Goal: Task Accomplishment & Management: Complete application form

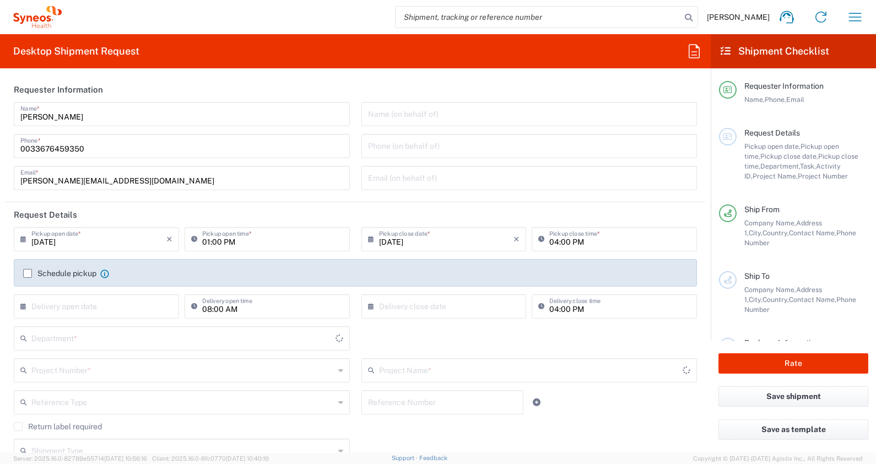
type input "3229"
type input "[GEOGRAPHIC_DATA]"
type input "Syneos Health France SARL"
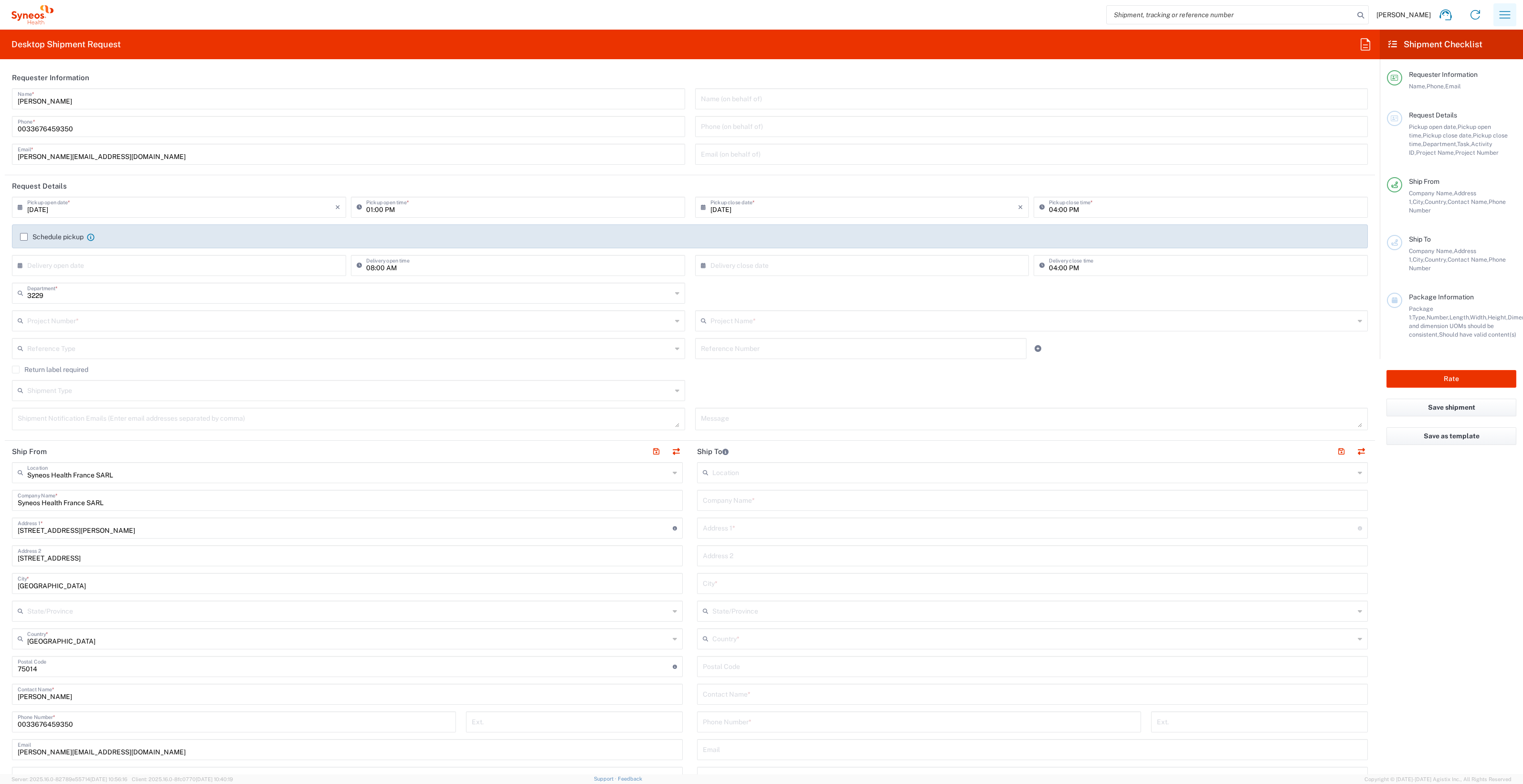
click at [759, 15] on icon "button" at bounding box center [1505, 15] width 16 height 16
click at [759, 83] on link "Shipment tracking" at bounding box center [1457, 85] width 113 height 19
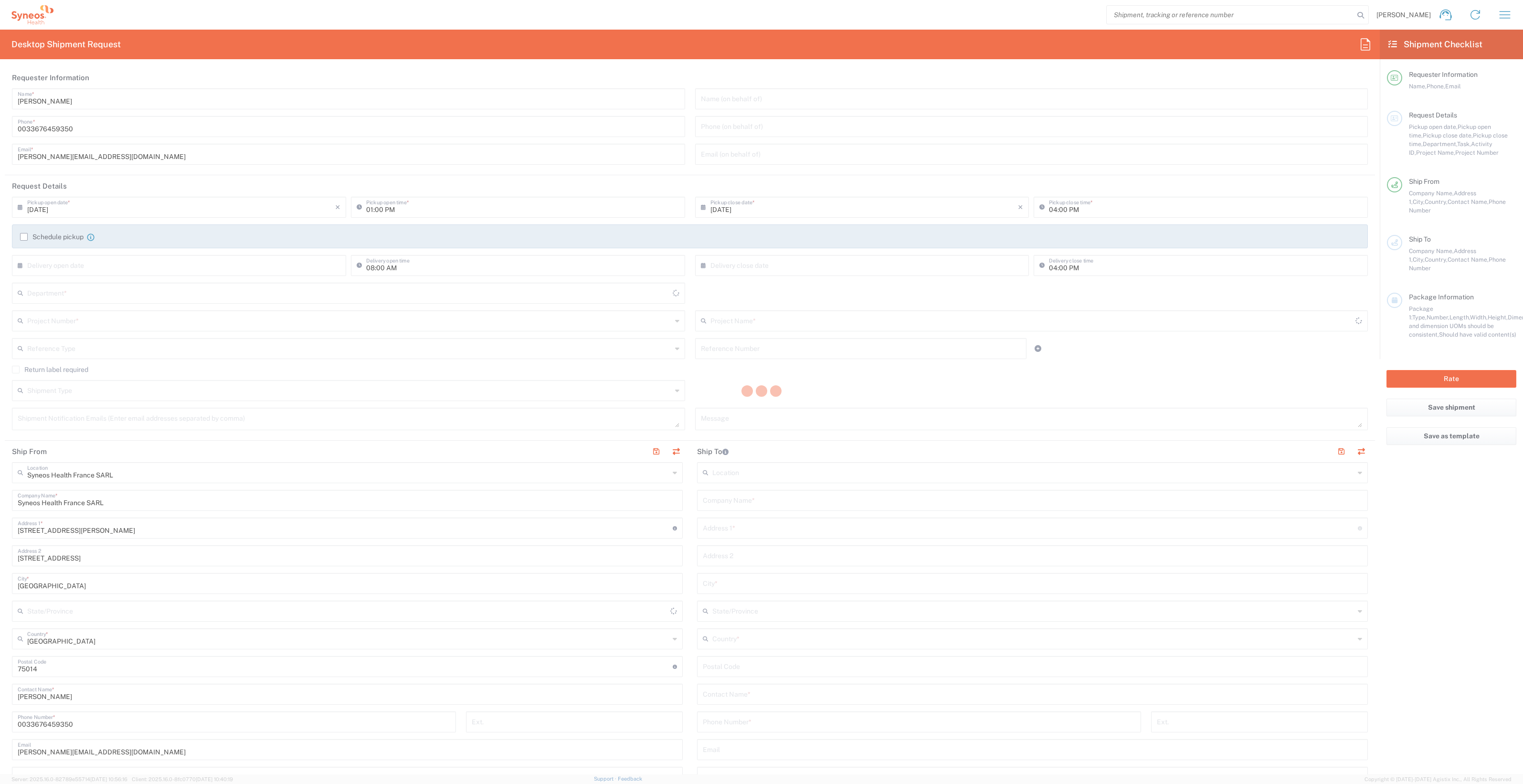
type input "3229"
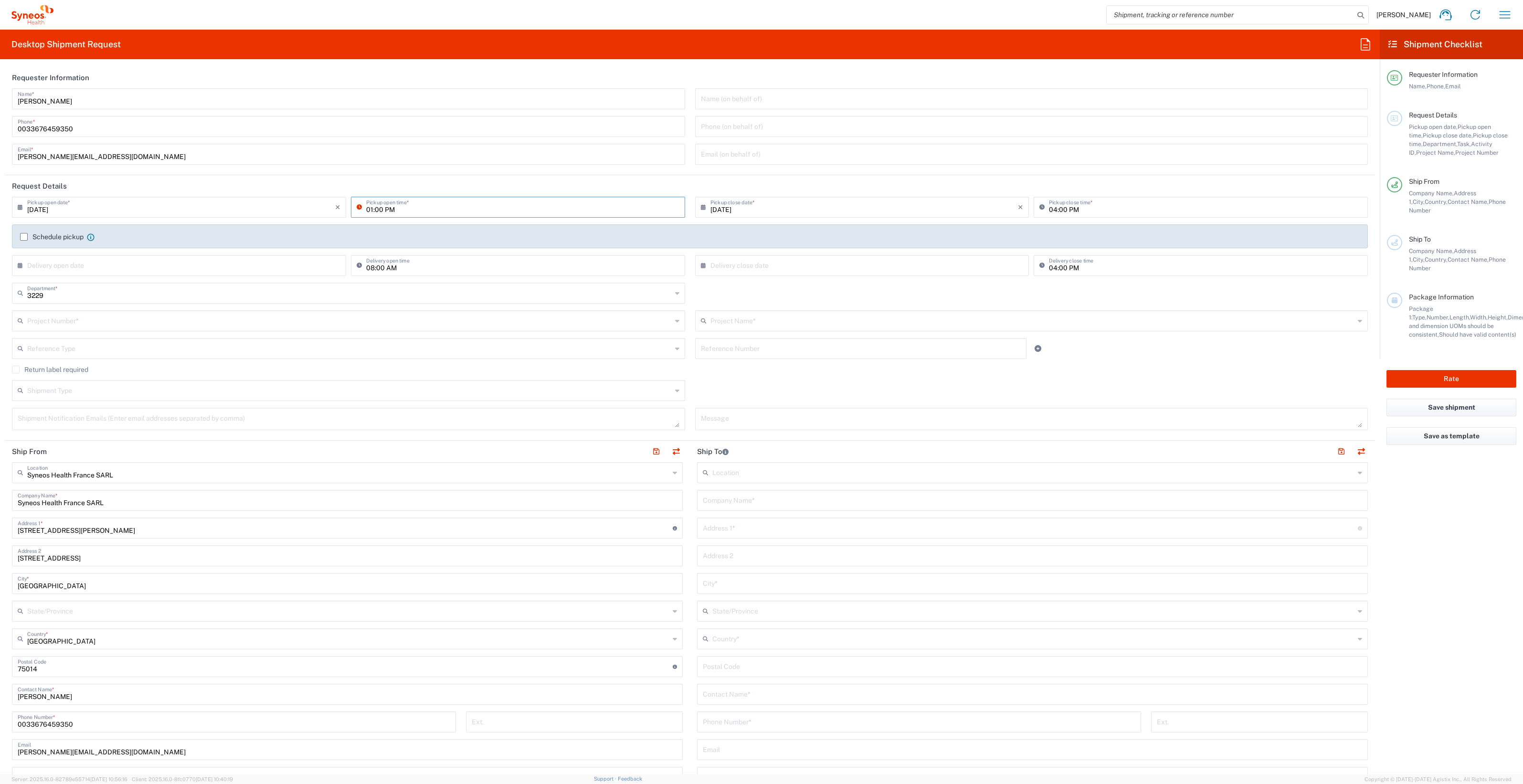
click at [447, 207] on input "01:00 PM" at bounding box center [522, 206] width 313 height 16
click at [496, 250] on div "Schedule pickup When scheduling a pickup please be sure to meet the following c…" at bounding box center [690, 239] width 1365 height 30
click at [759, 210] on input "04:00 PM" at bounding box center [1205, 206] width 313 height 16
click at [759, 213] on input "04:00 PM" at bounding box center [1205, 206] width 313 height 16
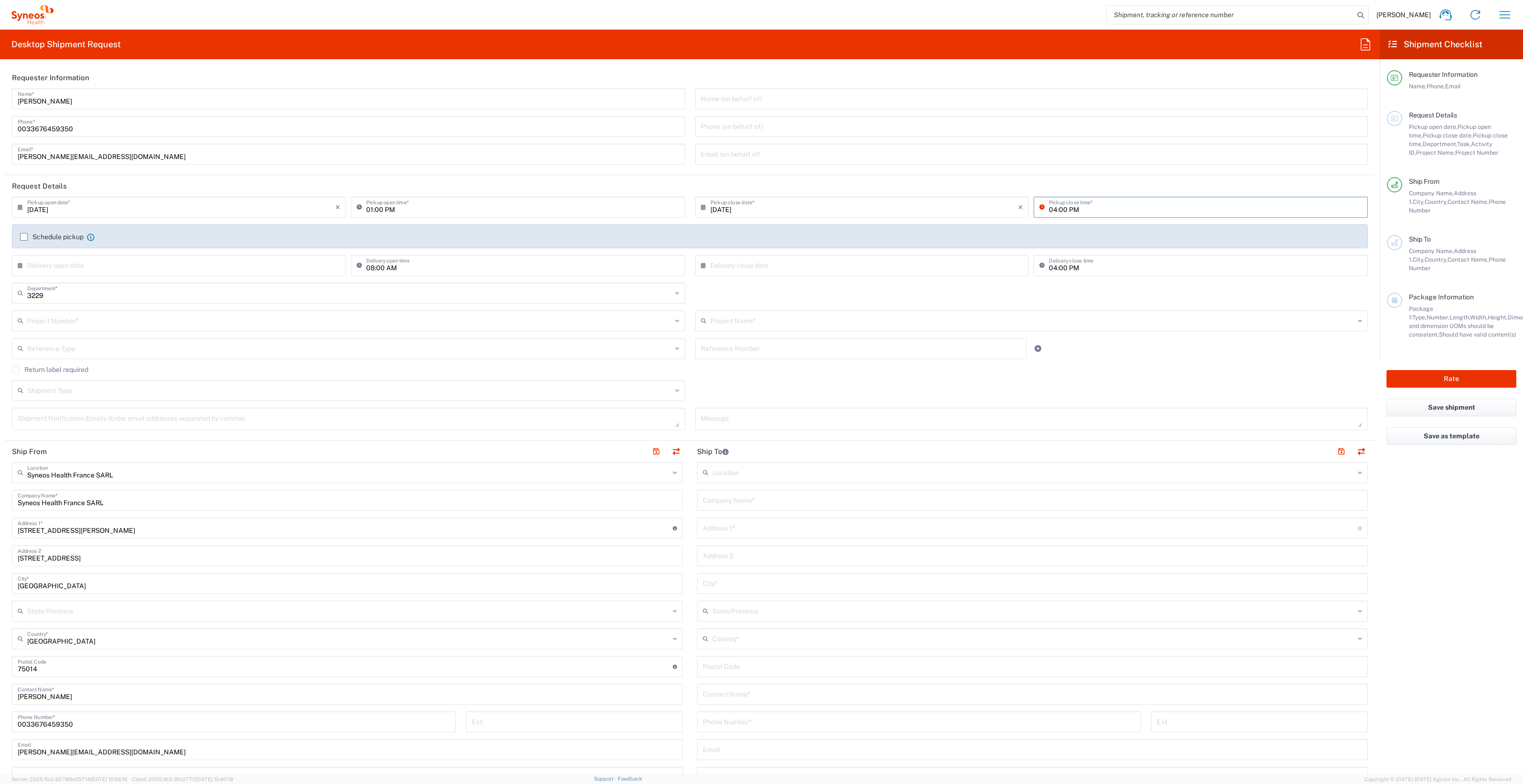
click at [560, 269] on input "08:00 AM" at bounding box center [522, 264] width 313 height 16
click at [217, 307] on div "3229 Department * 3229 3000 3100 3109 3110 3111 3112 3125 3130 3135 3136 3150 3…" at bounding box center [348, 296] width 684 height 28
click at [26, 236] on label "Schedule pickup" at bounding box center [51, 236] width 63 height 8
click at [24, 236] on input "Schedule pickup" at bounding box center [24, 236] width 0 height 0
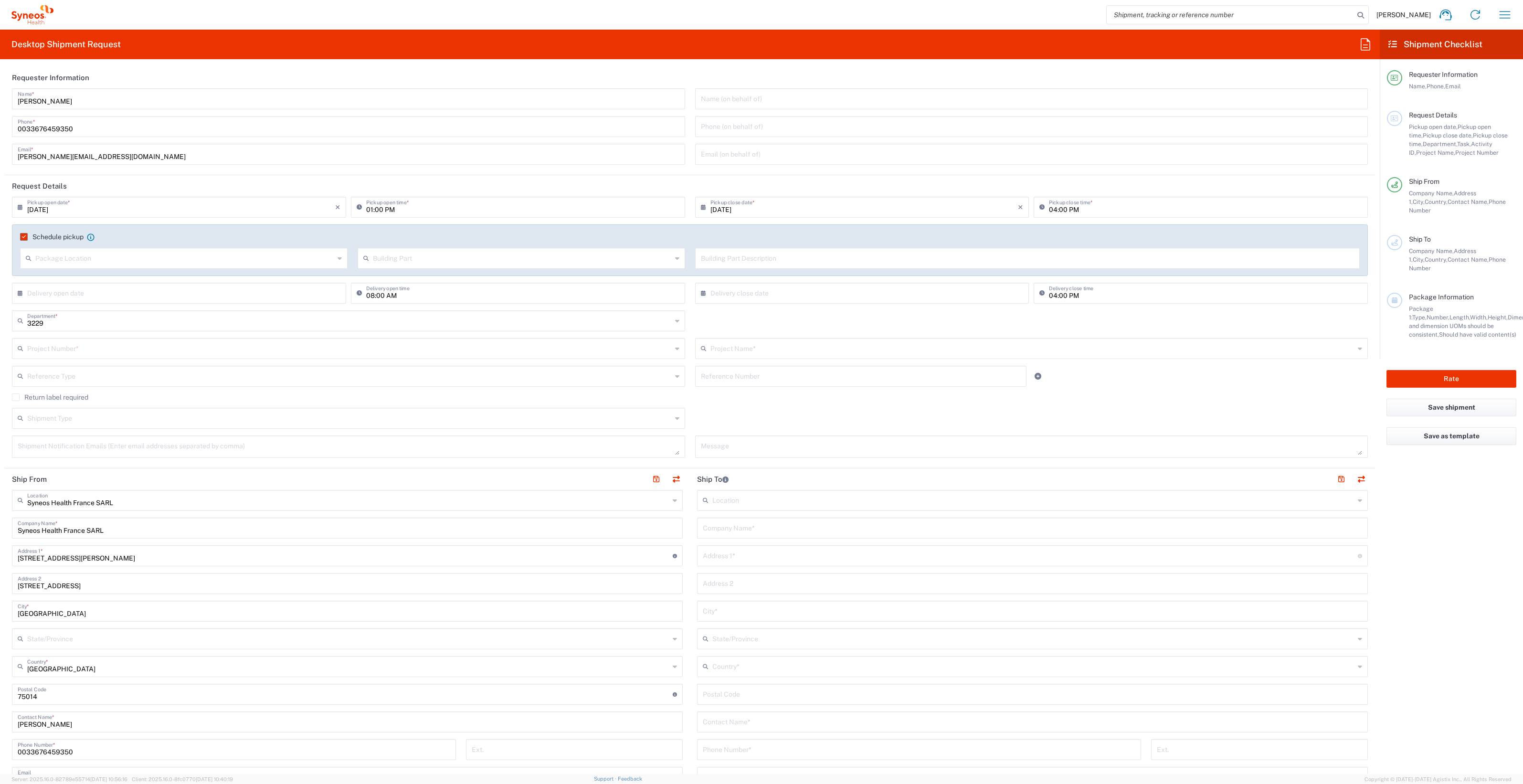
click at [26, 236] on label "Schedule pickup" at bounding box center [51, 236] width 63 height 8
click at [22, 236] on input "Schedule pickup" at bounding box center [22, 236] width 0 height 0
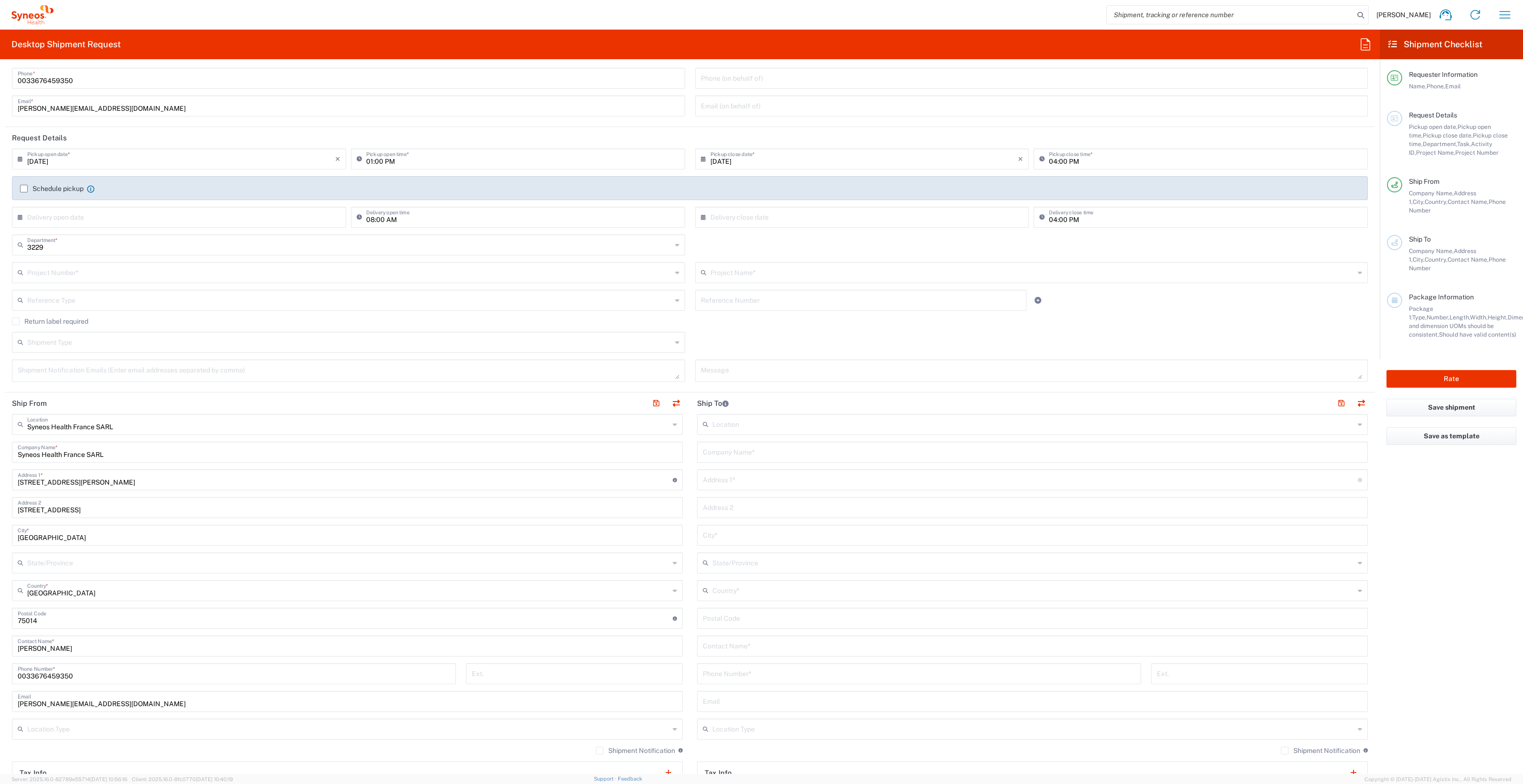
scroll to position [59, 0]
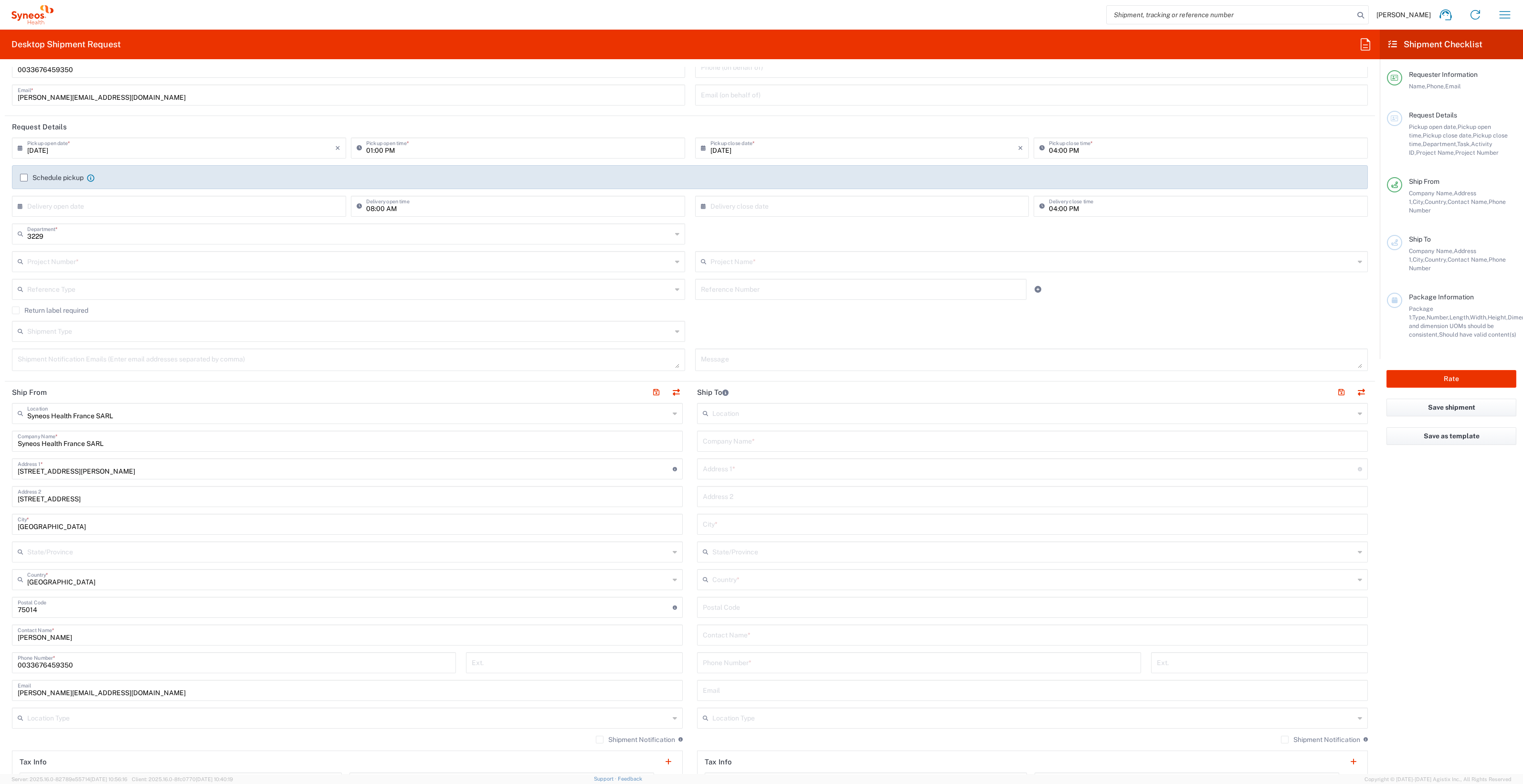
click at [110, 259] on input "text" at bounding box center [349, 260] width 645 height 16
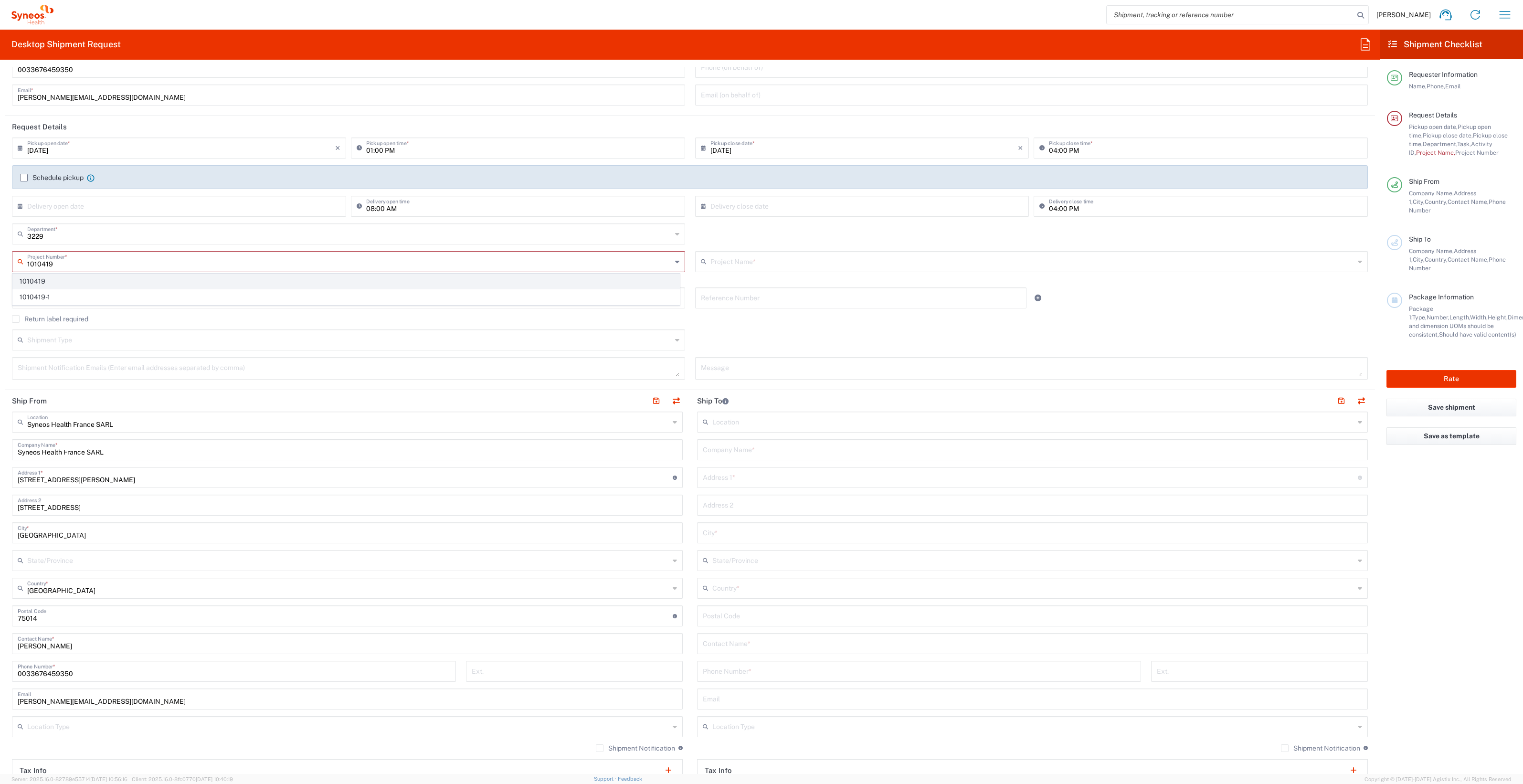
type input "1010419"
click at [41, 282] on span "1010419" at bounding box center [346, 281] width 666 height 15
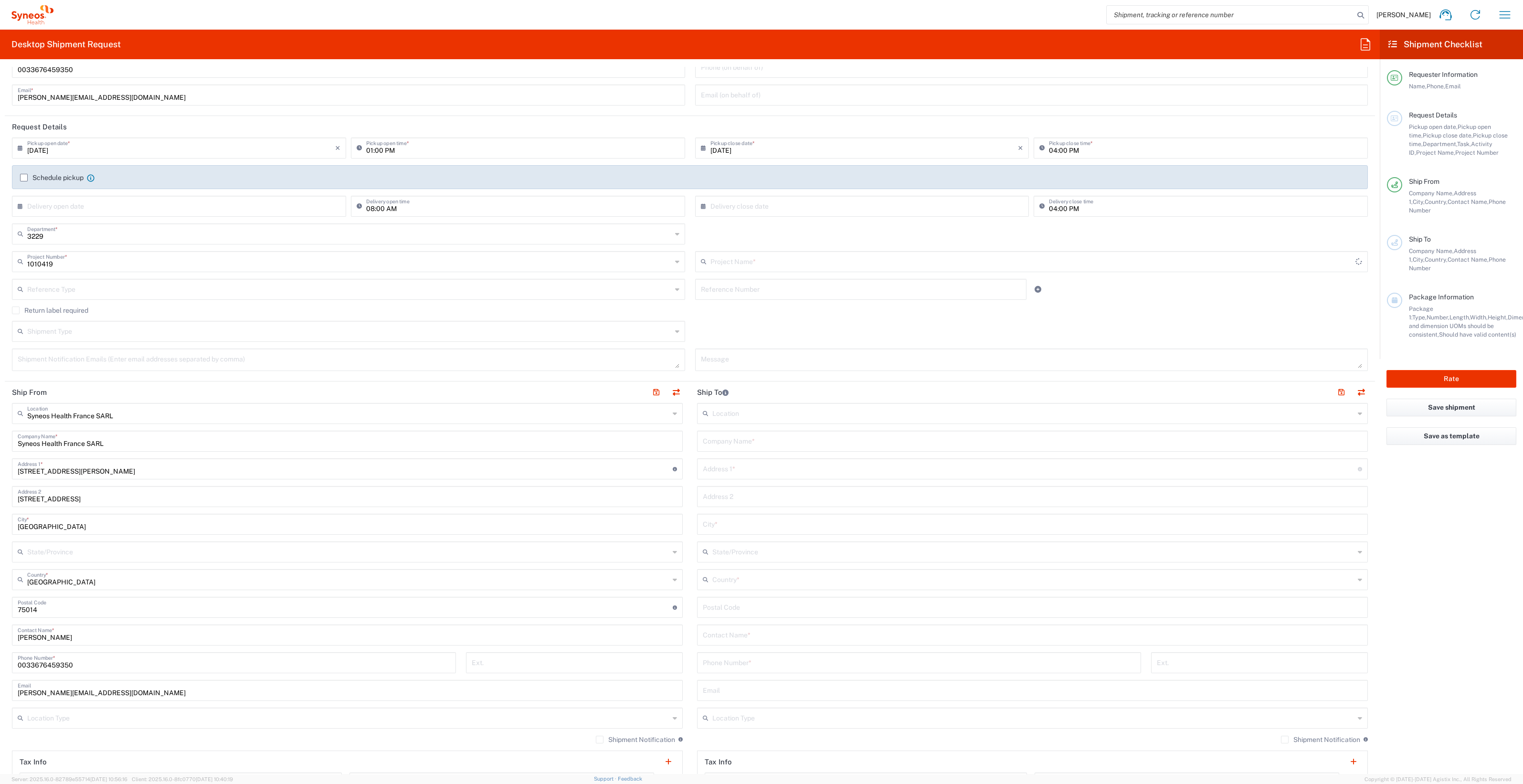
type input "[PERSON_NAME] 1010419"
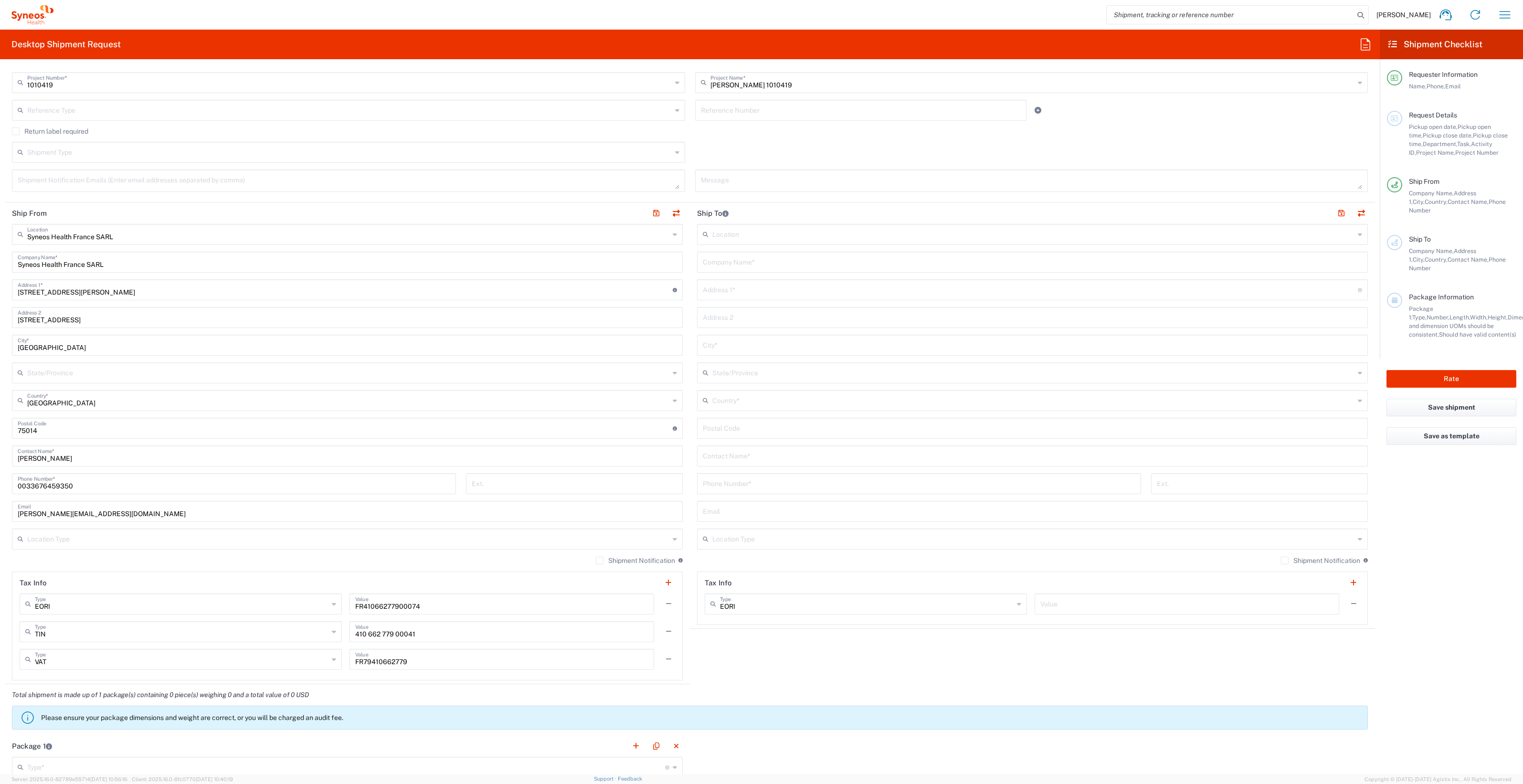
scroll to position [179, 0]
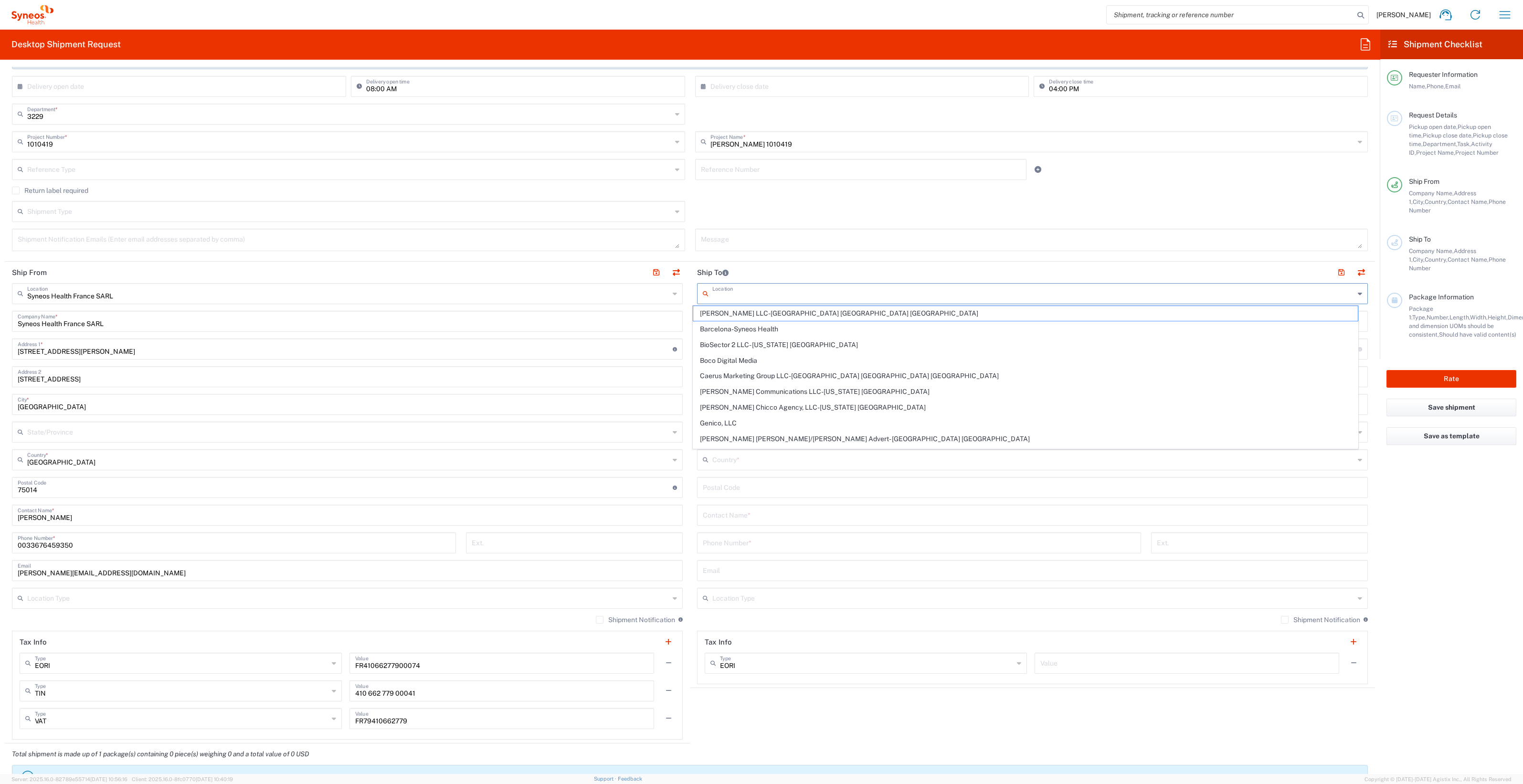
click at [712, 291] on input "text" at bounding box center [1033, 292] width 642 height 16
click at [759, 298] on input "text" at bounding box center [1033, 292] width 642 height 16
click at [666, 316] on input "Syneos Health France SARL" at bounding box center [347, 320] width 659 height 16
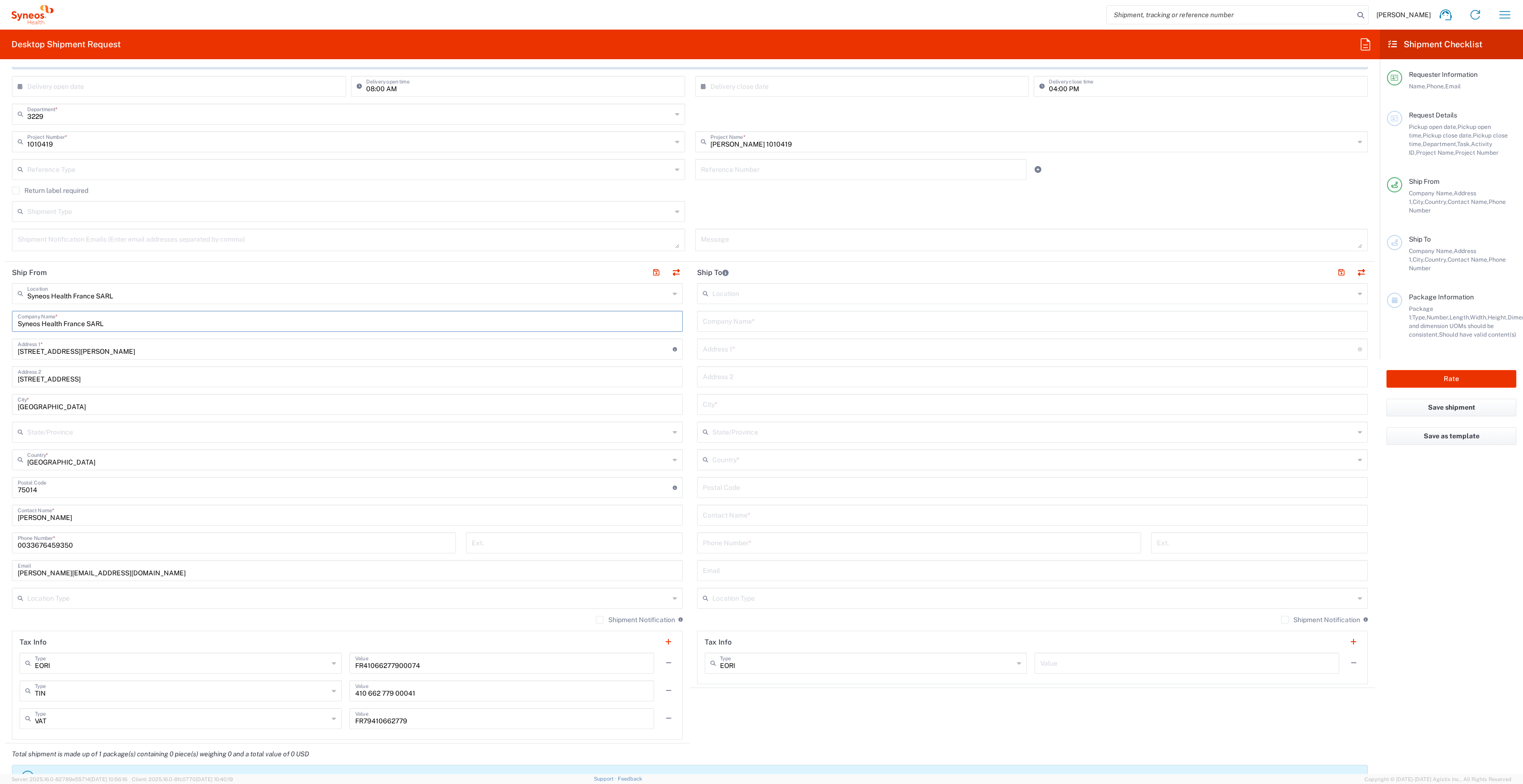
click at [736, 321] on input "text" at bounding box center [1032, 320] width 659 height 16
click at [703, 316] on input "text" at bounding box center [1032, 320] width 659 height 16
click at [703, 316] on input "text" at bounding box center [1032, 320] width 659 height 16
click at [710, 318] on input "text" at bounding box center [1032, 320] width 659 height 16
paste input "Unité de Recherche Clinique Pédiatrique"
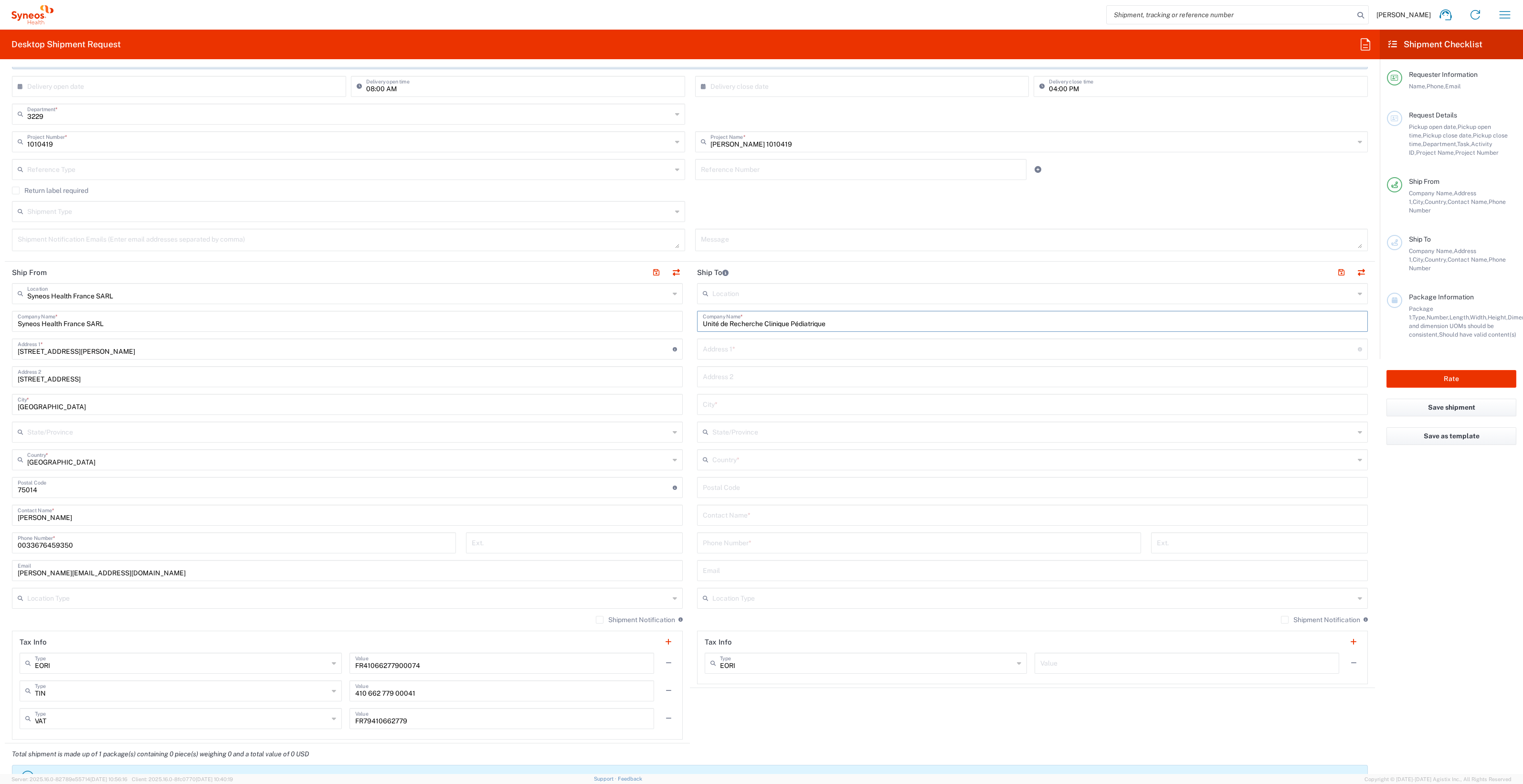
type input "Unité de Recherche Clinique Pédiatrique"
click at [708, 348] on input "text" at bounding box center [1030, 347] width 655 height 16
paste input "Bat. Modulaire. Hopital des enfants"
type input "Bat. Modulaire. Hopital des enfants"
click at [710, 378] on input "text" at bounding box center [1032, 375] width 659 height 16
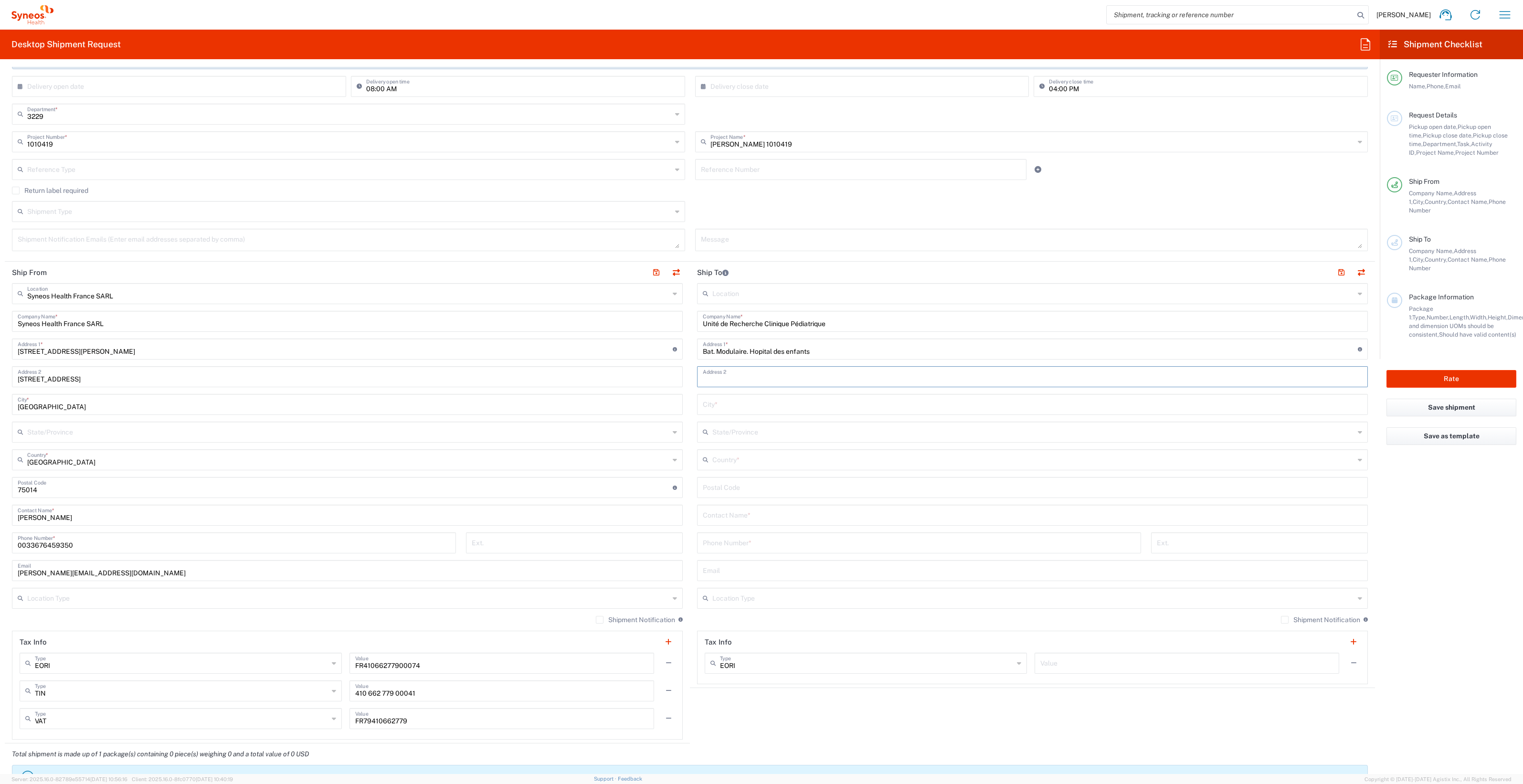
paste input "330 av de [GEOGRAPHIC_DATA]"
type input "330 av de [GEOGRAPHIC_DATA]"
click at [714, 401] on input "text" at bounding box center [1032, 403] width 659 height 16
paste input "[GEOGRAPHIC_DATA]"
type input "[GEOGRAPHIC_DATA]"
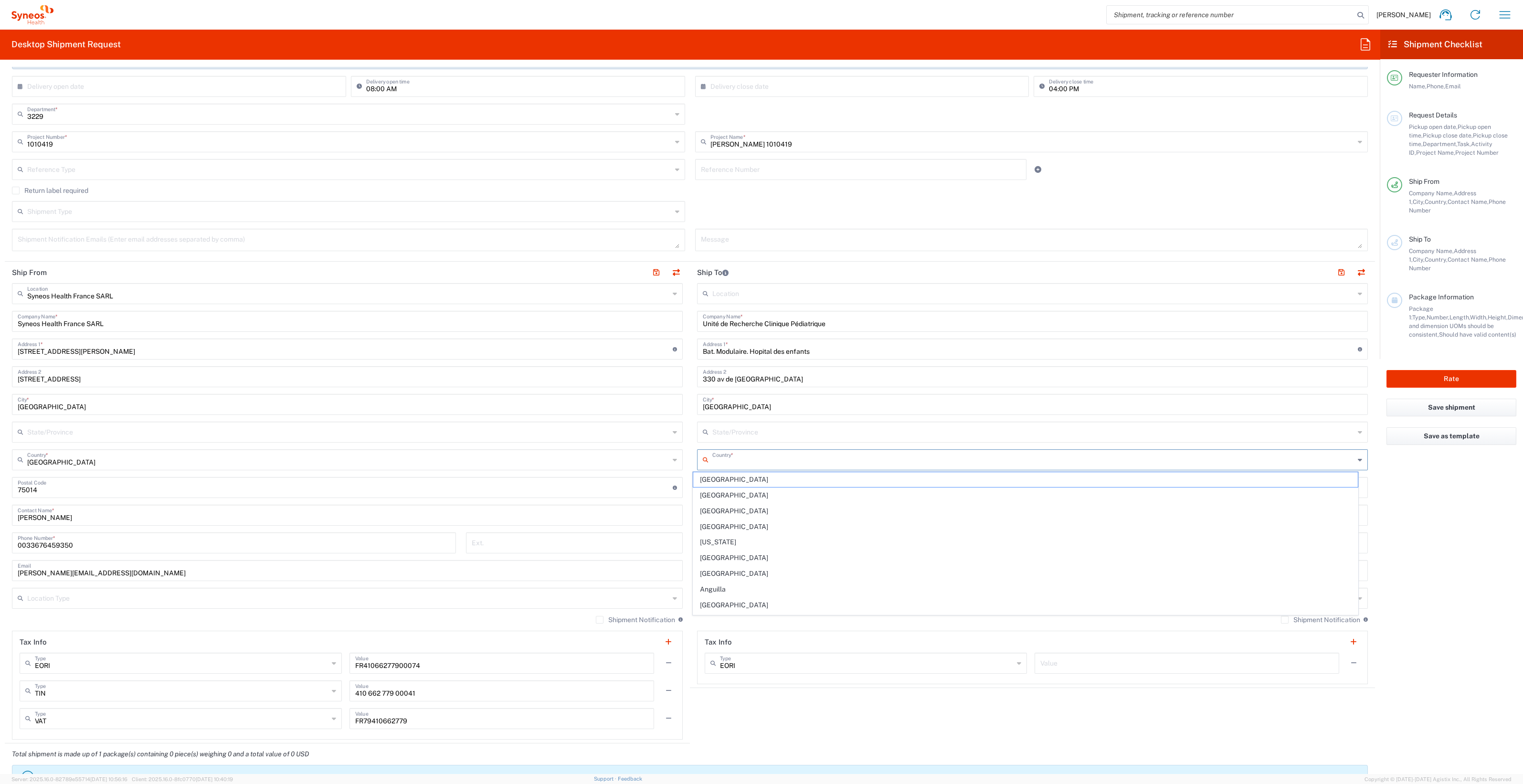
click at [728, 401] on input "text" at bounding box center [1033, 458] width 642 height 16
type input "[GEOGRAPHIC_DATA]"
type input "75015"
type input "Mme Assia Ait Mebarek / Mr [PERSON_NAME] Fall"
type input "0033 1 44 49 47 82"
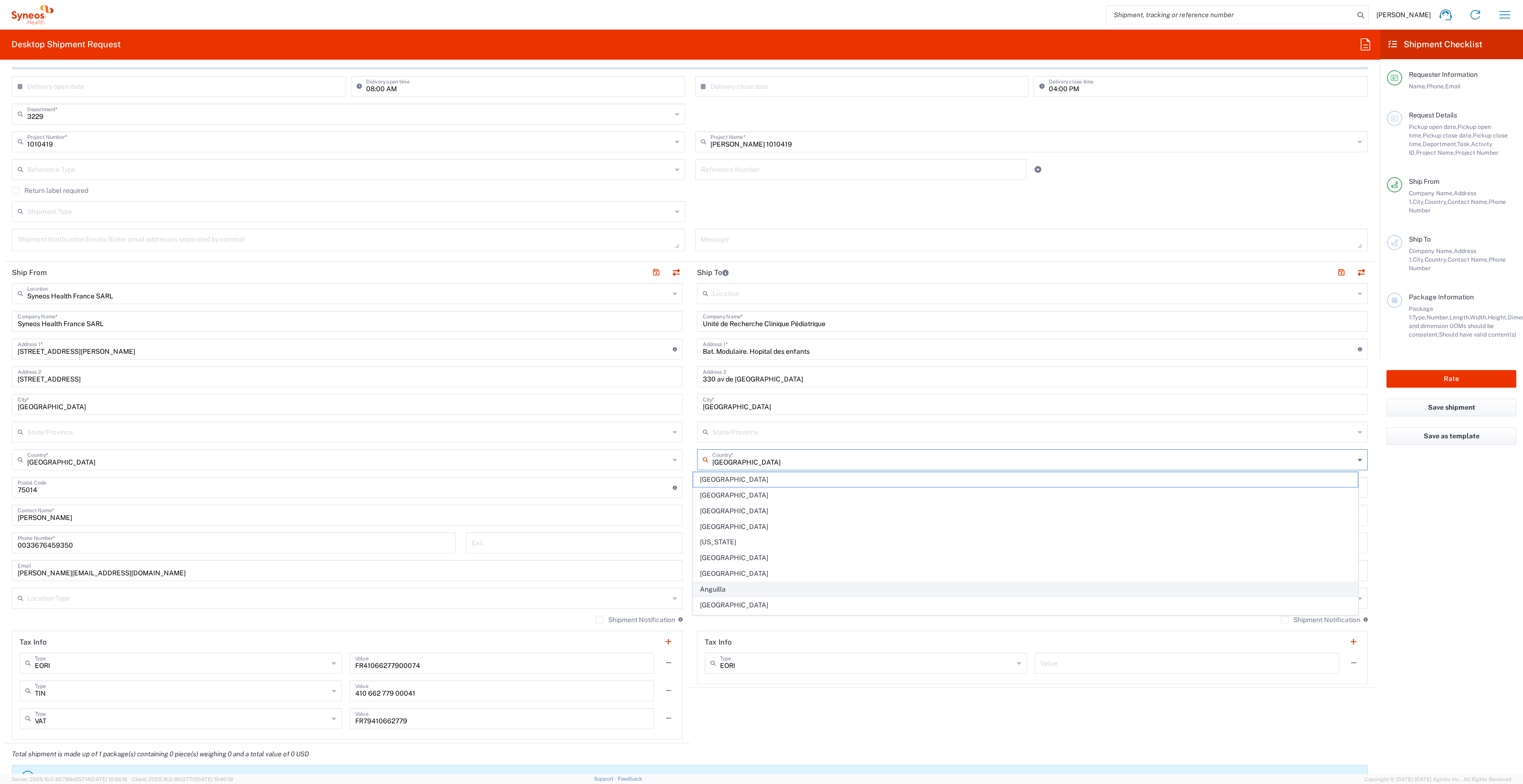
type input "[EMAIL_ADDRESS][DOMAIN_NAME]"
type input "Envelope"
type input "1"
type input "24.13"
type input "31.75"
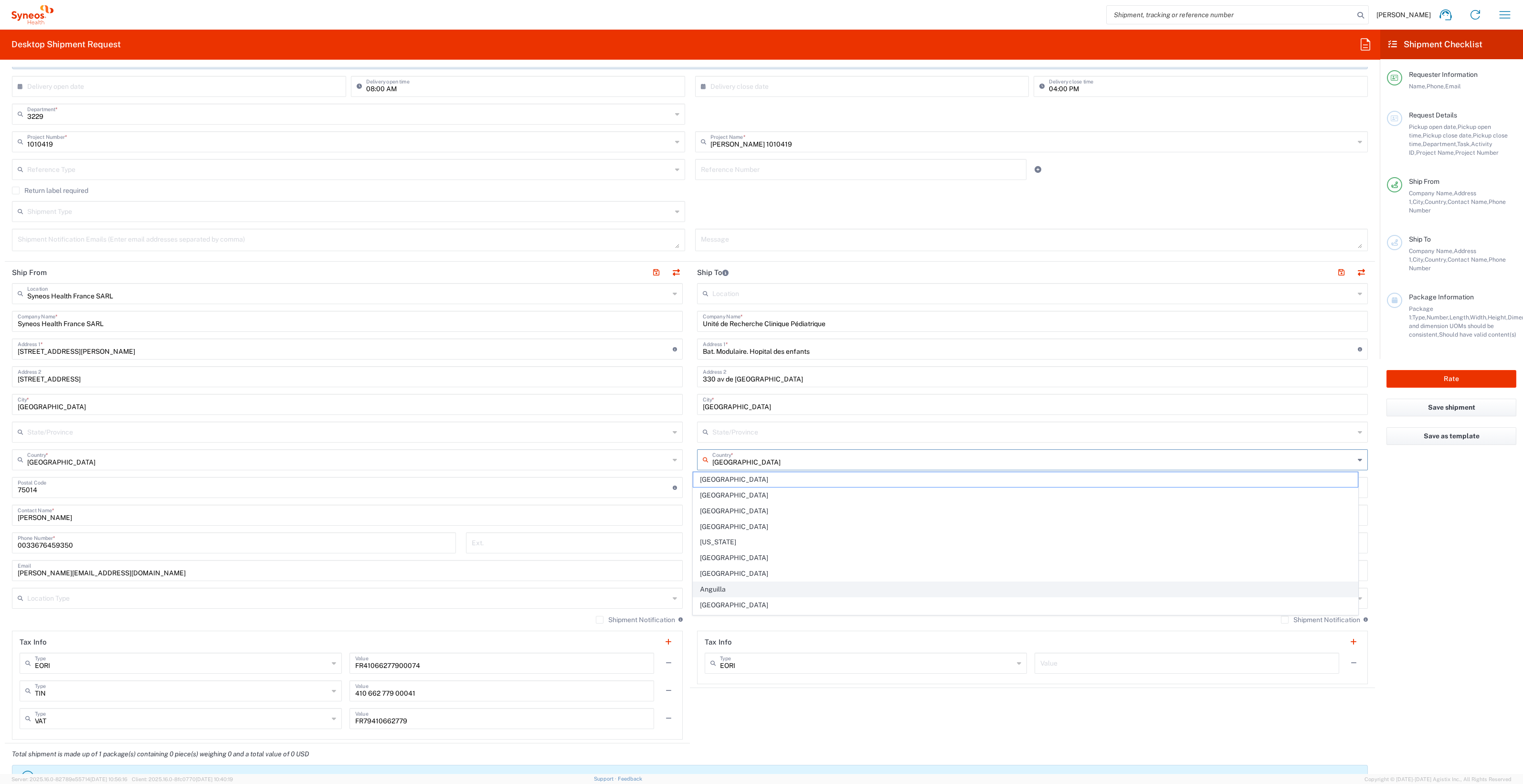
type input "0.64"
type input "cm"
type input "0.45"
type input "kgs"
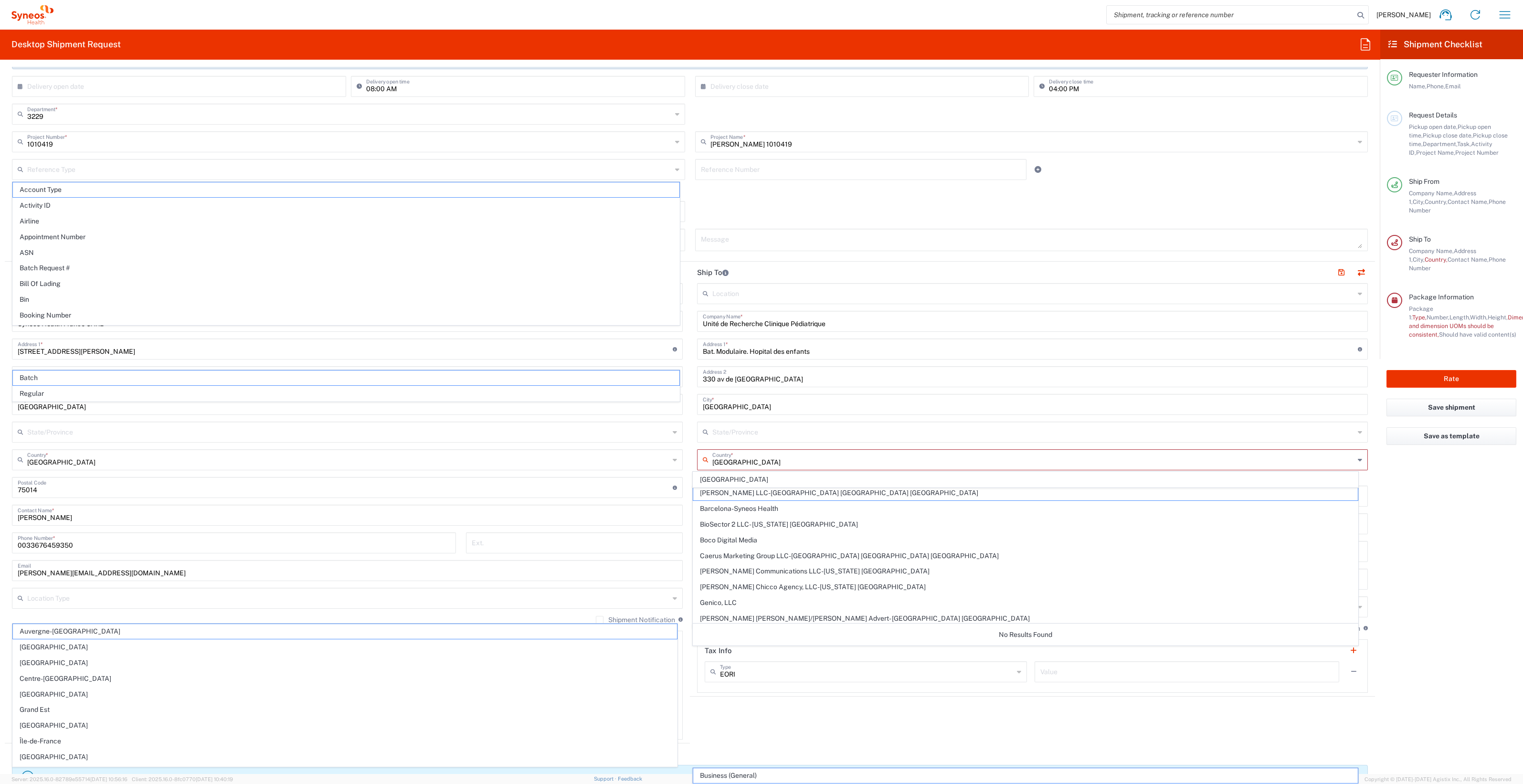
click at [759, 401] on input "text" at bounding box center [1033, 431] width 642 height 16
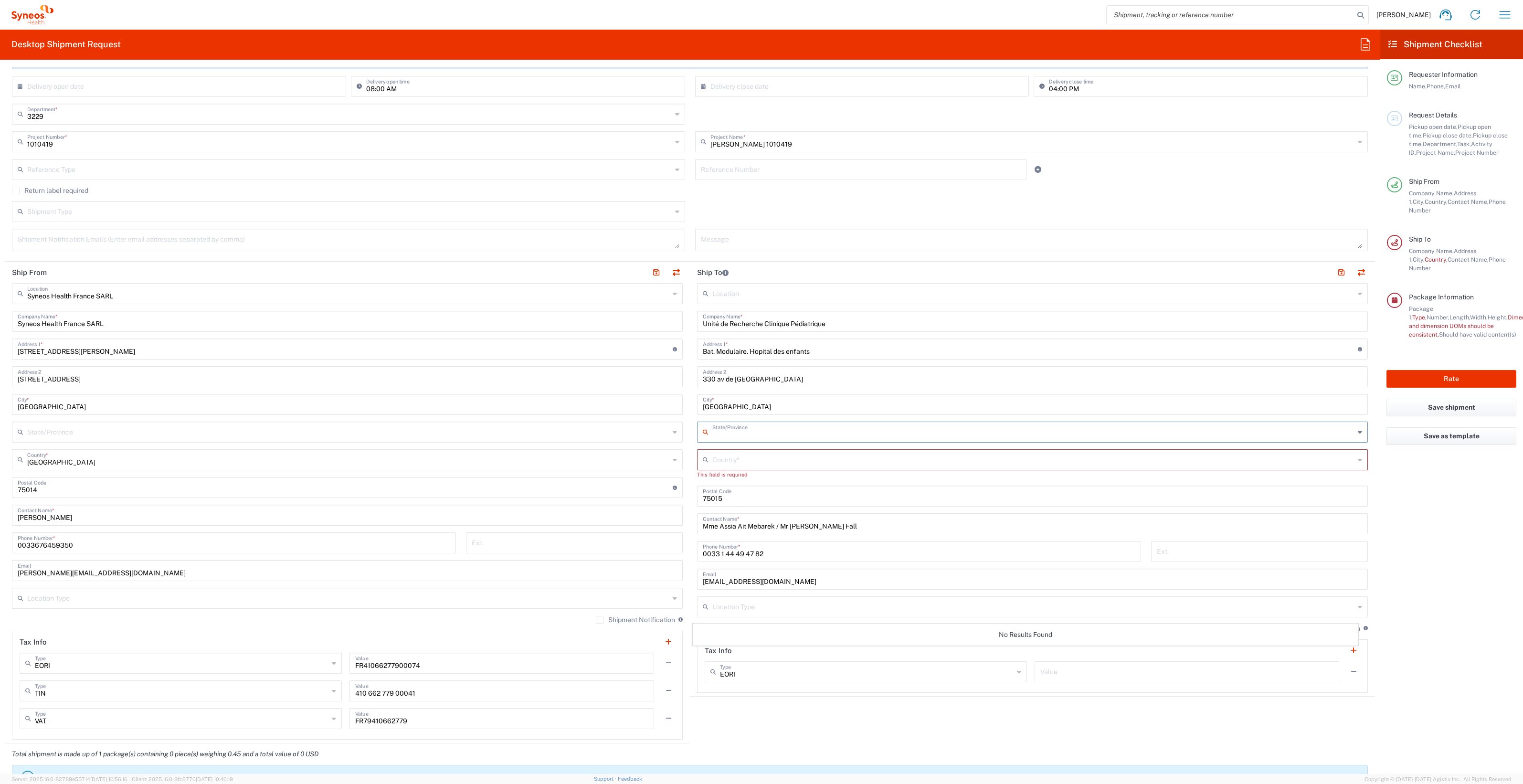
click at [714, 401] on input "text" at bounding box center [1033, 431] width 642 height 16
click at [759, 401] on input "text" at bounding box center [1033, 431] width 642 height 16
click at [712, 401] on input "text" at bounding box center [1033, 458] width 642 height 16
type input "[GEOGRAPHIC_DATA]"
click at [729, 401] on input "text" at bounding box center [1033, 458] width 642 height 16
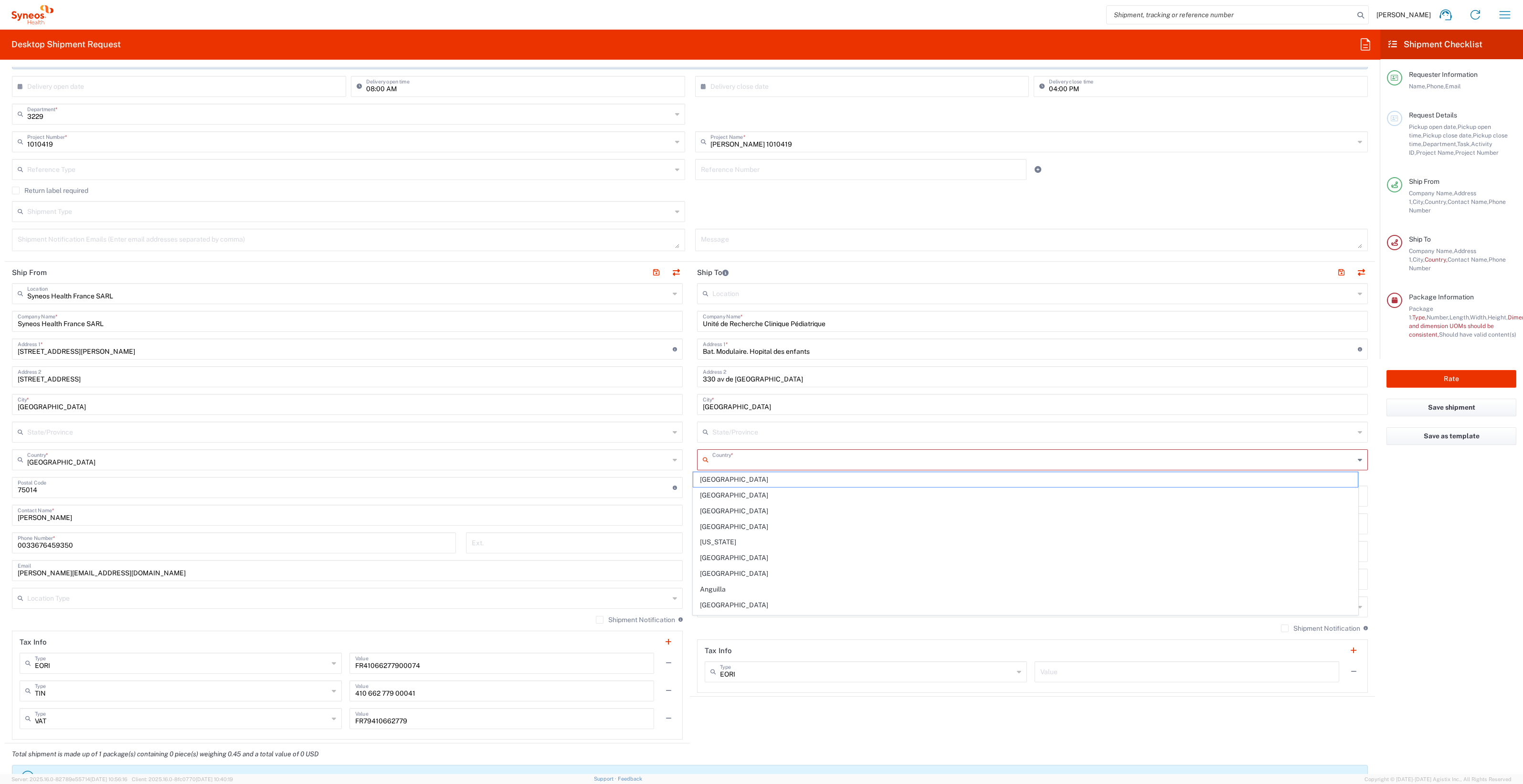
click at [721, 401] on input "text" at bounding box center [1033, 458] width 642 height 16
click at [759, 401] on input "[GEOGRAPHIC_DATA]" at bounding box center [1033, 458] width 642 height 16
drag, startPoint x: 813, startPoint y: 456, endPoint x: 831, endPoint y: 462, distance: 19.0
click at [759, 401] on input "[GEOGRAPHIC_DATA]" at bounding box center [1033, 458] width 642 height 16
type input "[GEOGRAPHIC_DATA]"
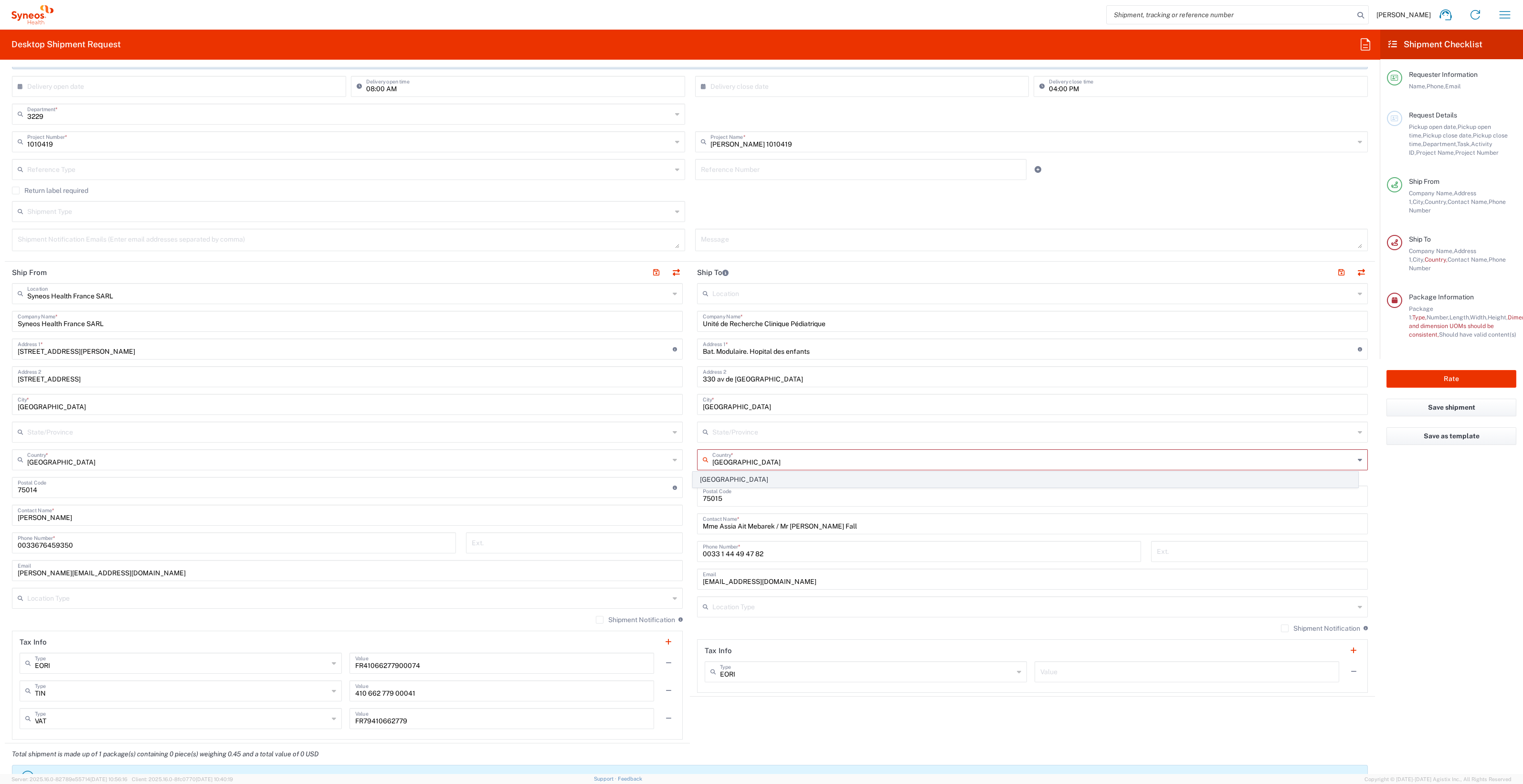
click at [713, 401] on span "[GEOGRAPHIC_DATA]" at bounding box center [1025, 479] width 664 height 15
click at [759, 401] on input "Mme Assia Ait Mebarek / Mr [PERSON_NAME] Fall" at bounding box center [1032, 514] width 659 height 16
drag, startPoint x: 842, startPoint y: 516, endPoint x: 671, endPoint y: 521, distance: 171.1
click at [671, 401] on div "Ship From Syneos Health [GEOGRAPHIC_DATA] SARL Location Syneos Health [GEOGRAPH…" at bounding box center [690, 502] width 1370 height 482
drag, startPoint x: 726, startPoint y: 489, endPoint x: 693, endPoint y: 489, distance: 33.0
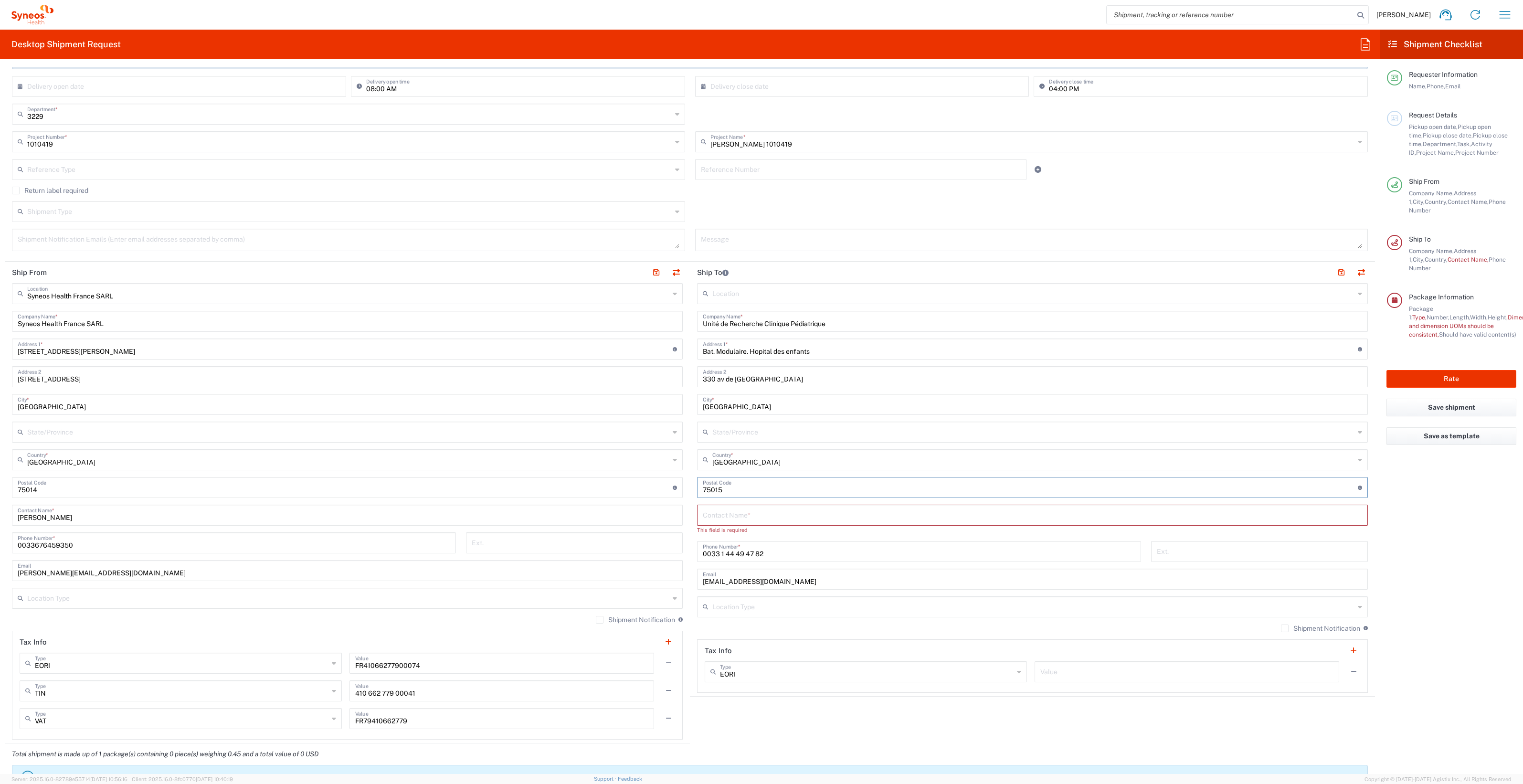
click at [697, 401] on div "Postal Code Enter Postal Code here" at bounding box center [1032, 487] width 671 height 21
click at [759, 401] on input "0033 1 44 49 47 82" at bounding box center [918, 550] width 432 height 16
drag, startPoint x: 778, startPoint y: 551, endPoint x: 778, endPoint y: 545, distance: 6.0
click at [677, 401] on div "Ship From Syneos Health [GEOGRAPHIC_DATA] SARL Location Syneos Health [GEOGRAPH…" at bounding box center [690, 502] width 1370 height 482
click at [759, 401] on input "[EMAIL_ADDRESS][DOMAIN_NAME]" at bounding box center [1032, 586] width 659 height 16
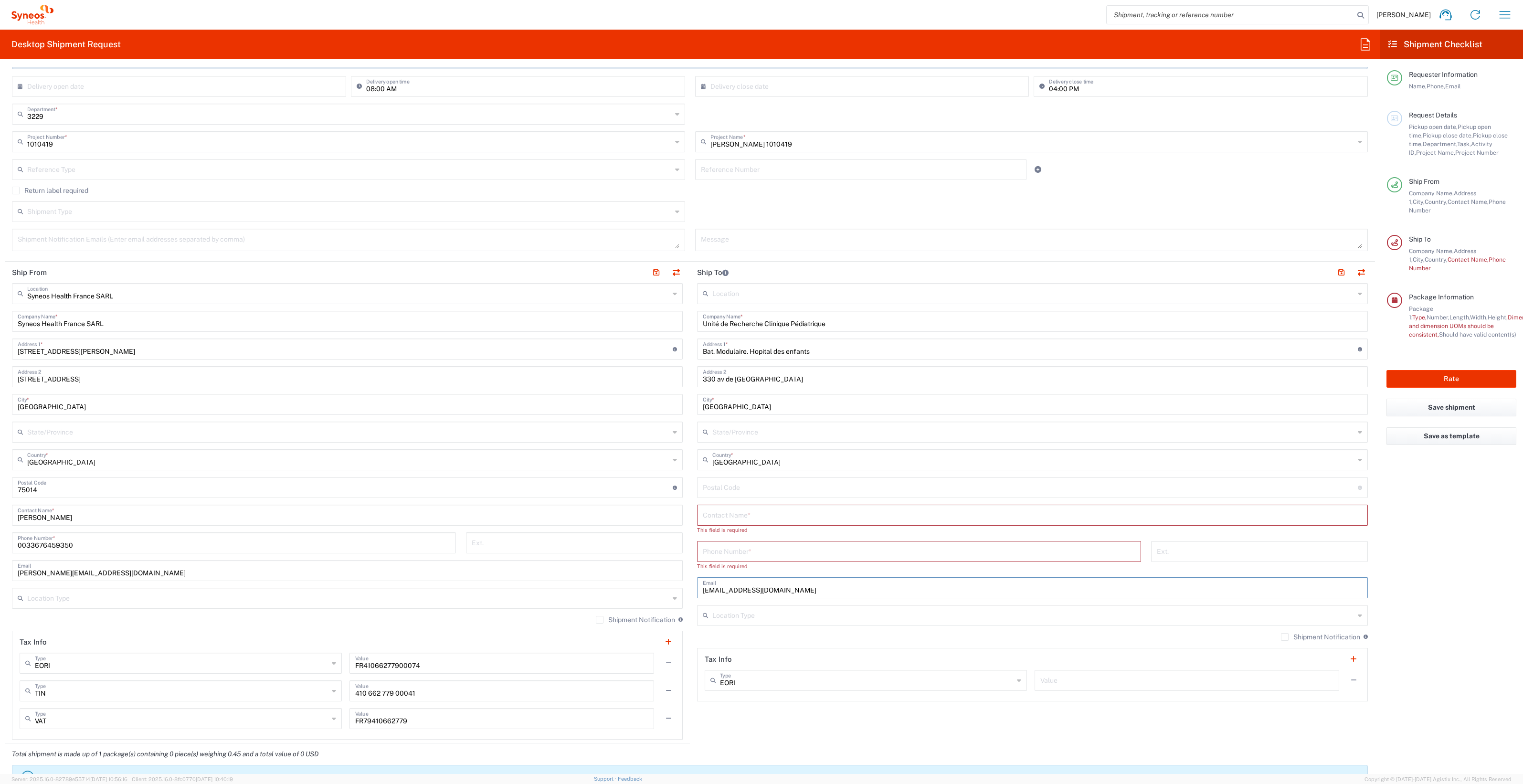
drag, startPoint x: 797, startPoint y: 587, endPoint x: 783, endPoint y: 584, distance: 14.3
click at [643, 401] on div "Ship From Syneos Health [GEOGRAPHIC_DATA] SARL Location Syneos Health [GEOGRAPH…" at bounding box center [690, 502] width 1370 height 482
click at [723, 401] on input "text" at bounding box center [1032, 514] width 659 height 16
type input "Mme [PERSON_NAME]"
click at [759, 401] on input "tel" at bounding box center [918, 541] width 432 height 16
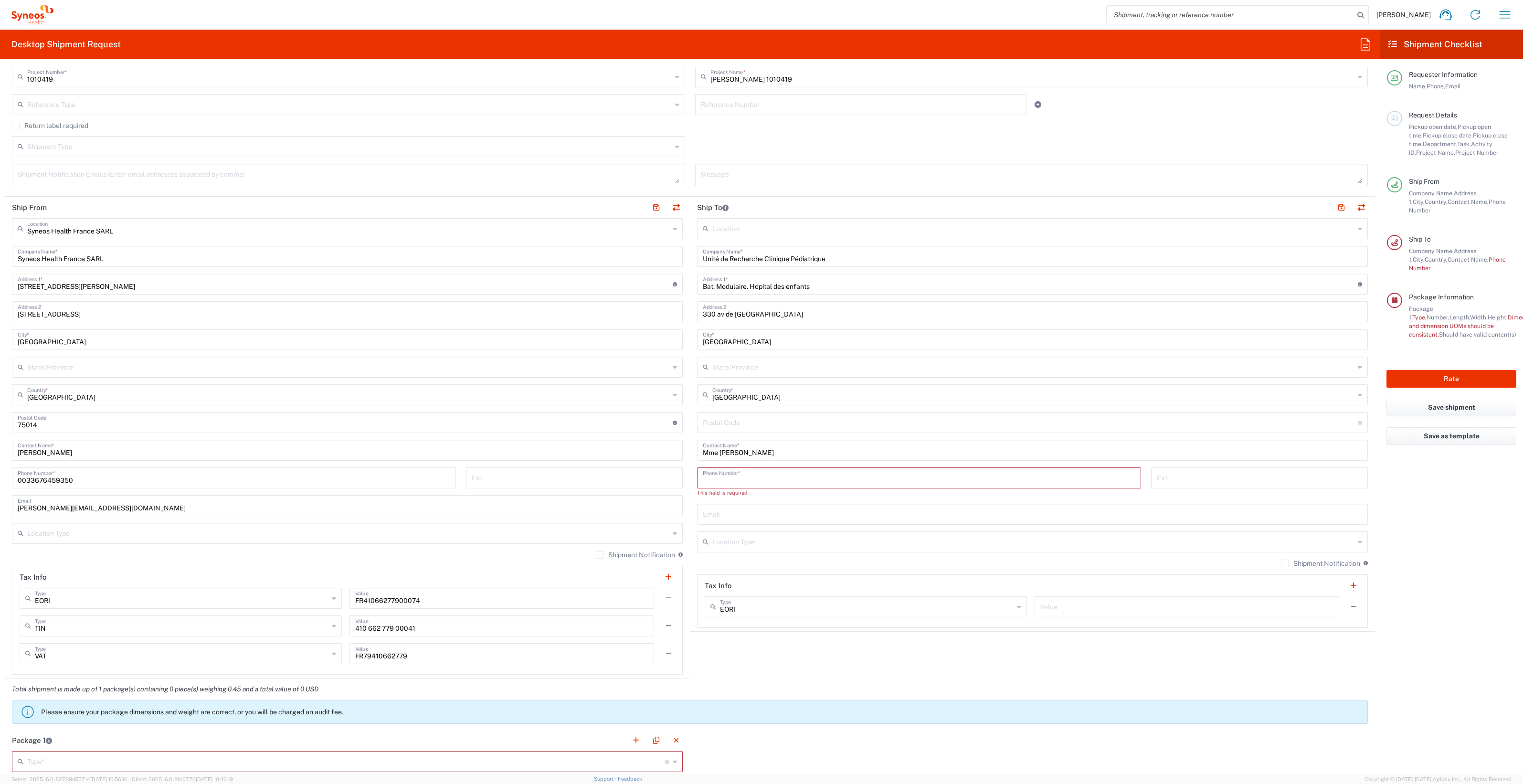
scroll to position [298, 0]
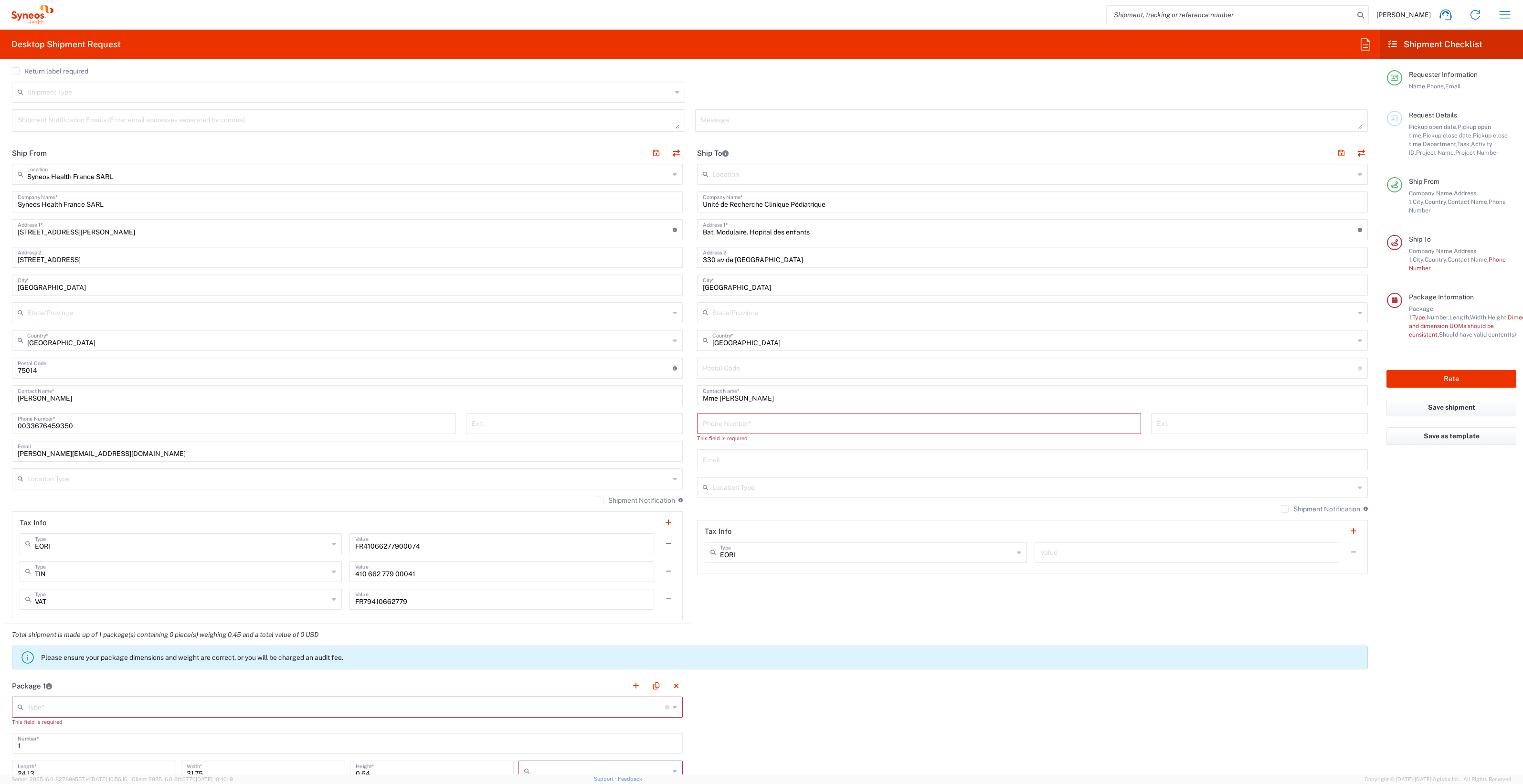
click at [732, 401] on input "tel" at bounding box center [918, 422] width 432 height 16
paste input "[PHONE_NUMBER]"
click at [703, 401] on input "[PHONE_NUMBER]" at bounding box center [918, 422] width 432 height 16
click at [719, 401] on input "[PHONE_NUMBER]" at bounding box center [918, 422] width 432 height 16
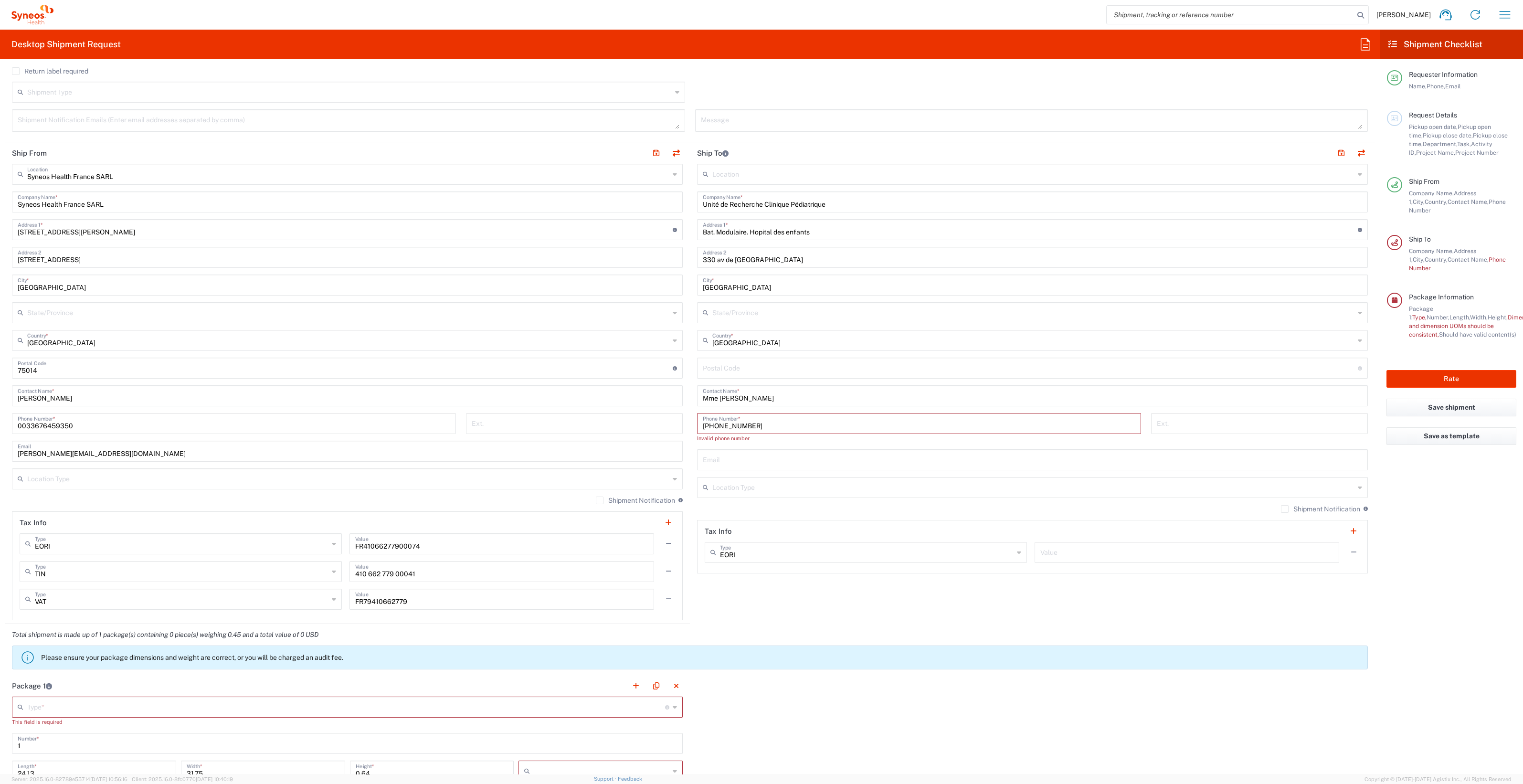
click at [747, 401] on input "[PHONE_NUMBER]" at bounding box center [918, 422] width 432 height 16
click at [737, 401] on input "+33 [TECHNICAL_ID] 84" at bounding box center [918, 422] width 432 height 16
click at [729, 401] on input "[PHONE_NUMBER] 75 84" at bounding box center [918, 422] width 432 height 16
click at [718, 401] on input "+33 5.34 55 75 84" at bounding box center [918, 422] width 432 height 16
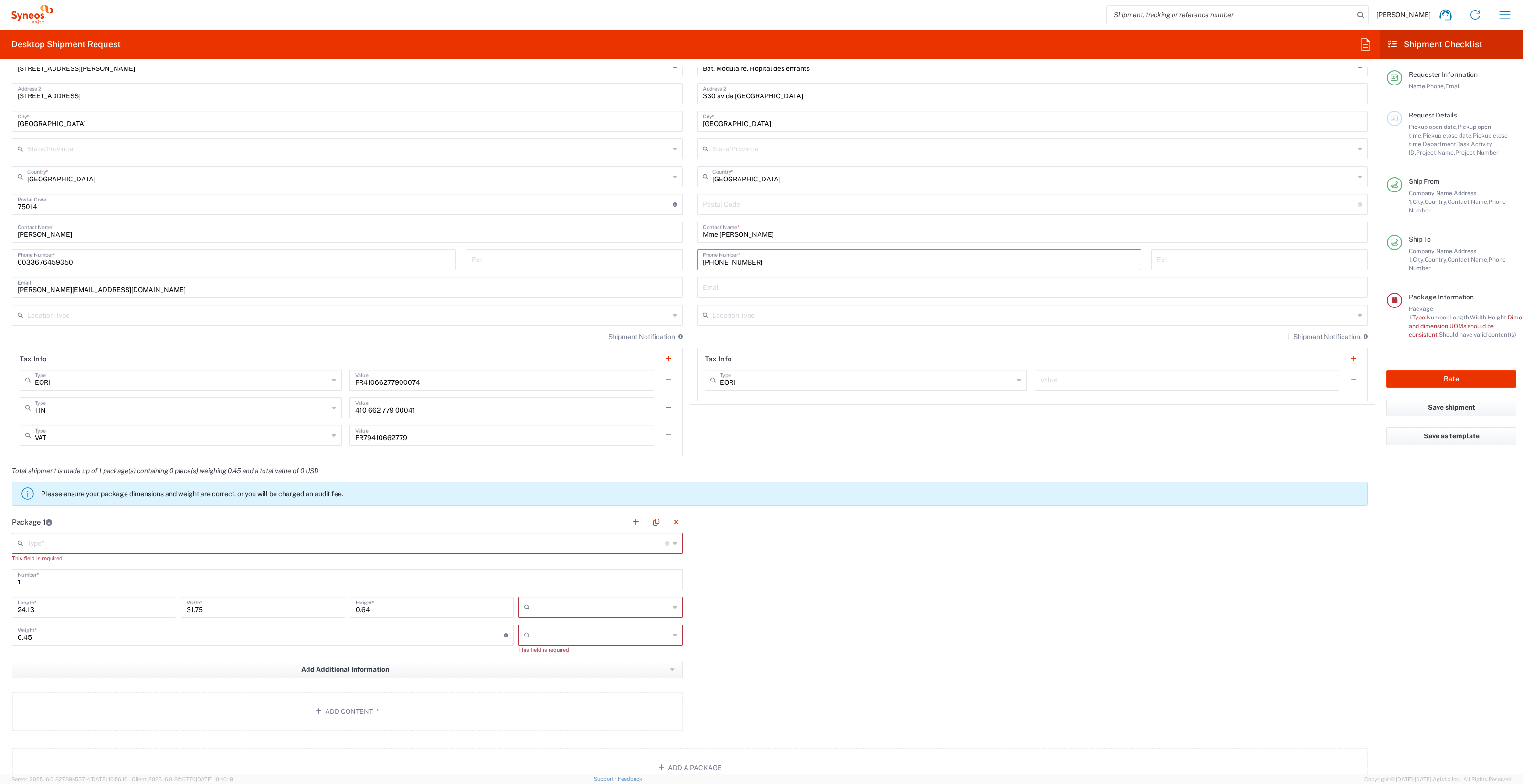
scroll to position [476, 0]
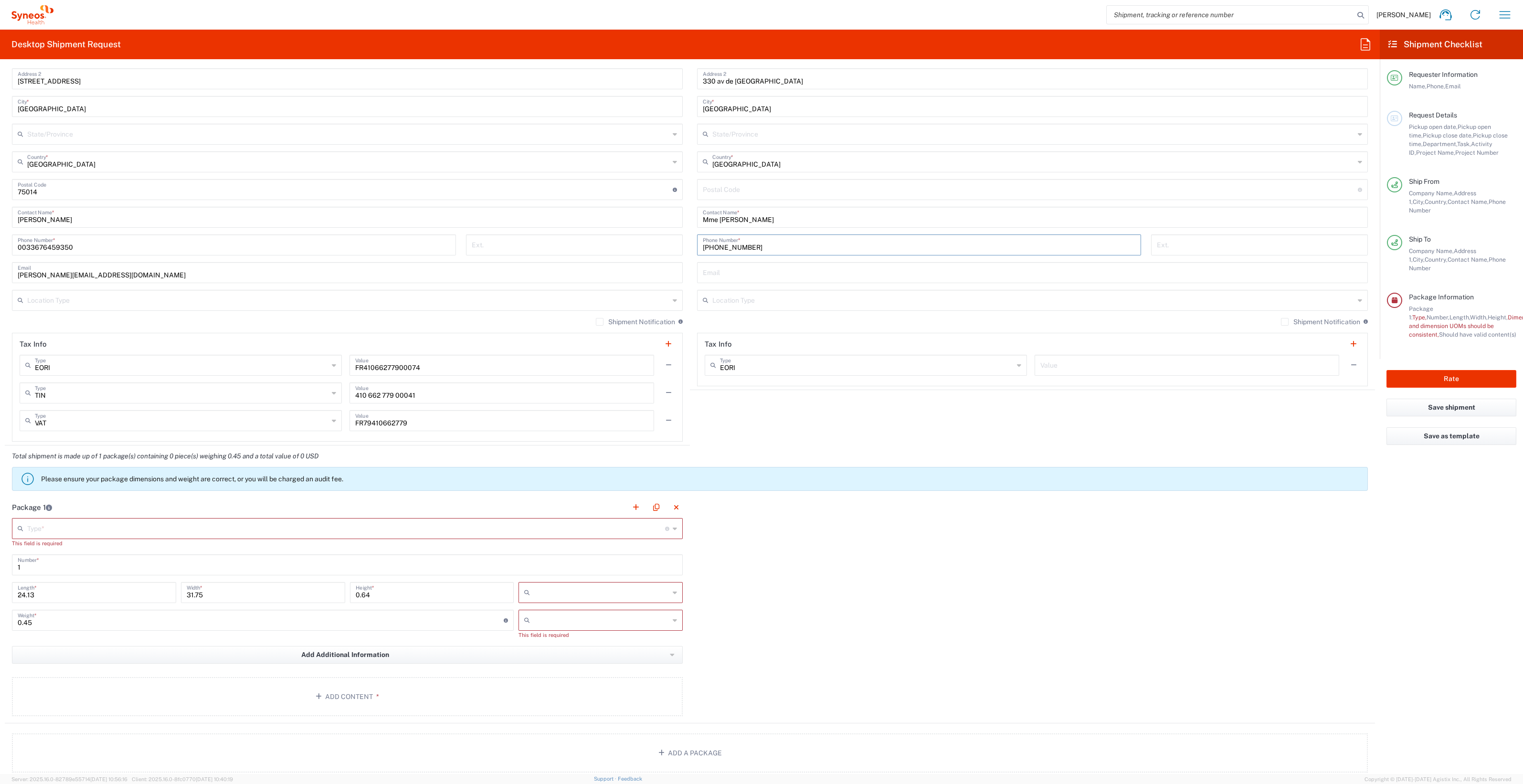
type input "[PHONE_NUMBER]"
click at [672, 401] on div "Type * Material used to package goods" at bounding box center [347, 528] width 671 height 21
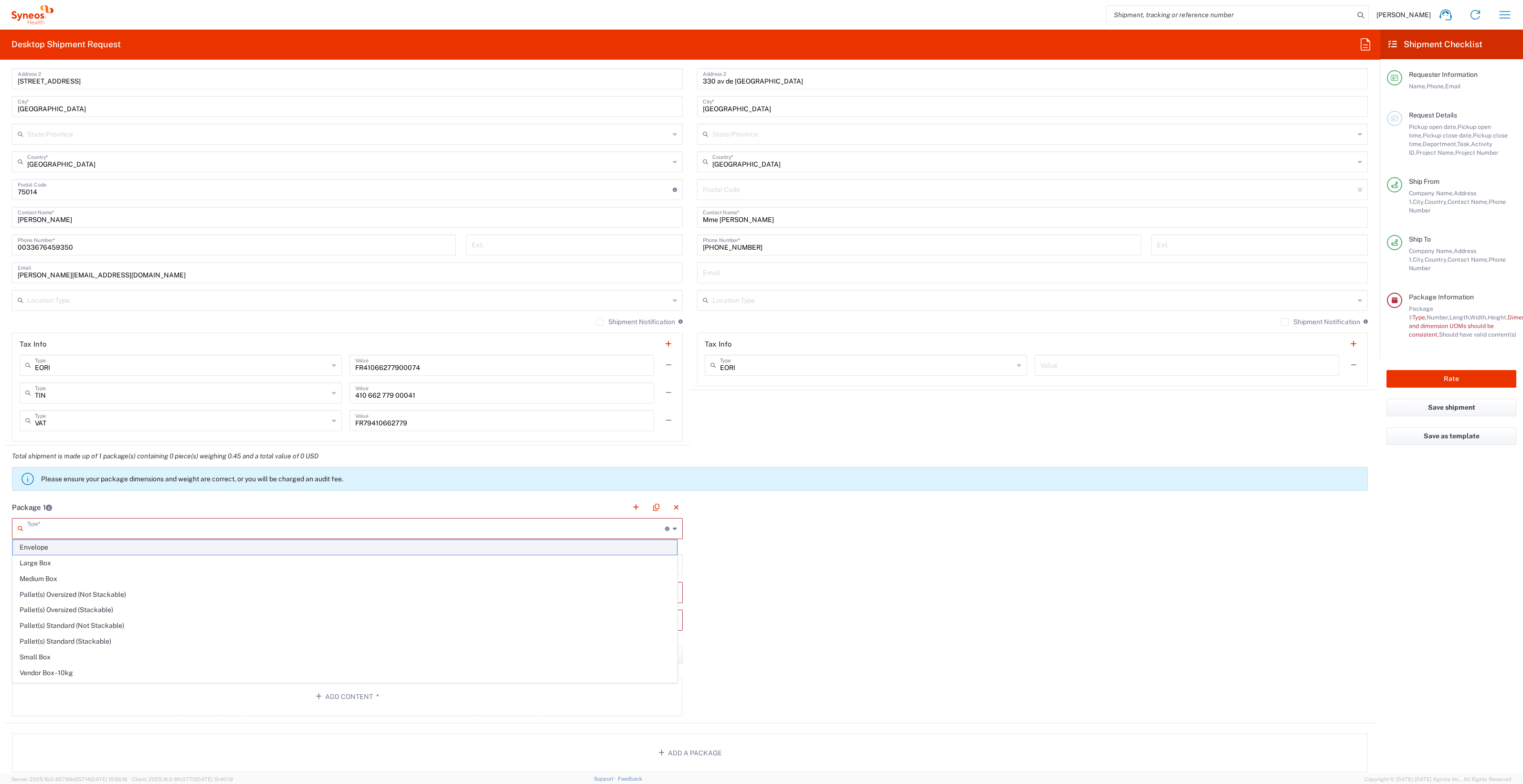
click at [119, 401] on span "Envelope" at bounding box center [345, 547] width 664 height 15
type input "Envelope"
type input "9.5"
type input "12.5"
type input "0.25"
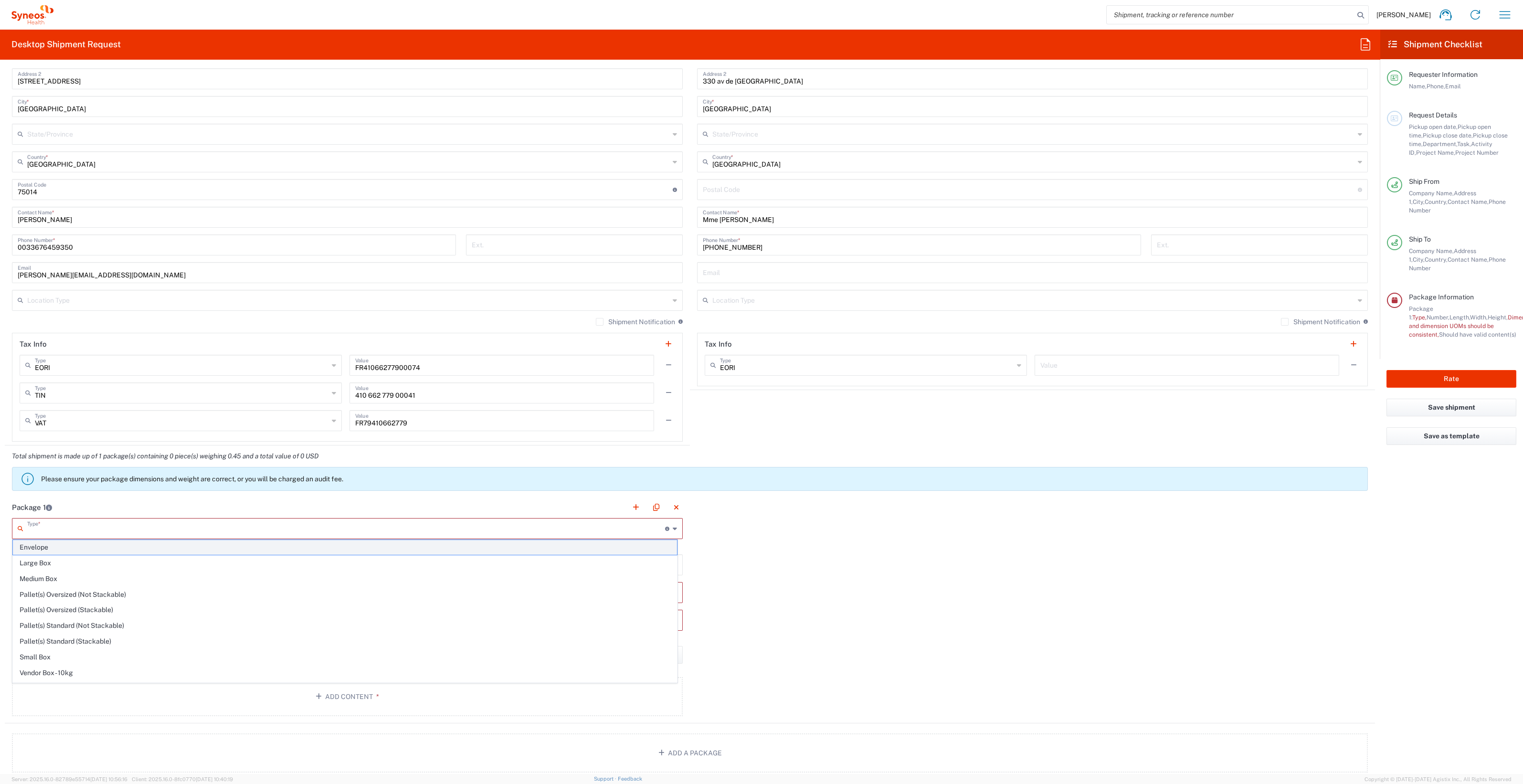
type input "in"
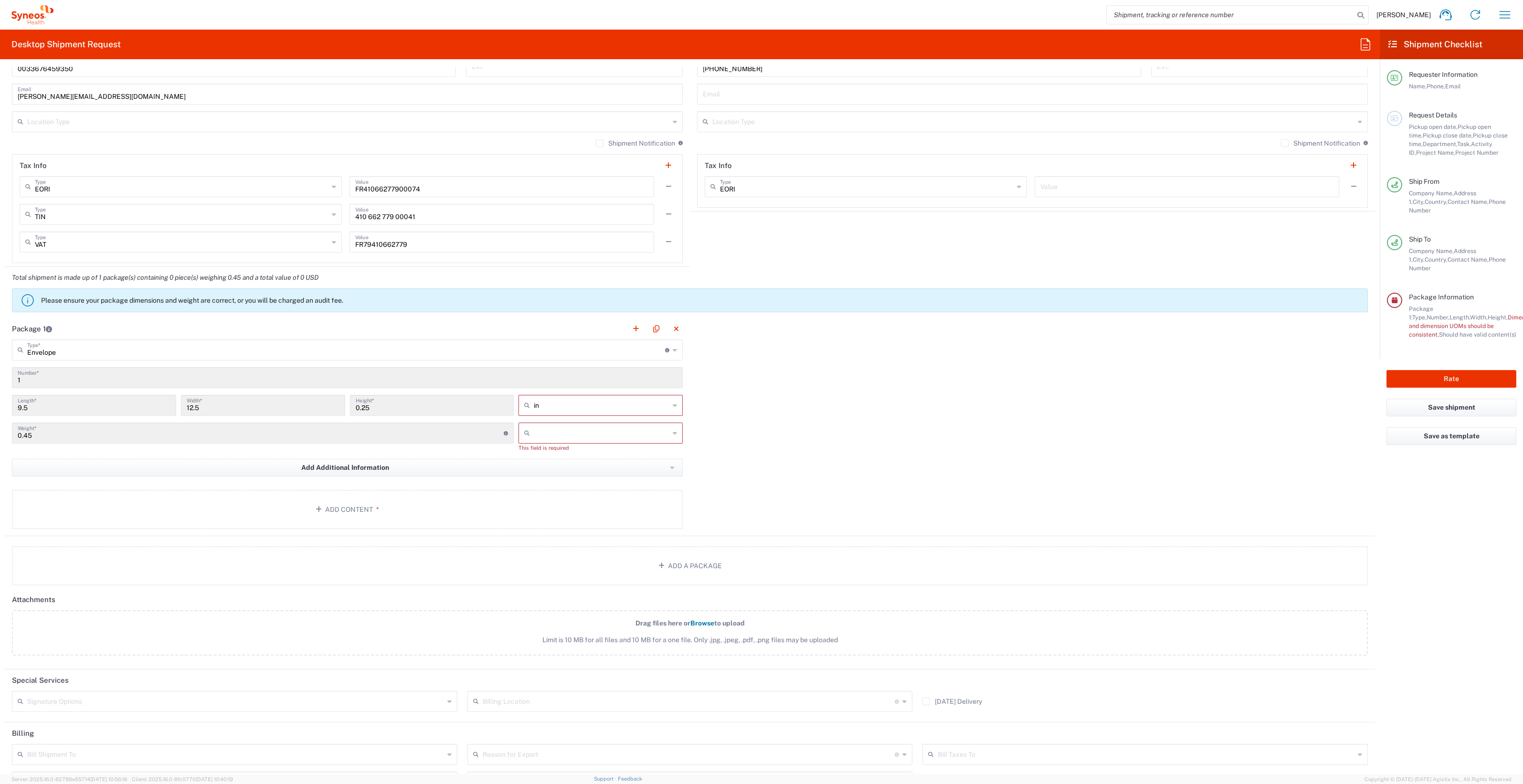
scroll to position [657, 0]
click at [352, 401] on button "Add Content *" at bounding box center [347, 508] width 671 height 39
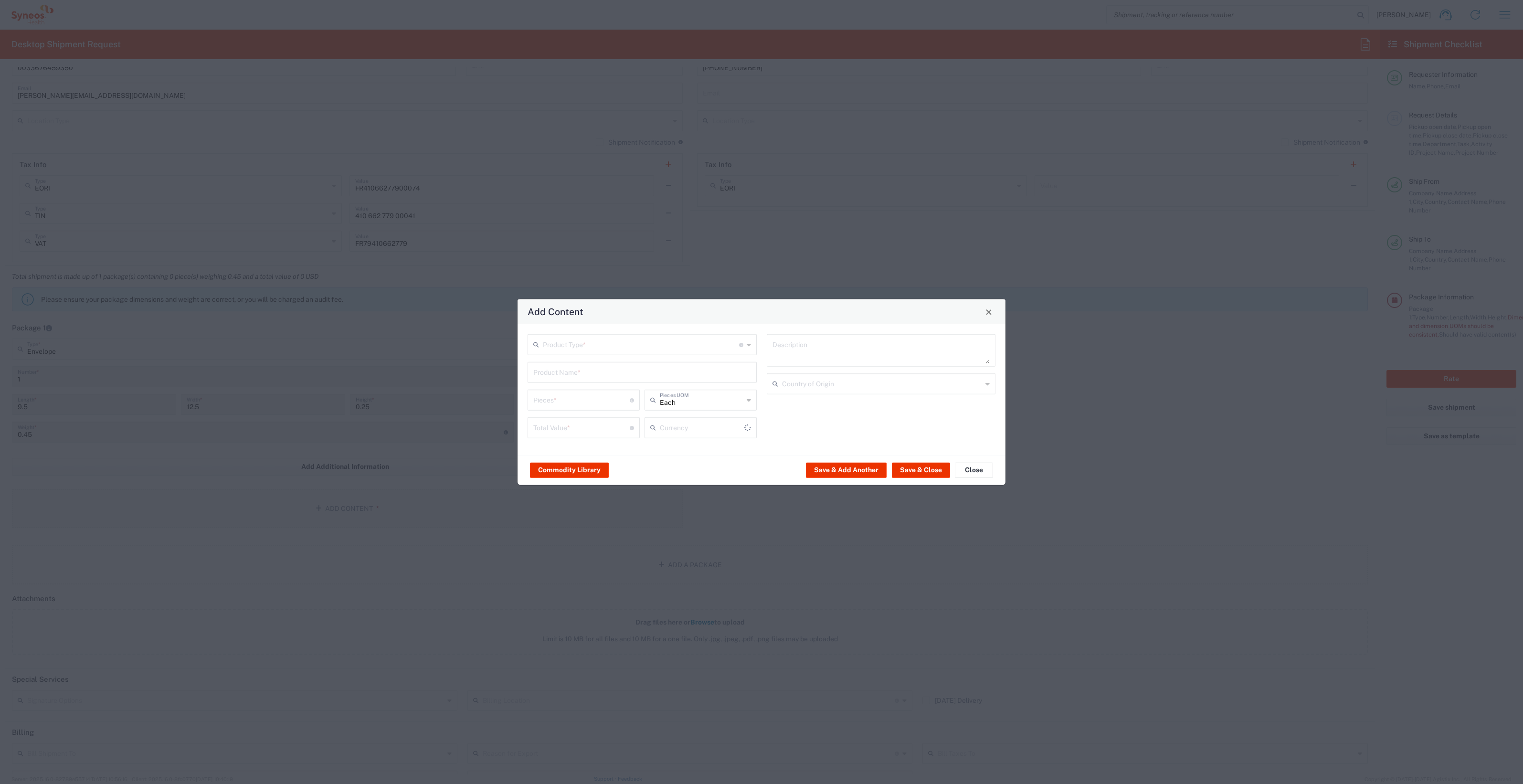
type input "US Dollar"
click at [749, 343] on icon at bounding box center [749, 345] width 4 height 16
click at [581, 368] on span "Documents" at bounding box center [642, 365] width 227 height 15
type input "Documents"
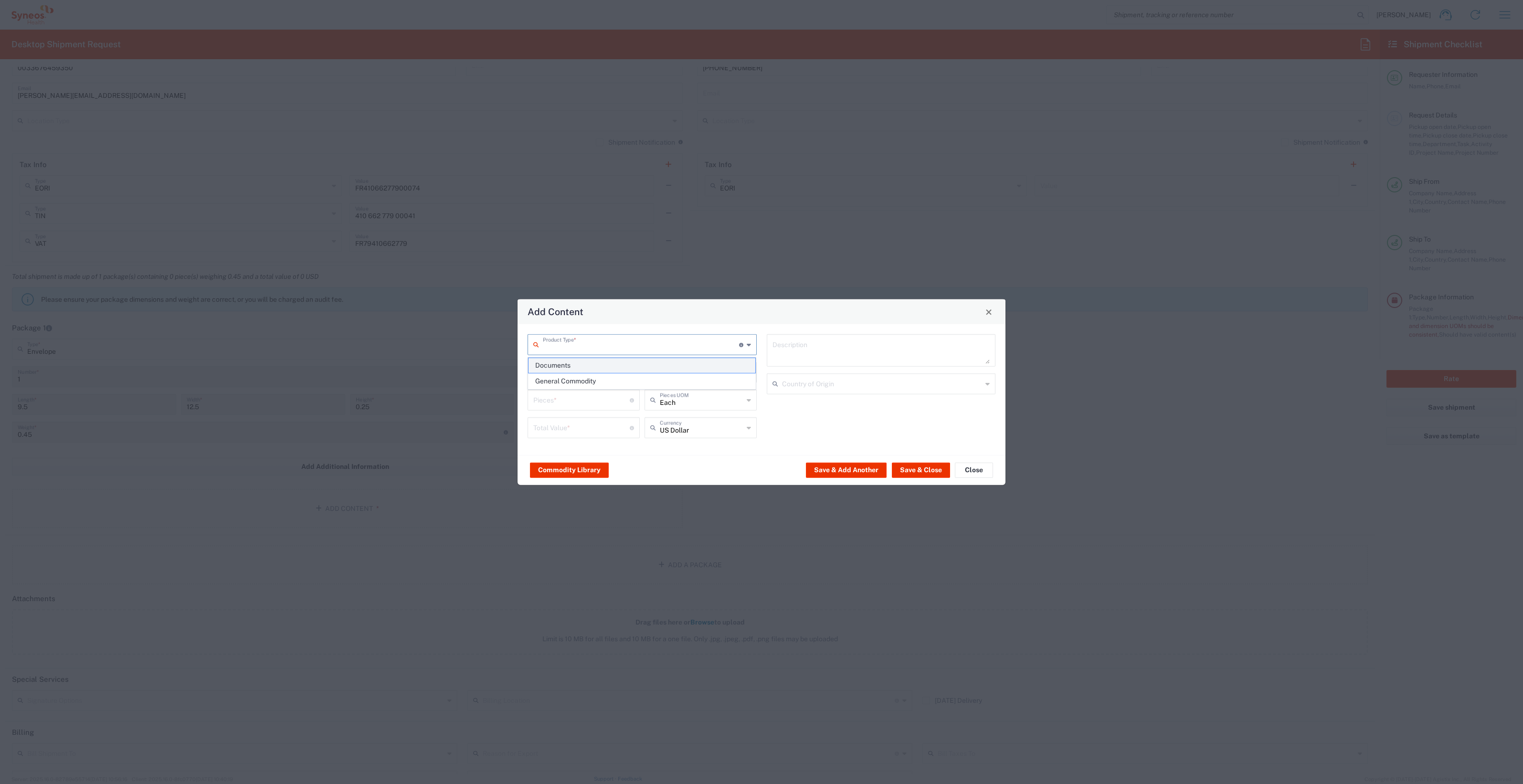
type input "1"
type textarea "Documents"
click at [759, 401] on button "Save & Close" at bounding box center [920, 470] width 58 height 16
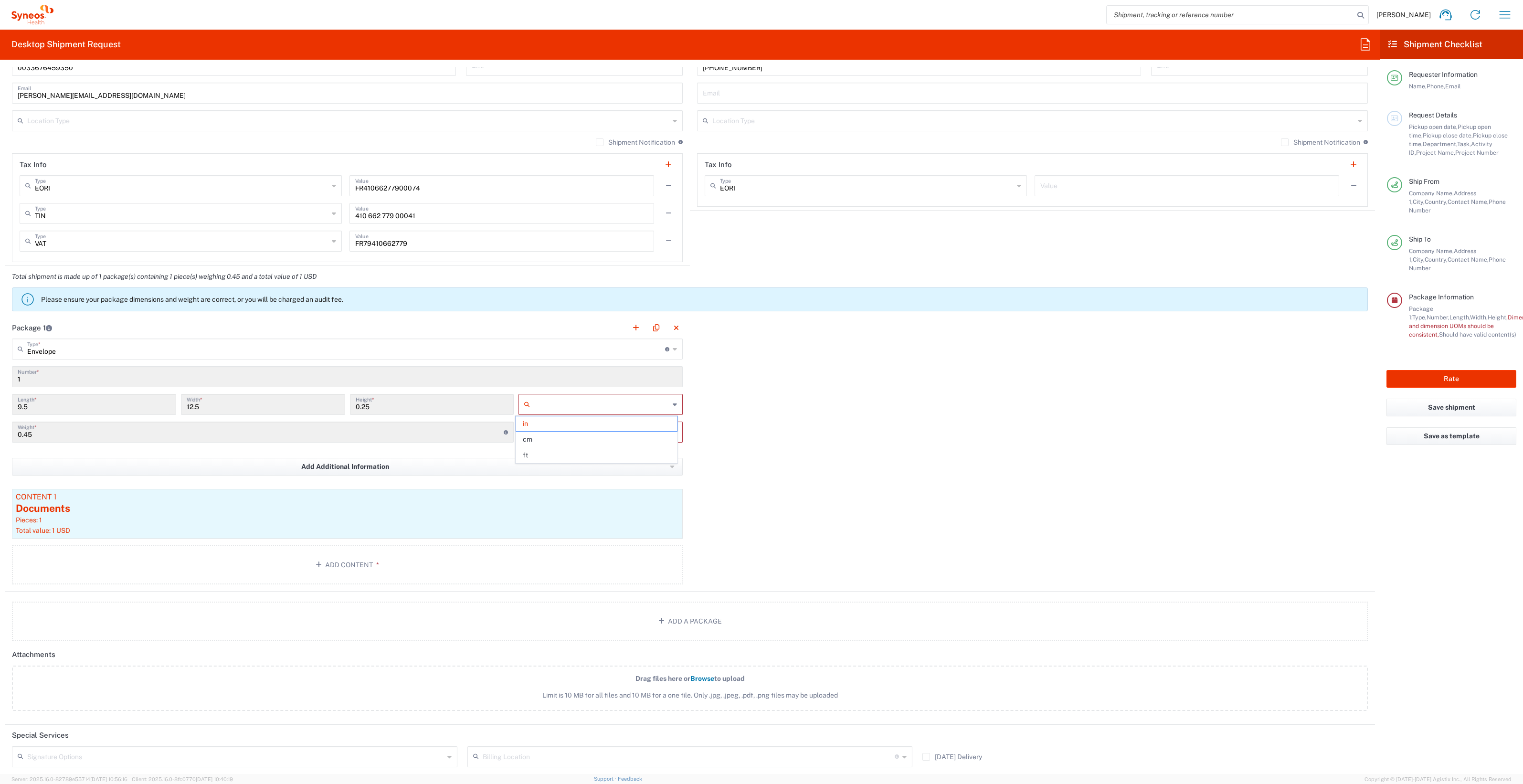
click at [582, 399] on input "text" at bounding box center [601, 405] width 135 height 16
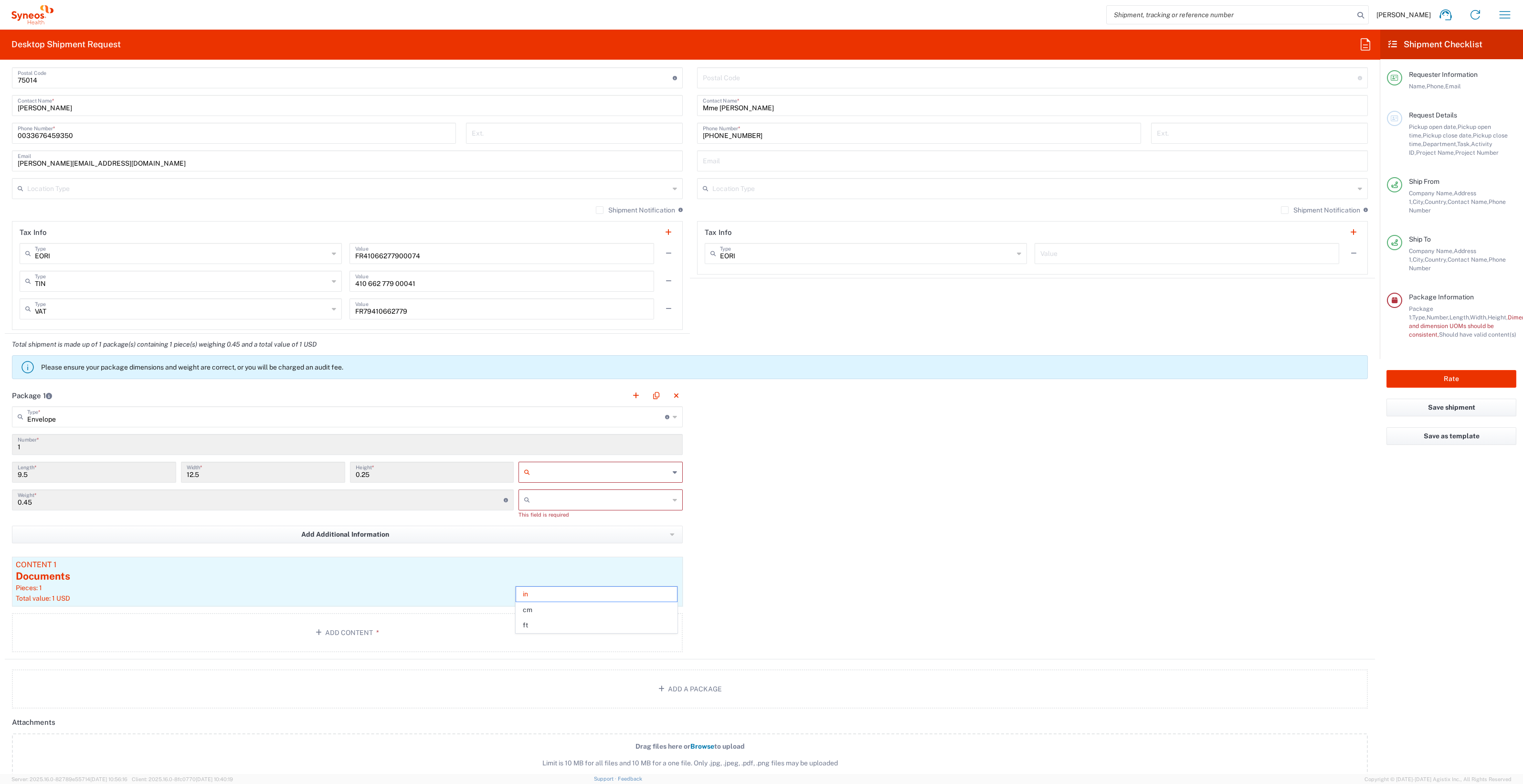
scroll to position [418, 0]
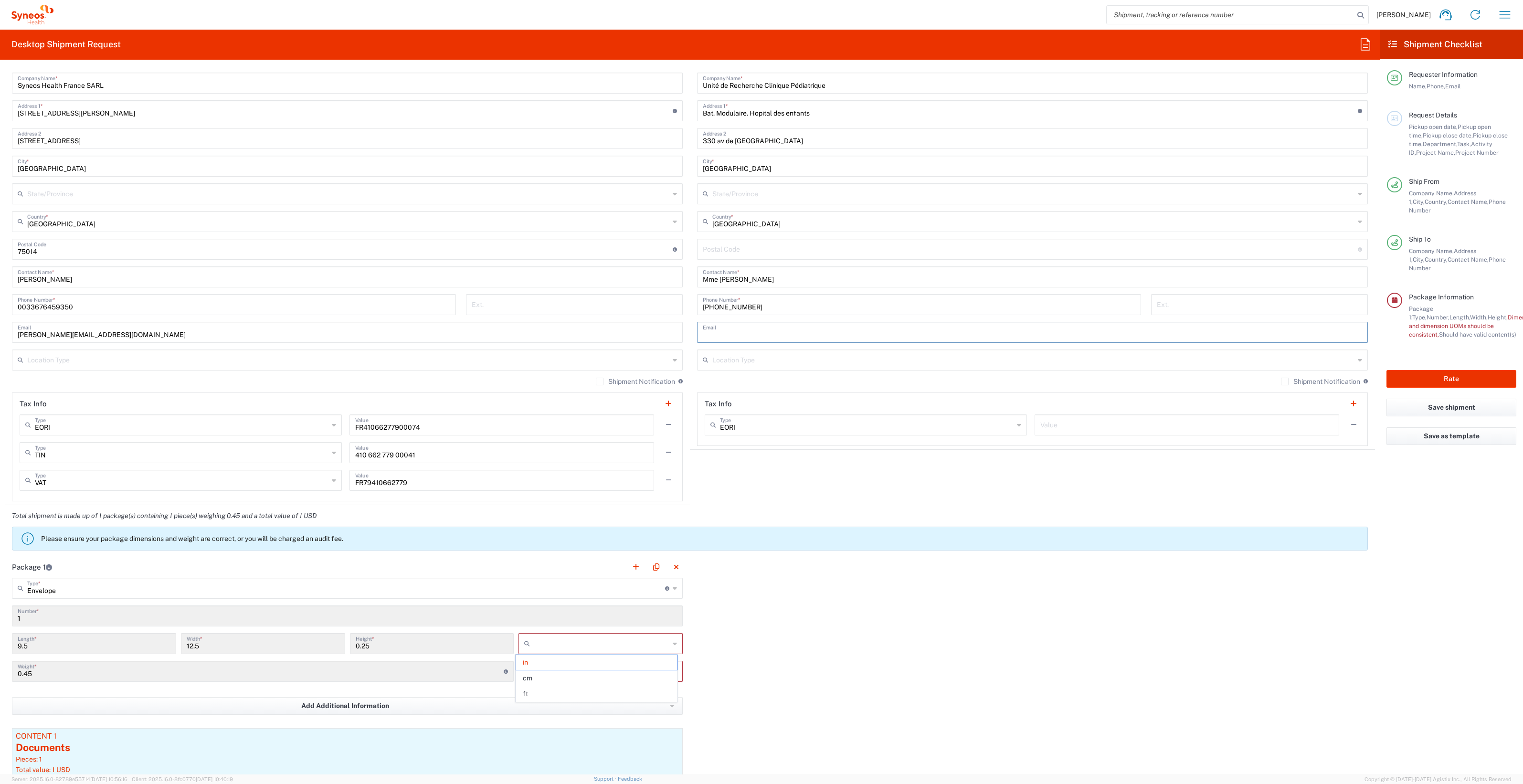
click at [733, 332] on input "text" at bounding box center [1032, 331] width 659 height 16
type input "in"
drag, startPoint x: 752, startPoint y: 332, endPoint x: 692, endPoint y: 338, distance: 60.3
click at [697, 338] on div "[PERSON_NAME].mus@ Email" at bounding box center [1032, 332] width 671 height 21
paste input "[EMAIL_ADDRESS][DOMAIN_NAME]"
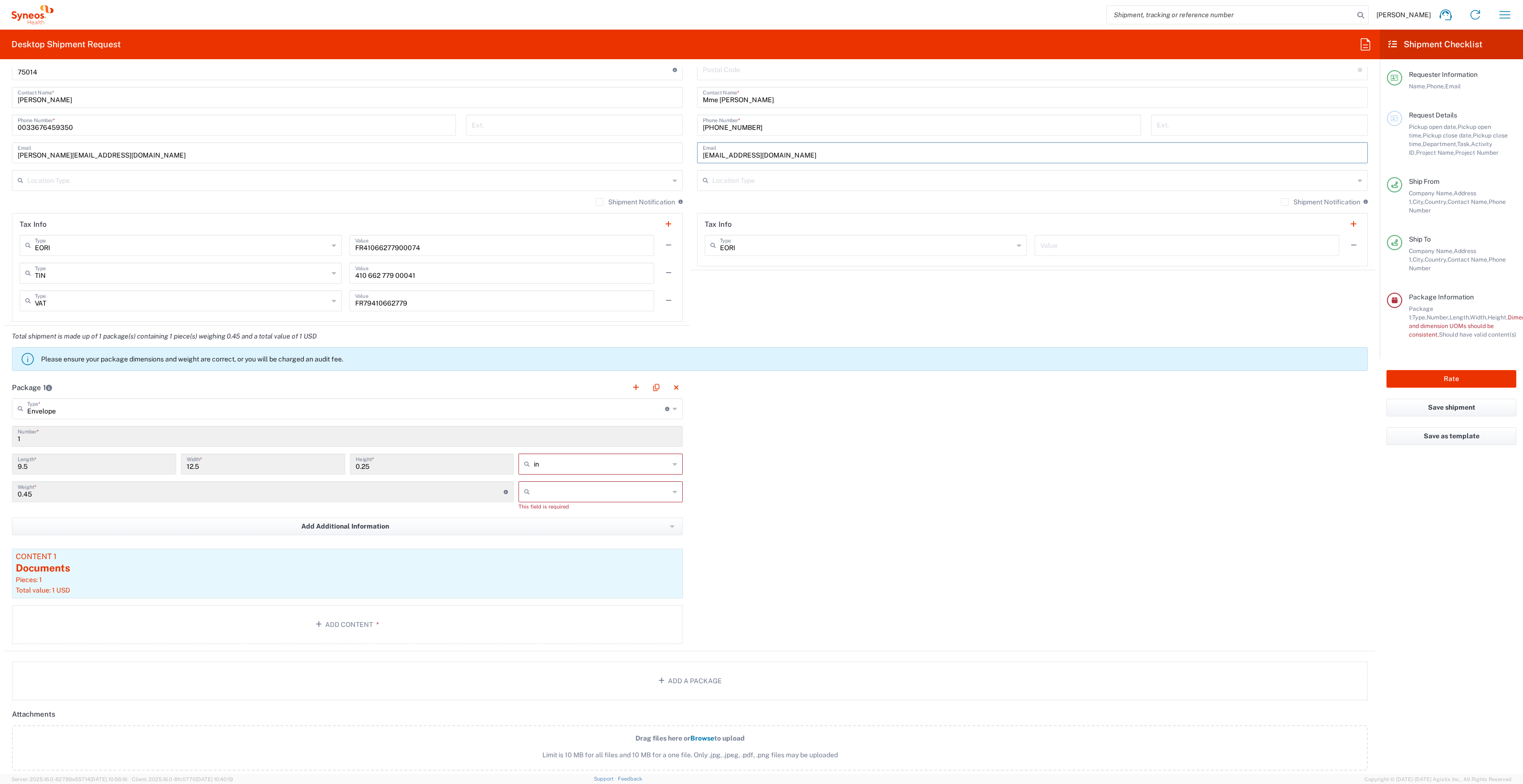
scroll to position [657, 0]
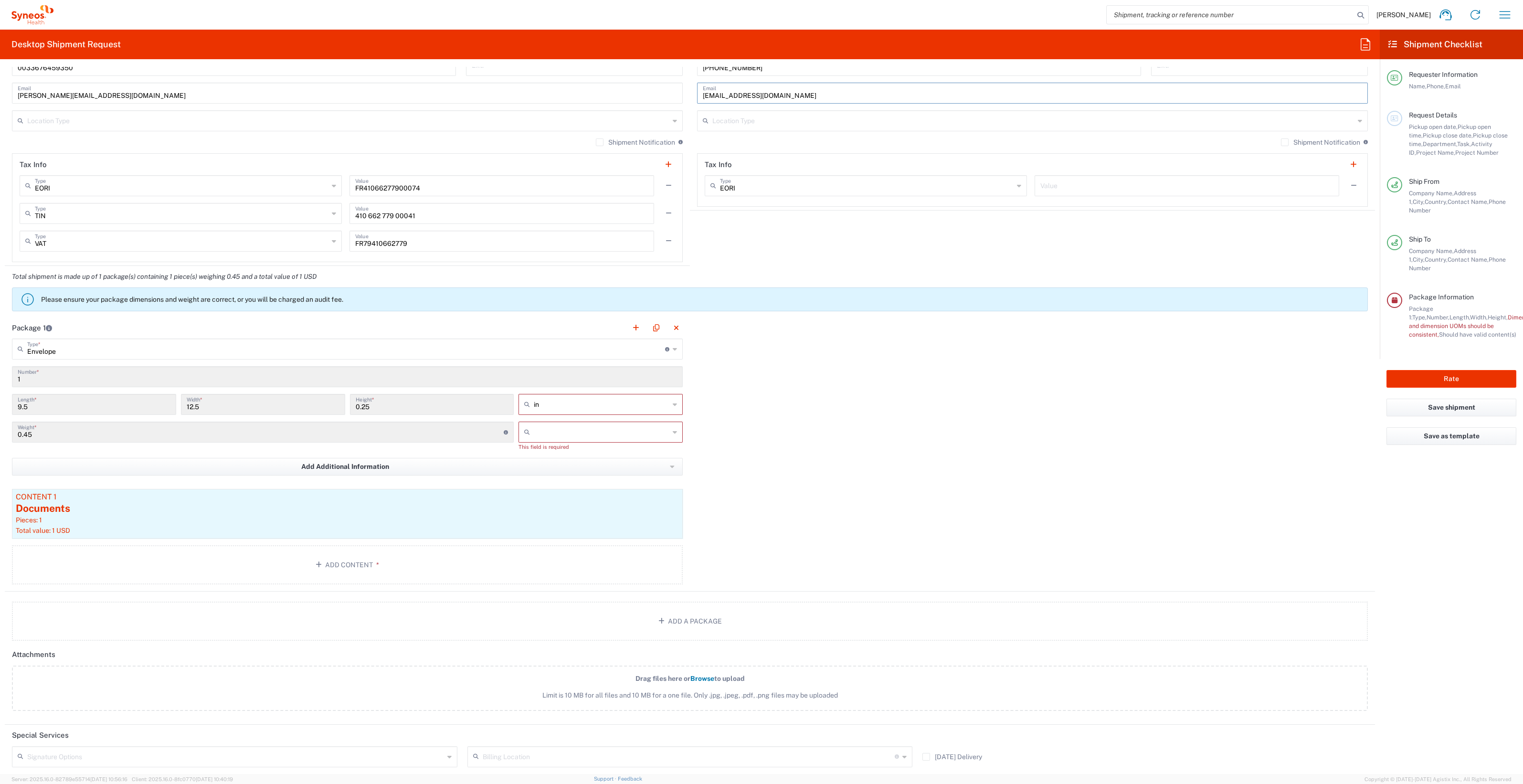
type input "[EMAIL_ADDRESS][DOMAIN_NAME]"
click at [585, 401] on input "text" at bounding box center [601, 405] width 135 height 16
click at [567, 377] on input "1" at bounding box center [347, 375] width 659 height 16
type input "in"
click at [556, 397] on input "text" at bounding box center [601, 405] width 135 height 16
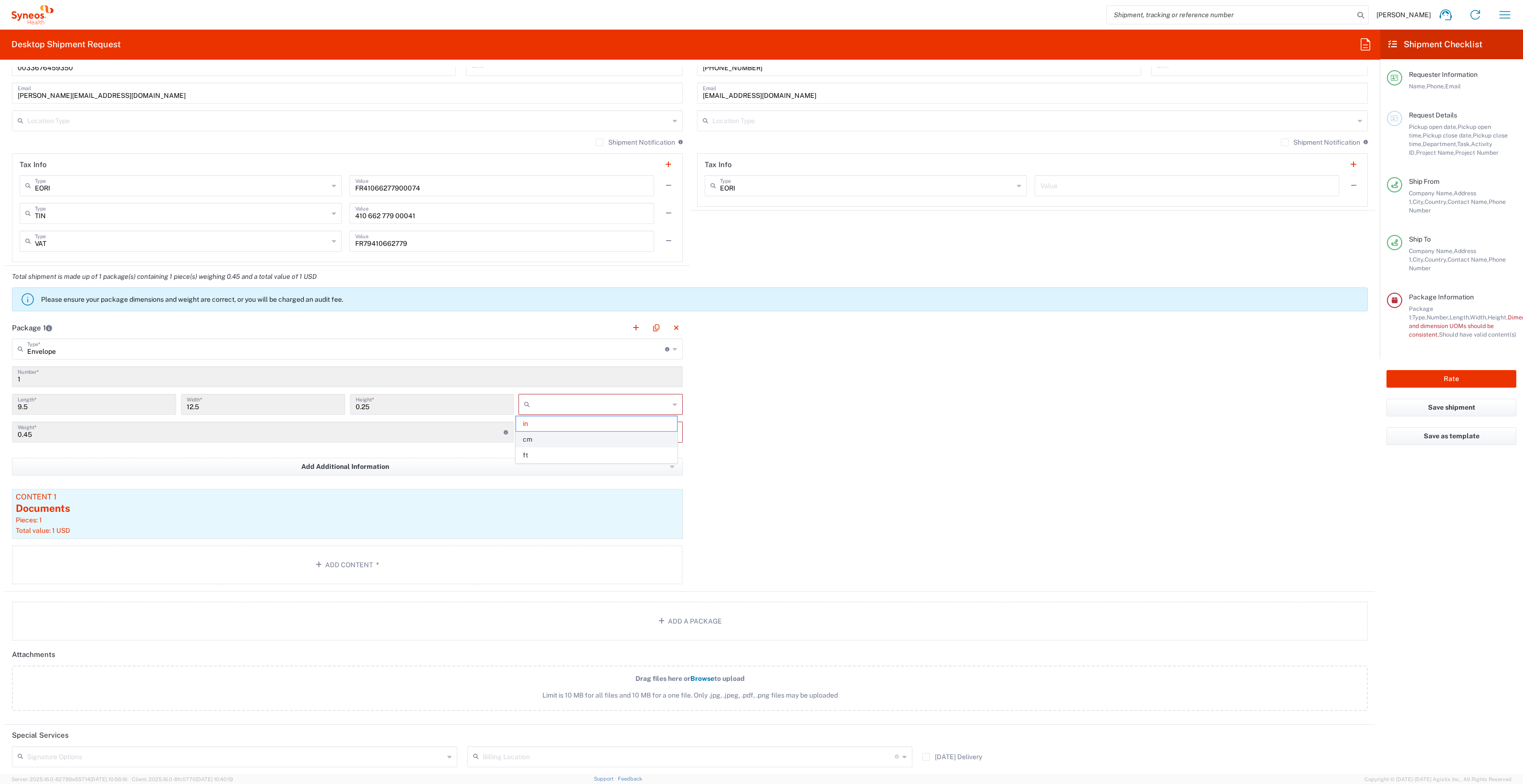
click at [536, 401] on span "cm" at bounding box center [597, 439] width 161 height 15
type input "24.13"
type input "31.75"
type input "0.64"
type input "cm"
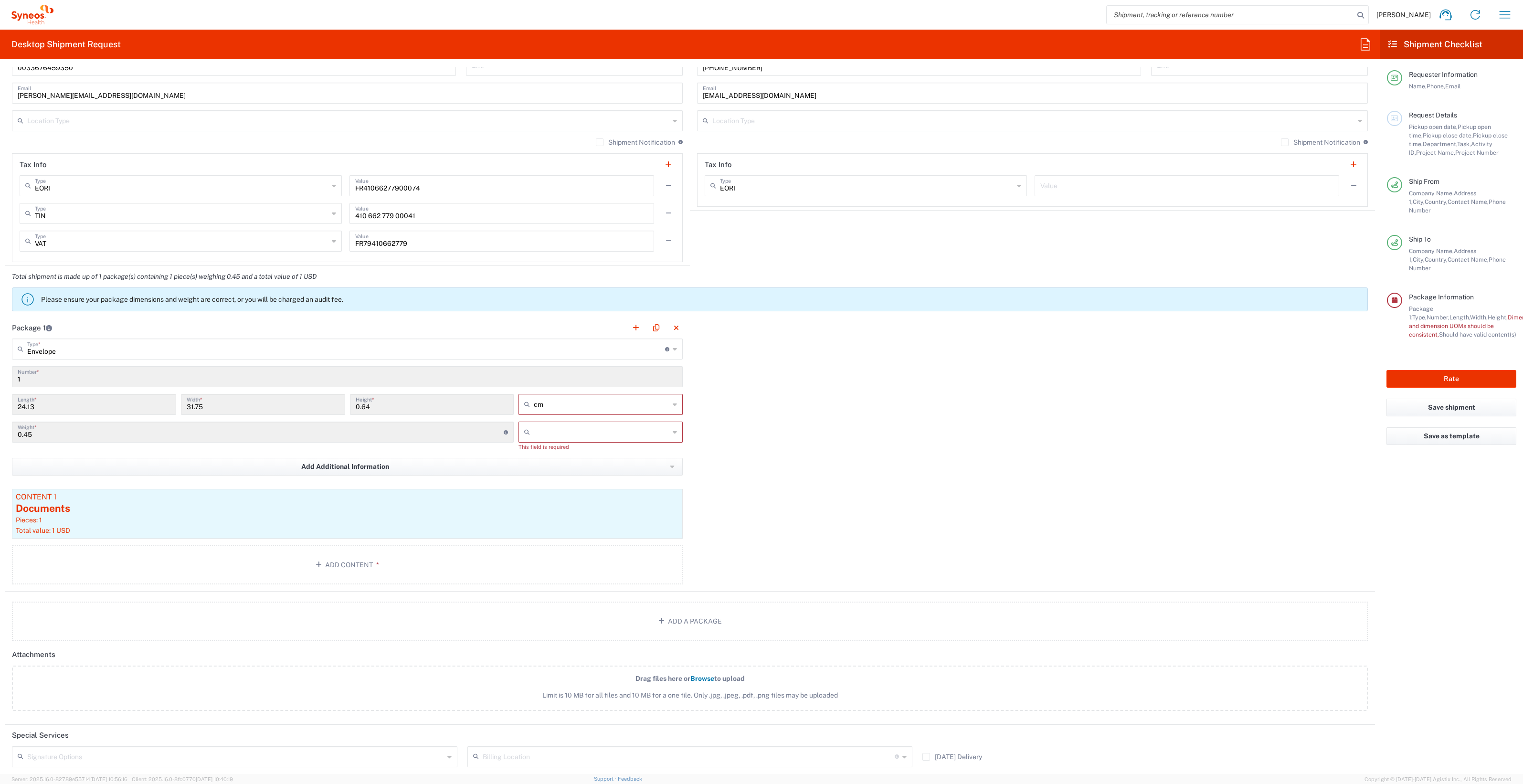
click at [563, 401] on input "text" at bounding box center [601, 432] width 135 height 16
click at [535, 401] on span "kgs" at bounding box center [597, 450] width 161 height 15
type input "kgs"
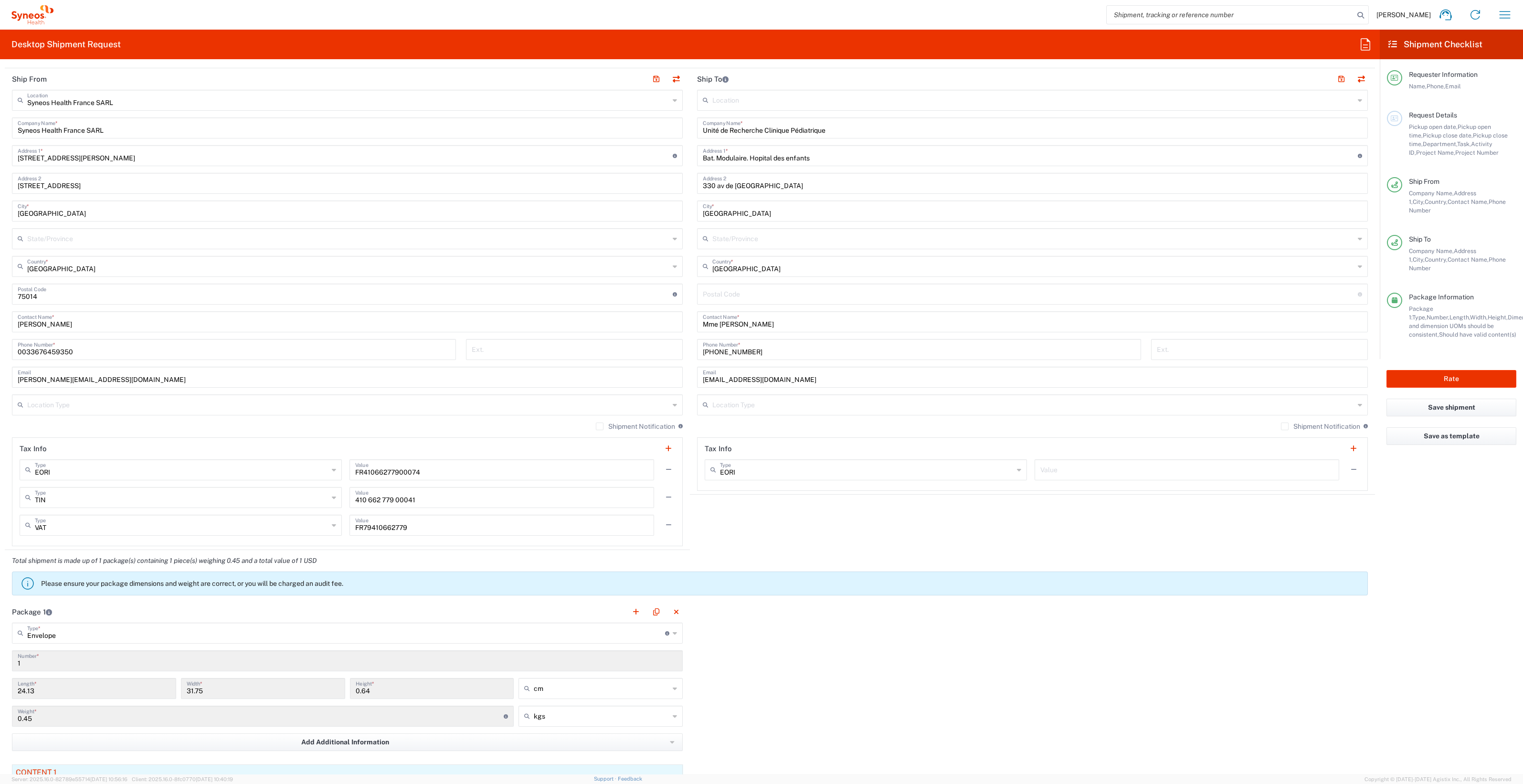
scroll to position [313, 0]
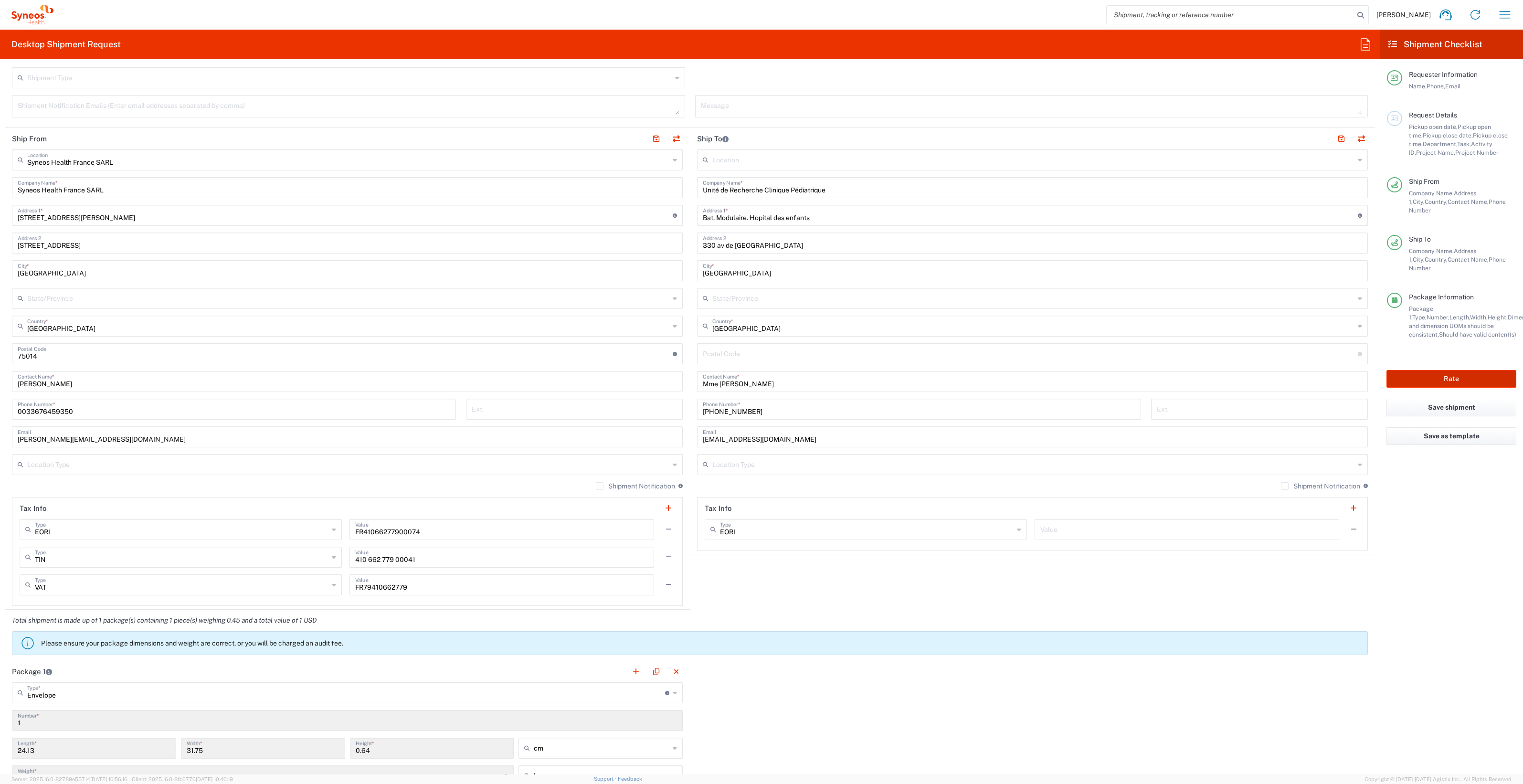
click at [759, 370] on button "Rate" at bounding box center [1451, 379] width 130 height 17
type input "1010419"
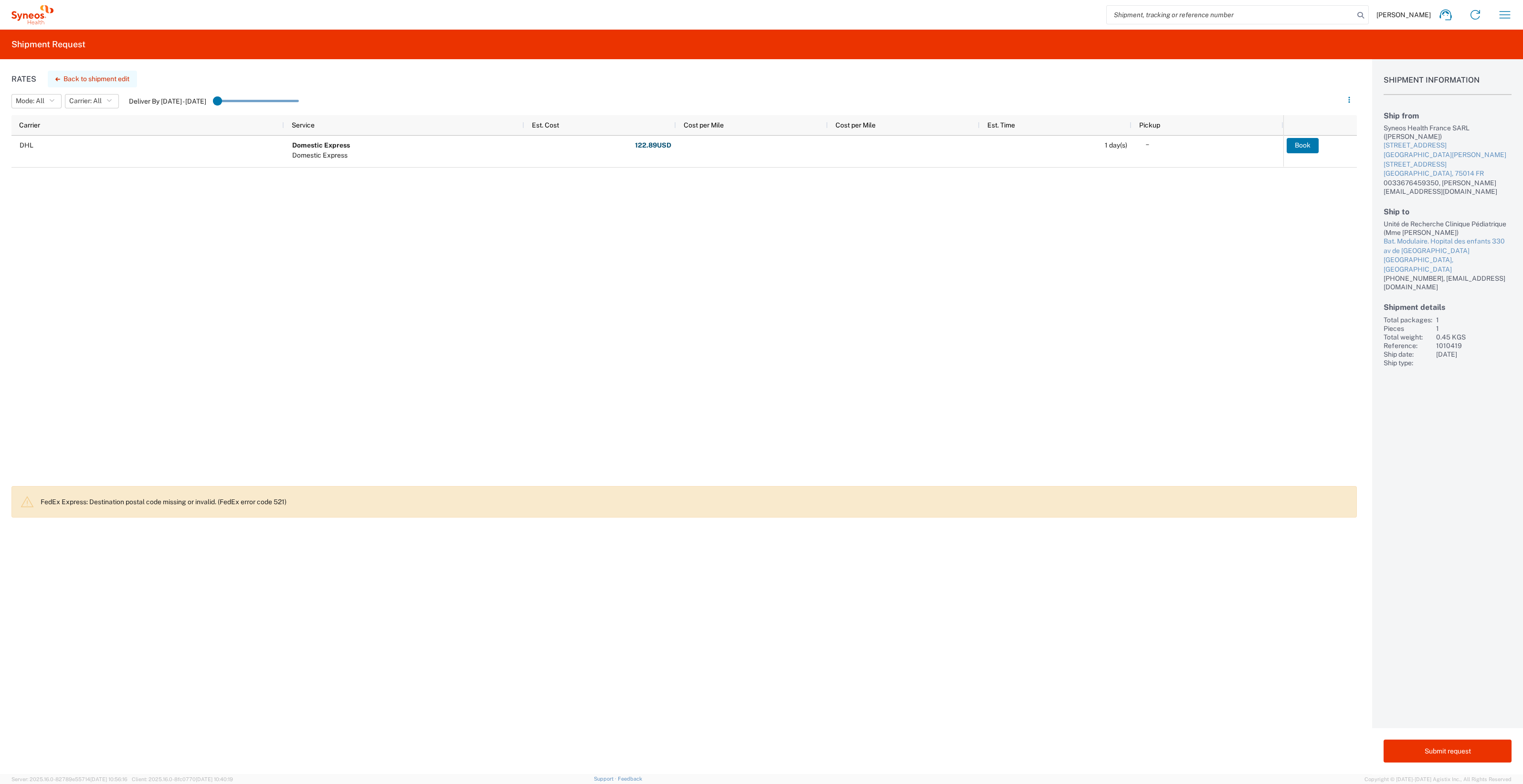
click at [95, 76] on button "Back to shipment edit" at bounding box center [92, 79] width 89 height 16
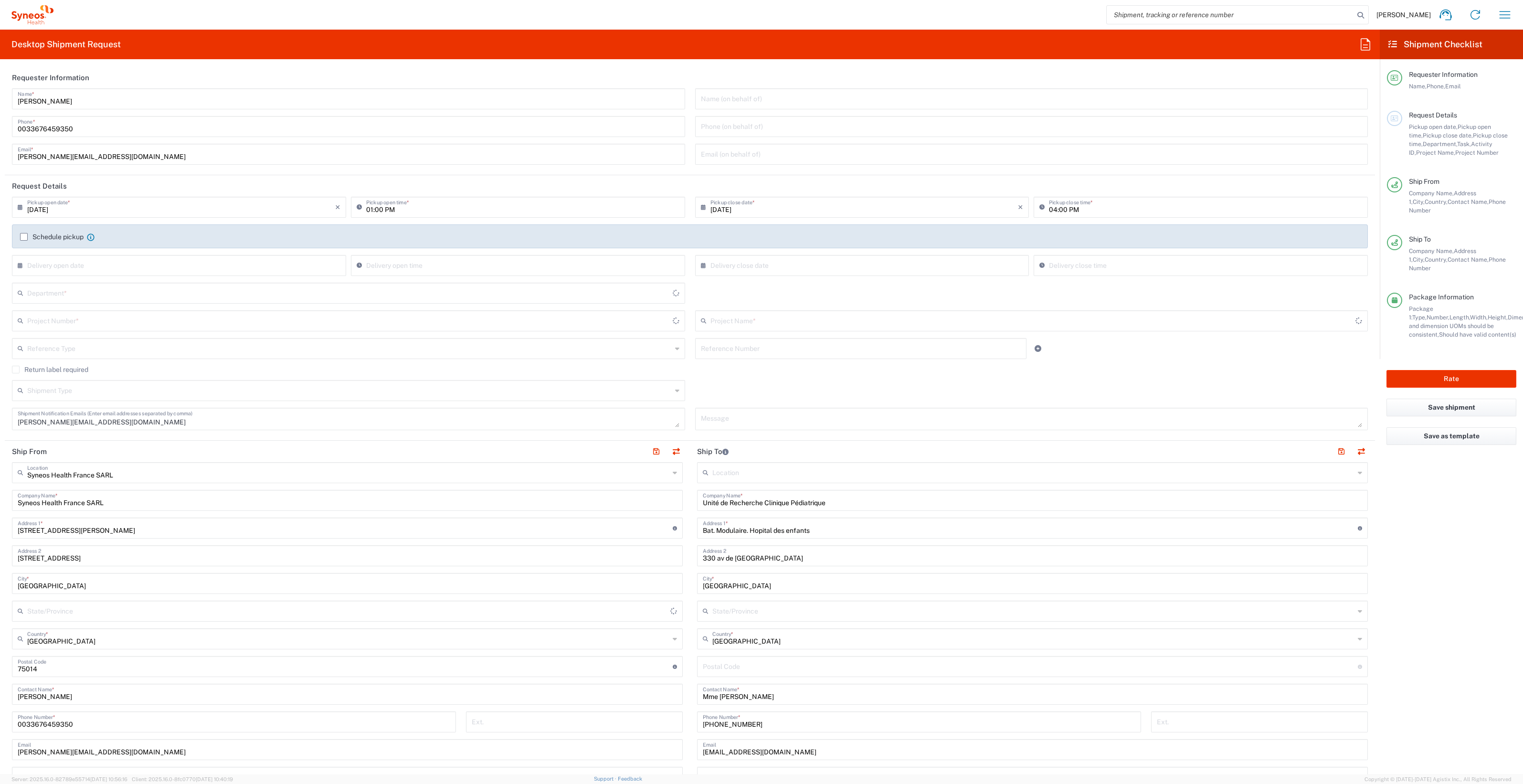
type input "1010419"
type input "Envelope"
type input "[PERSON_NAME] 1010419"
type input "3229"
click at [759, 398] on button "Save shipment" at bounding box center [1451, 407] width 130 height 17
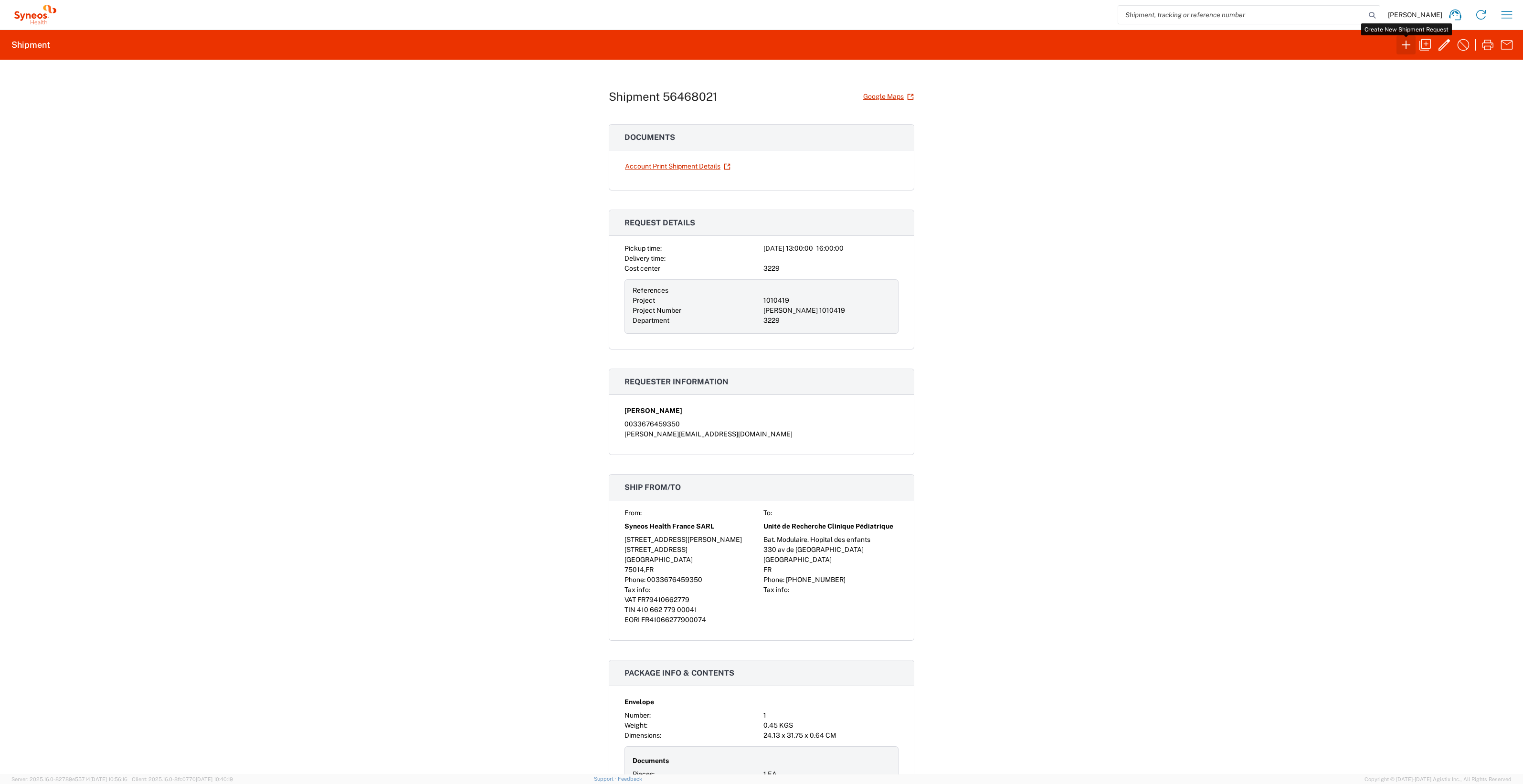
click at [759, 43] on icon "button" at bounding box center [1406, 45] width 16 height 16
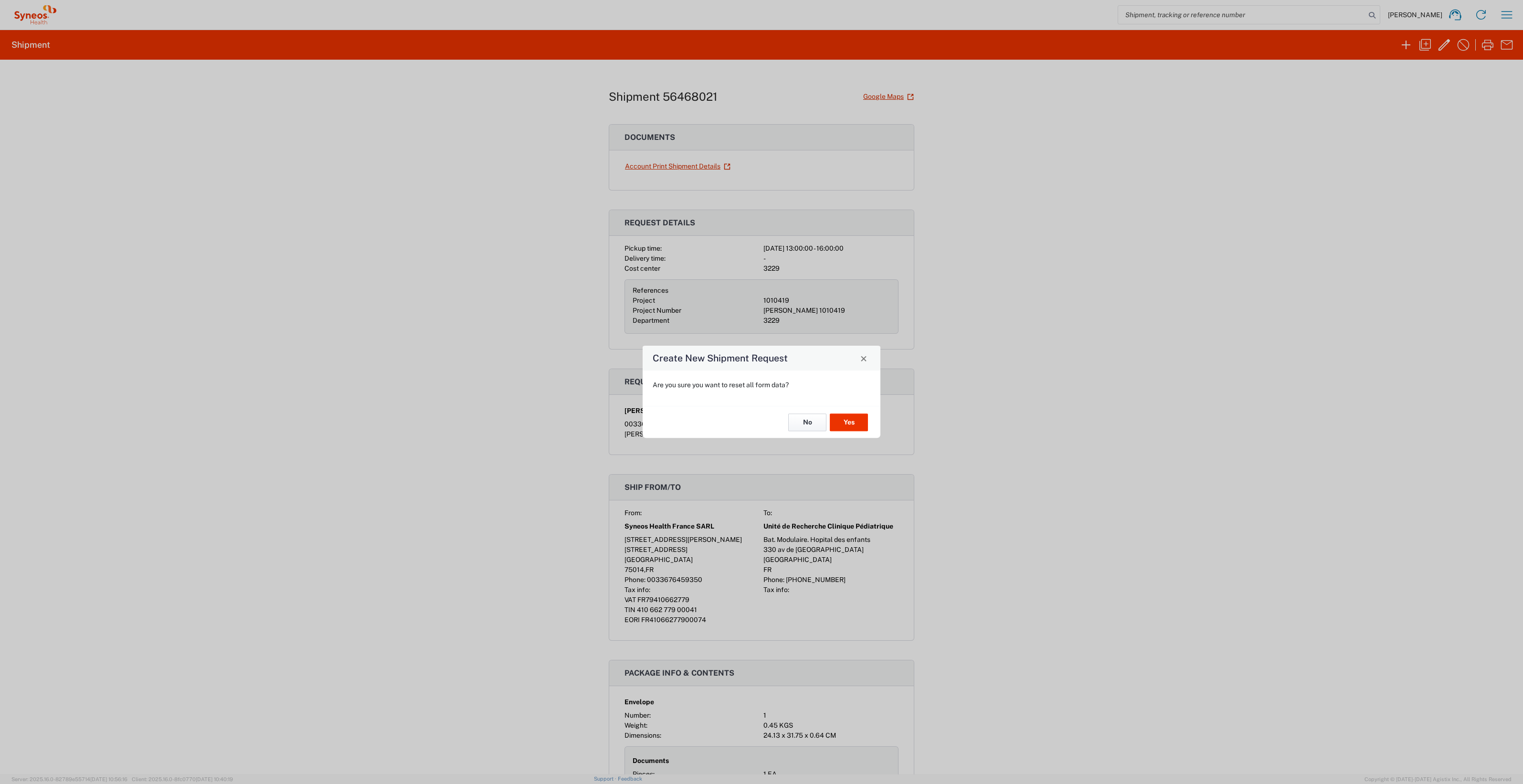
click at [759, 401] on button "No" at bounding box center [807, 422] width 38 height 17
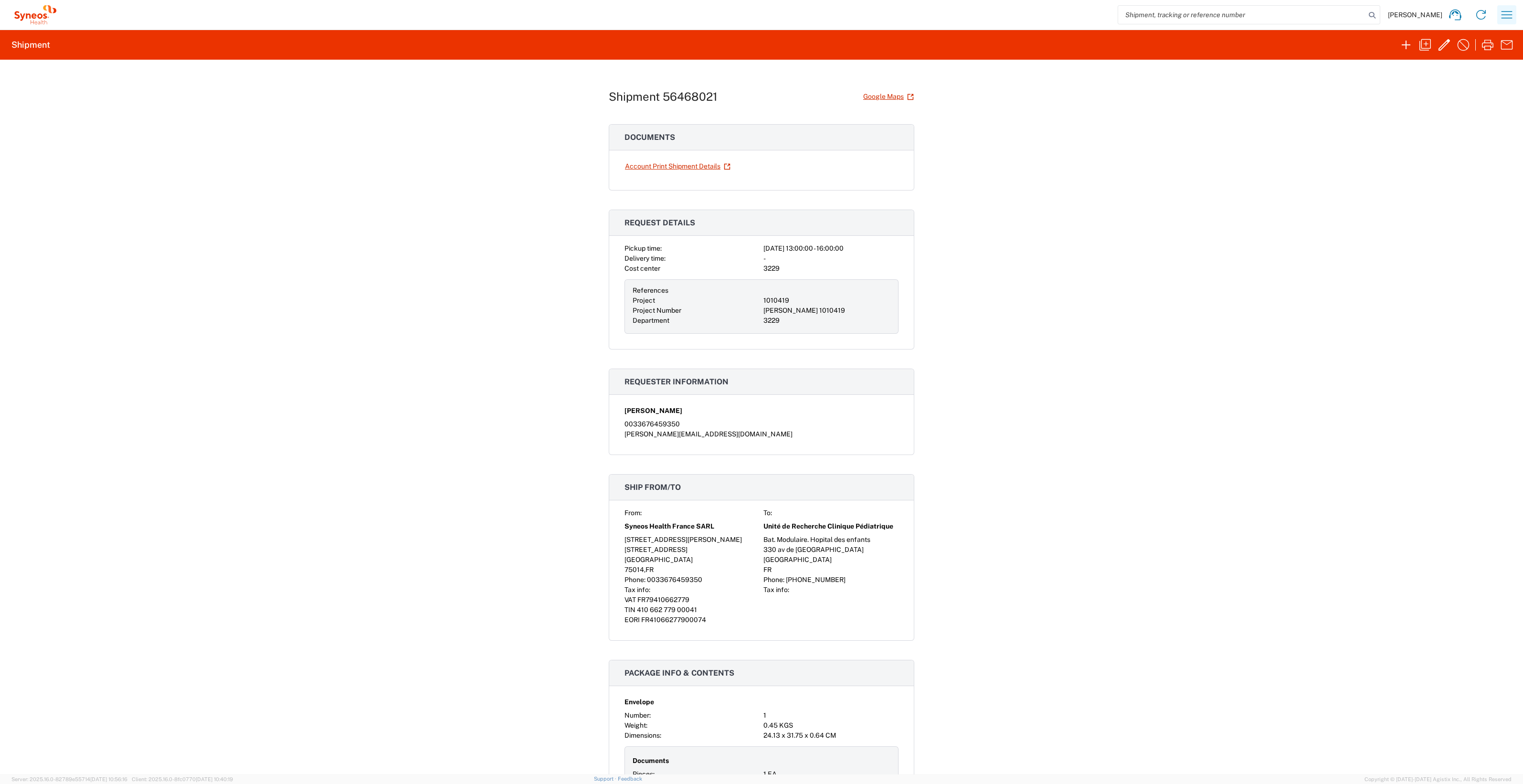
click at [759, 10] on icon "button" at bounding box center [1507, 15] width 16 height 16
click at [759, 120] on link "My shipments" at bounding box center [1457, 120] width 113 height 19
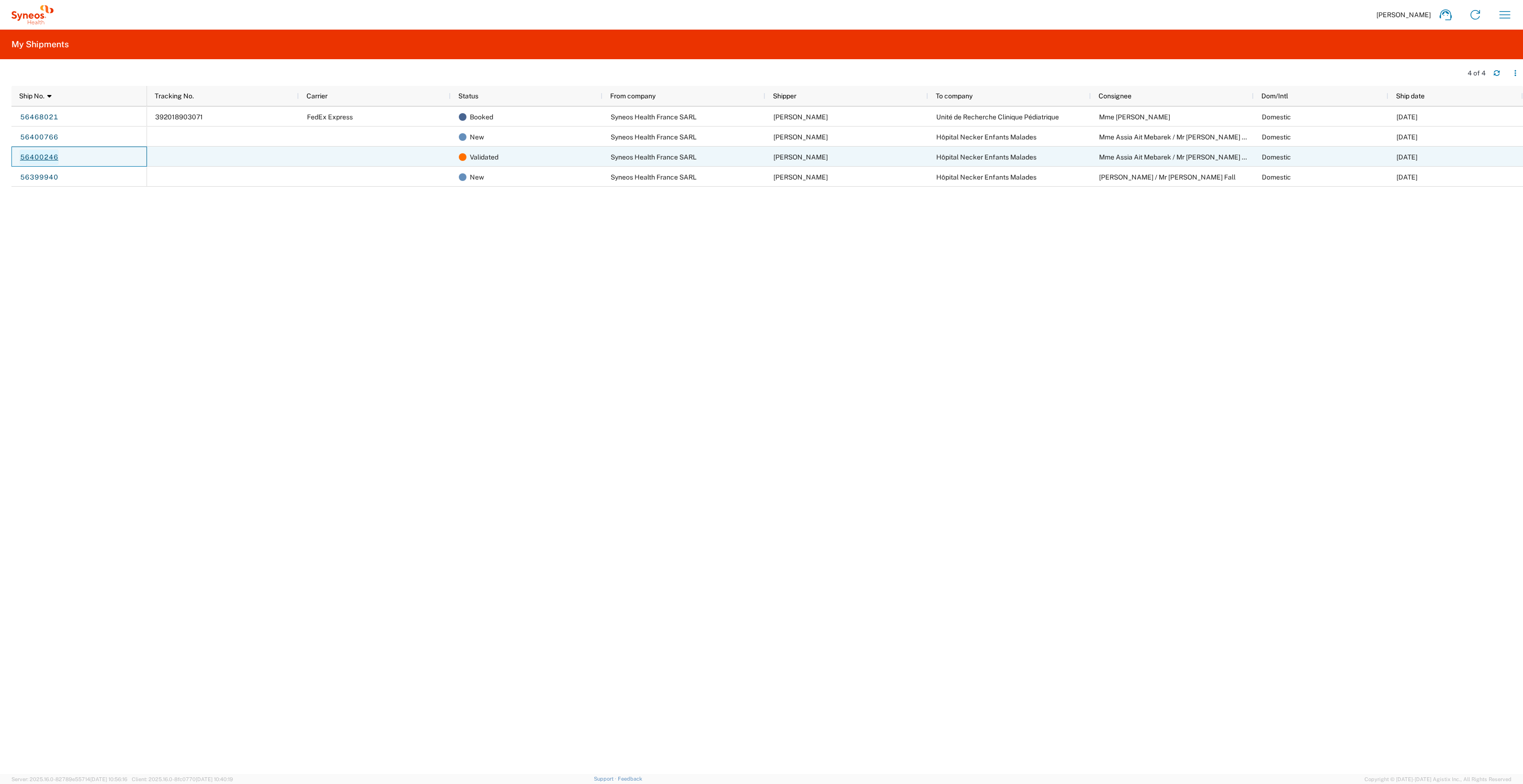
click at [43, 160] on link "56400246" at bounding box center [39, 157] width 39 height 16
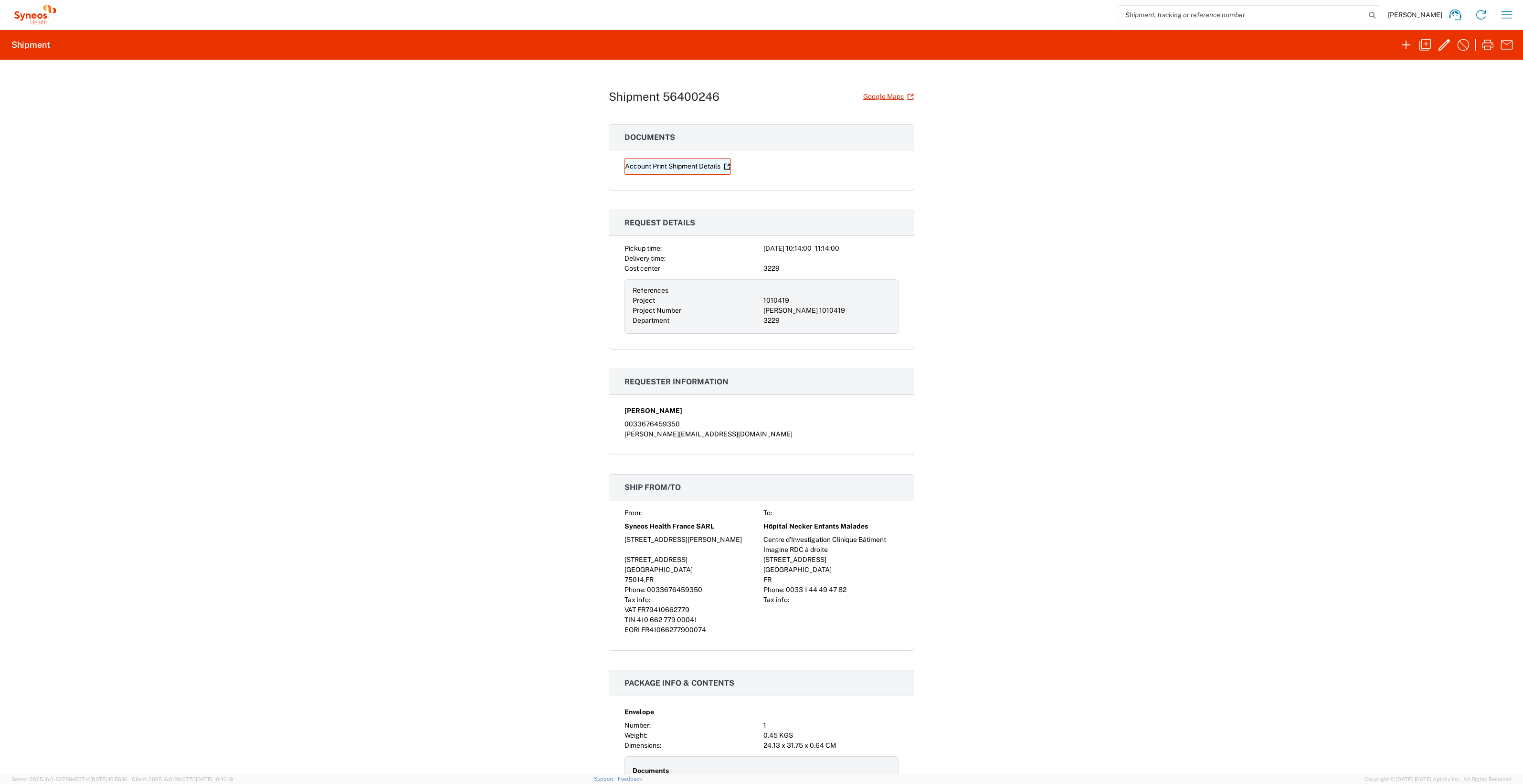
click at [636, 171] on link "Account Print Shipment Details" at bounding box center [677, 165] width 107 height 16
click at [759, 14] on icon "button" at bounding box center [1507, 15] width 16 height 16
click at [759, 101] on link "Desktop shipment request" at bounding box center [1457, 101] width 113 height 19
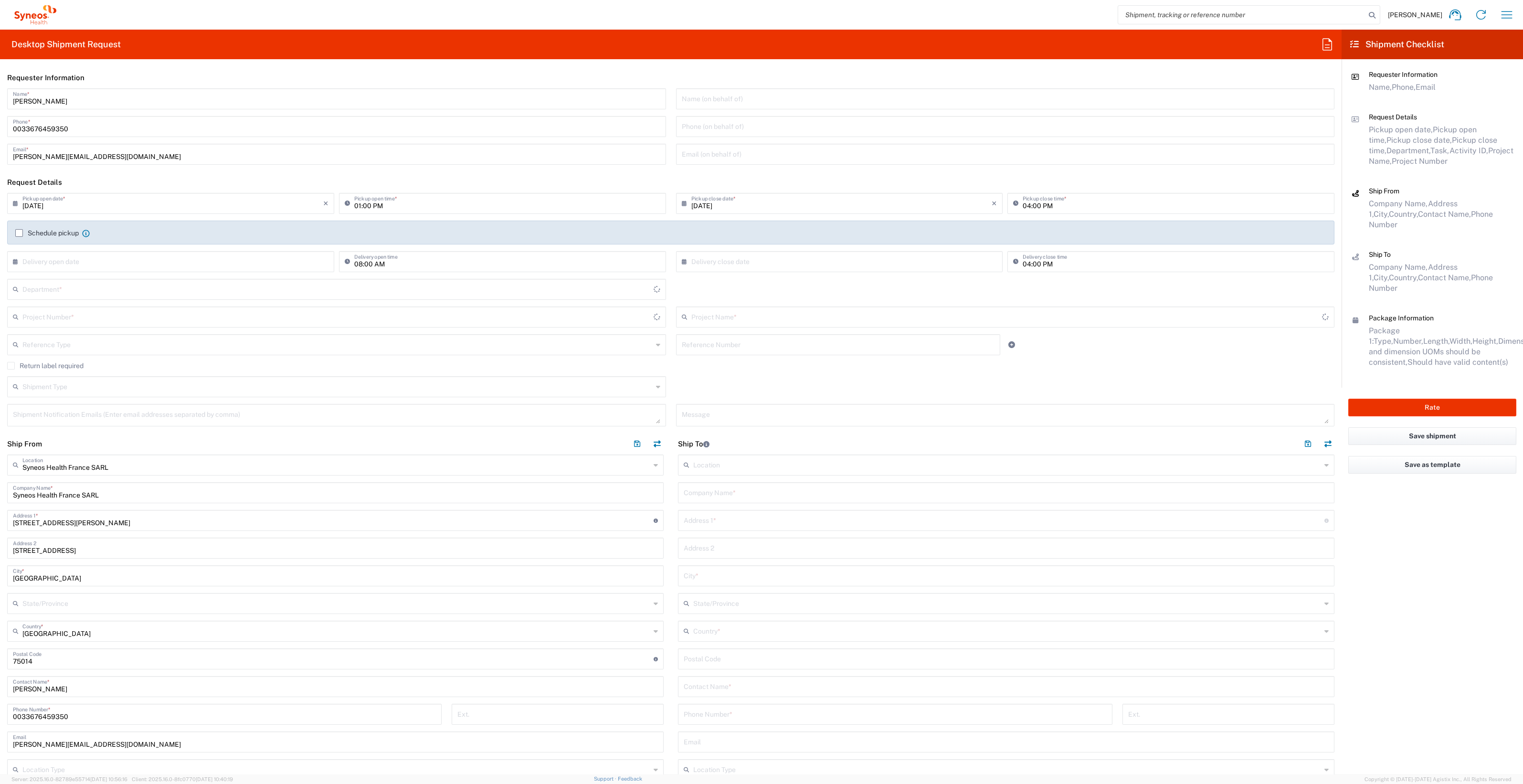
type input "3229"
click at [83, 319] on input "text" at bounding box center [337, 315] width 630 height 16
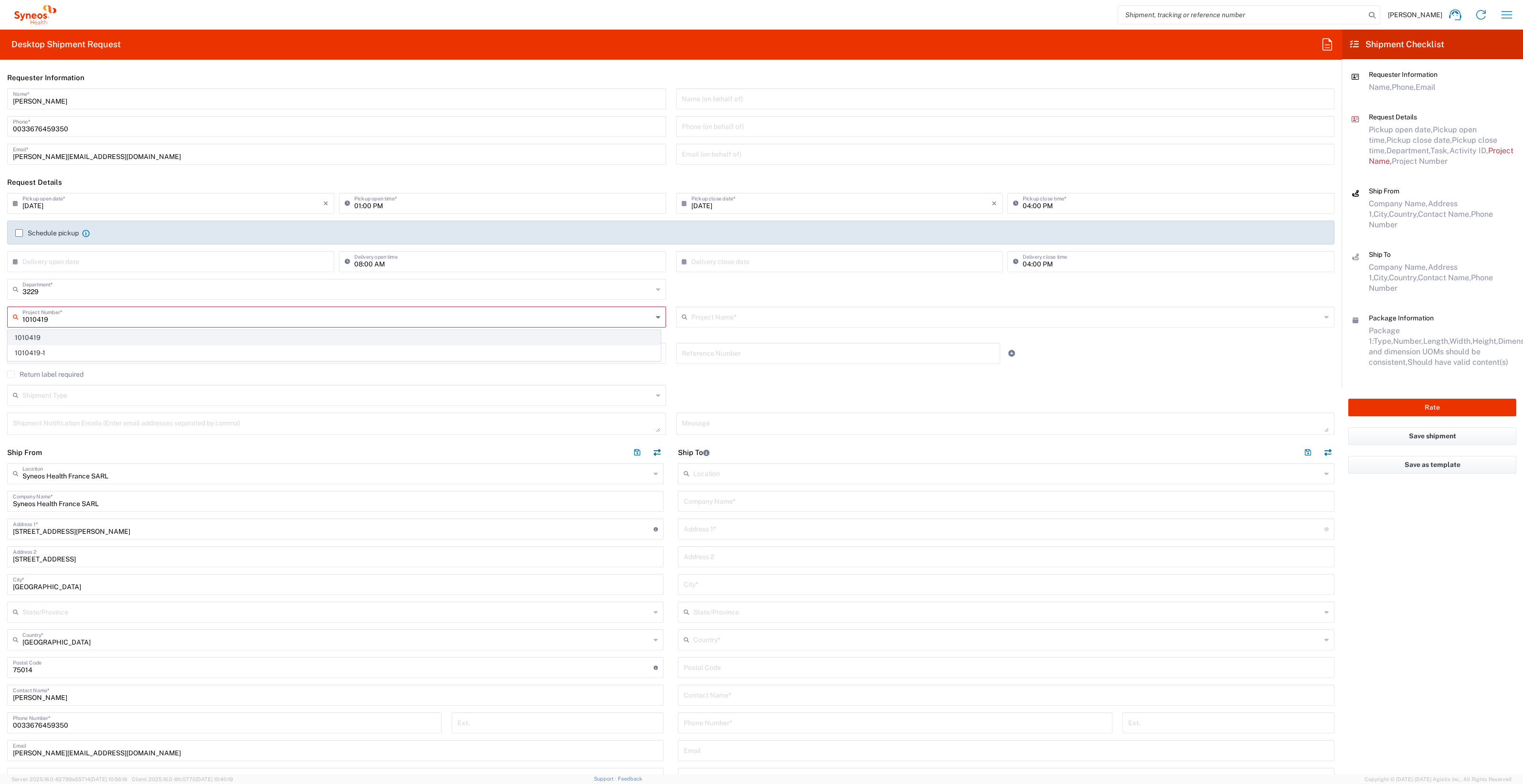
type input "1010419"
click at [26, 337] on span "1010419" at bounding box center [334, 337] width 652 height 15
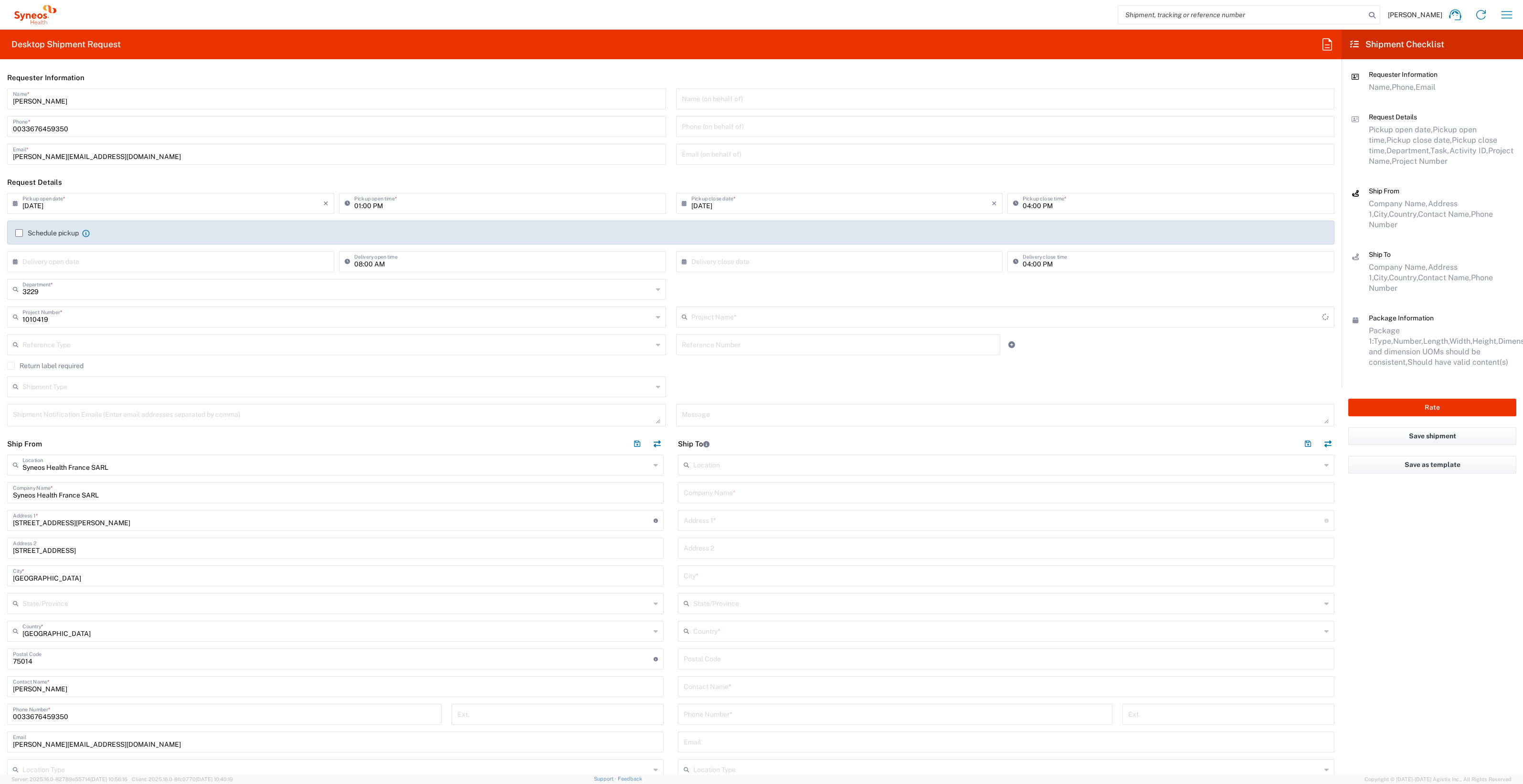
type input "[PERSON_NAME] 1010419"
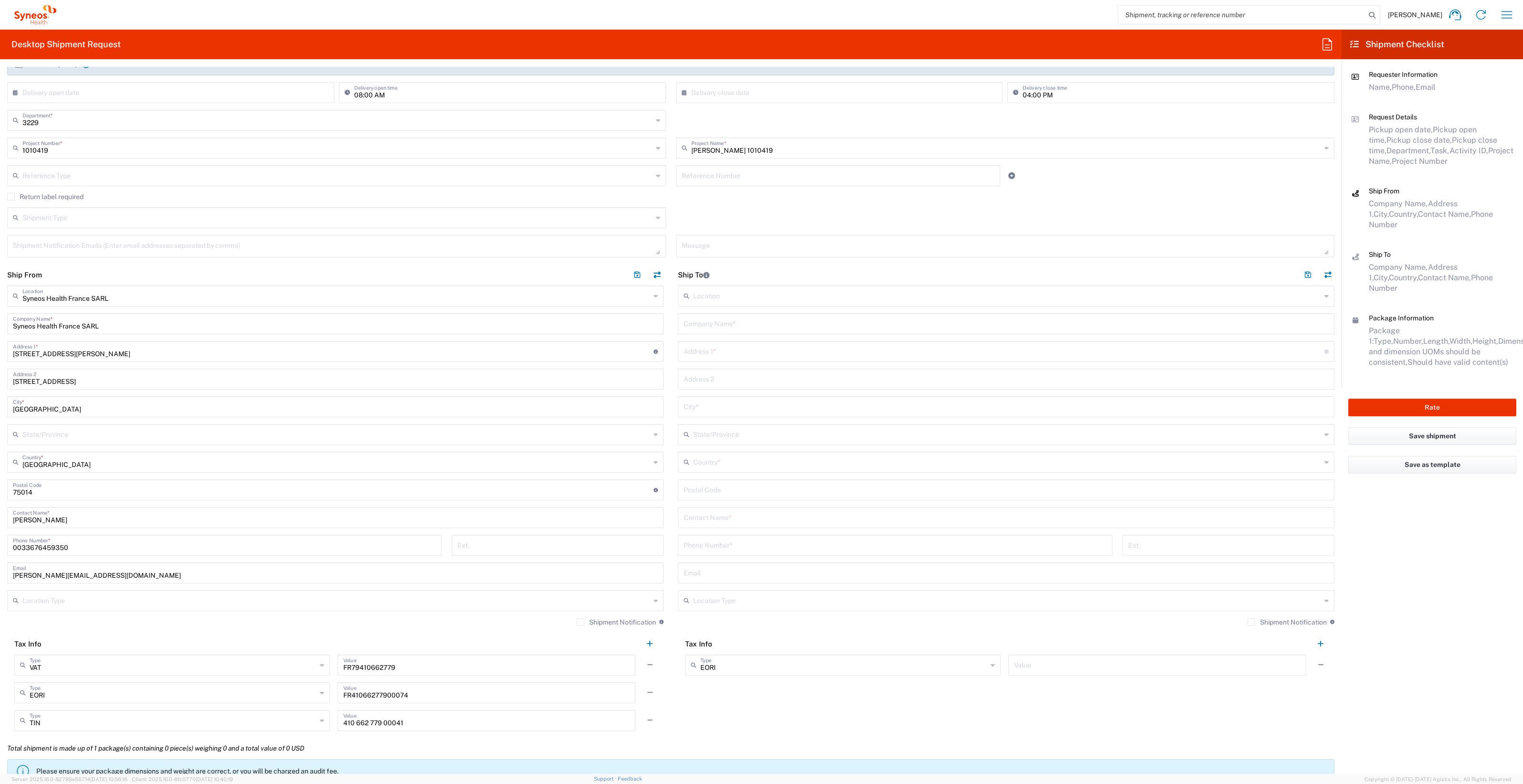
scroll to position [179, 0]
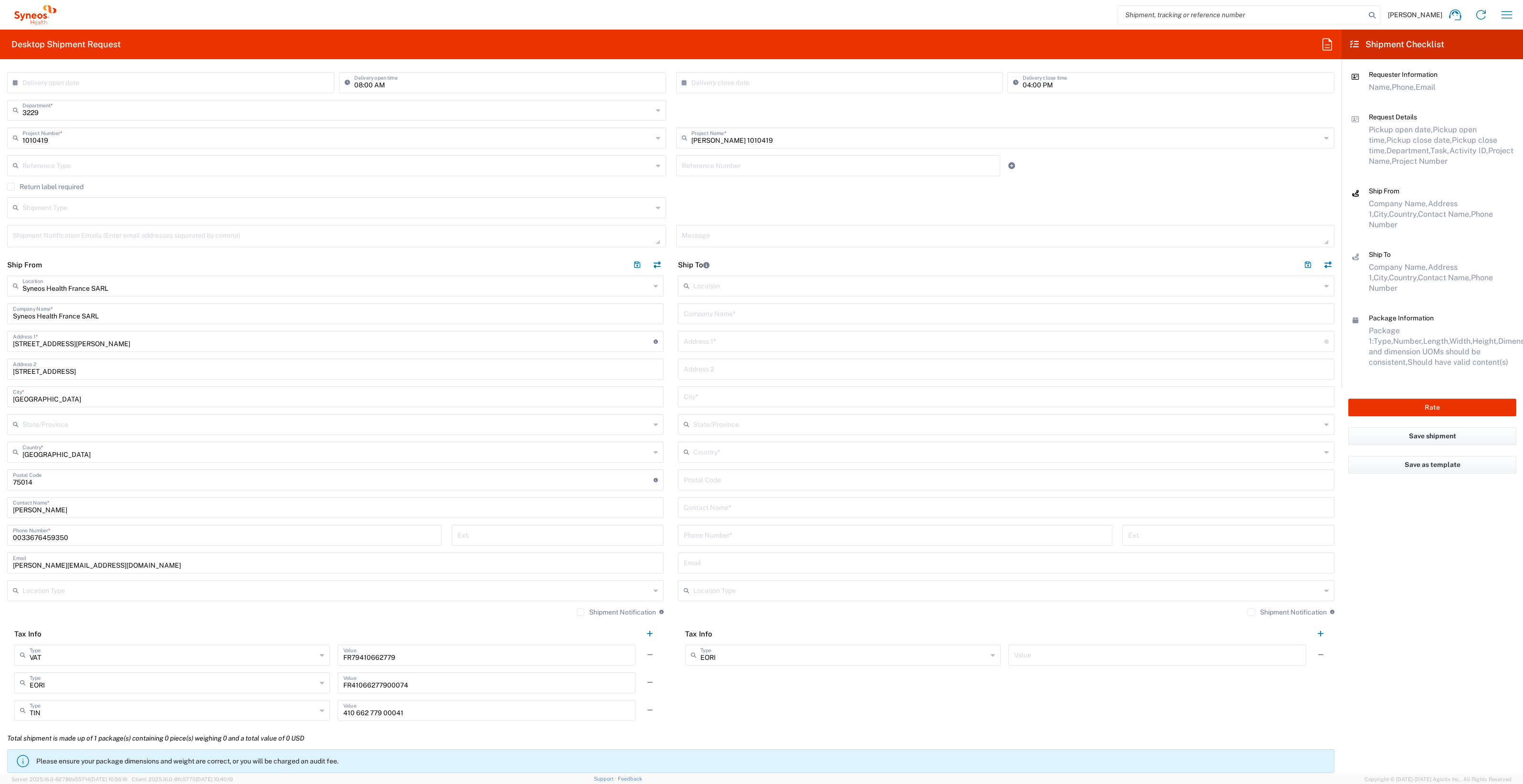
click at [702, 313] on input "text" at bounding box center [1006, 313] width 645 height 16
click at [689, 313] on input "text" at bounding box center [1006, 313] width 645 height 16
paste input "Antenne Pédiatrique du CIC-Hôpital [PERSON_NAME] de Flandre"
type input "Antenne Pédiatrique du CIC-Hôpital [PERSON_NAME] de Flandre"
click at [684, 342] on input "text" at bounding box center [1003, 340] width 640 height 16
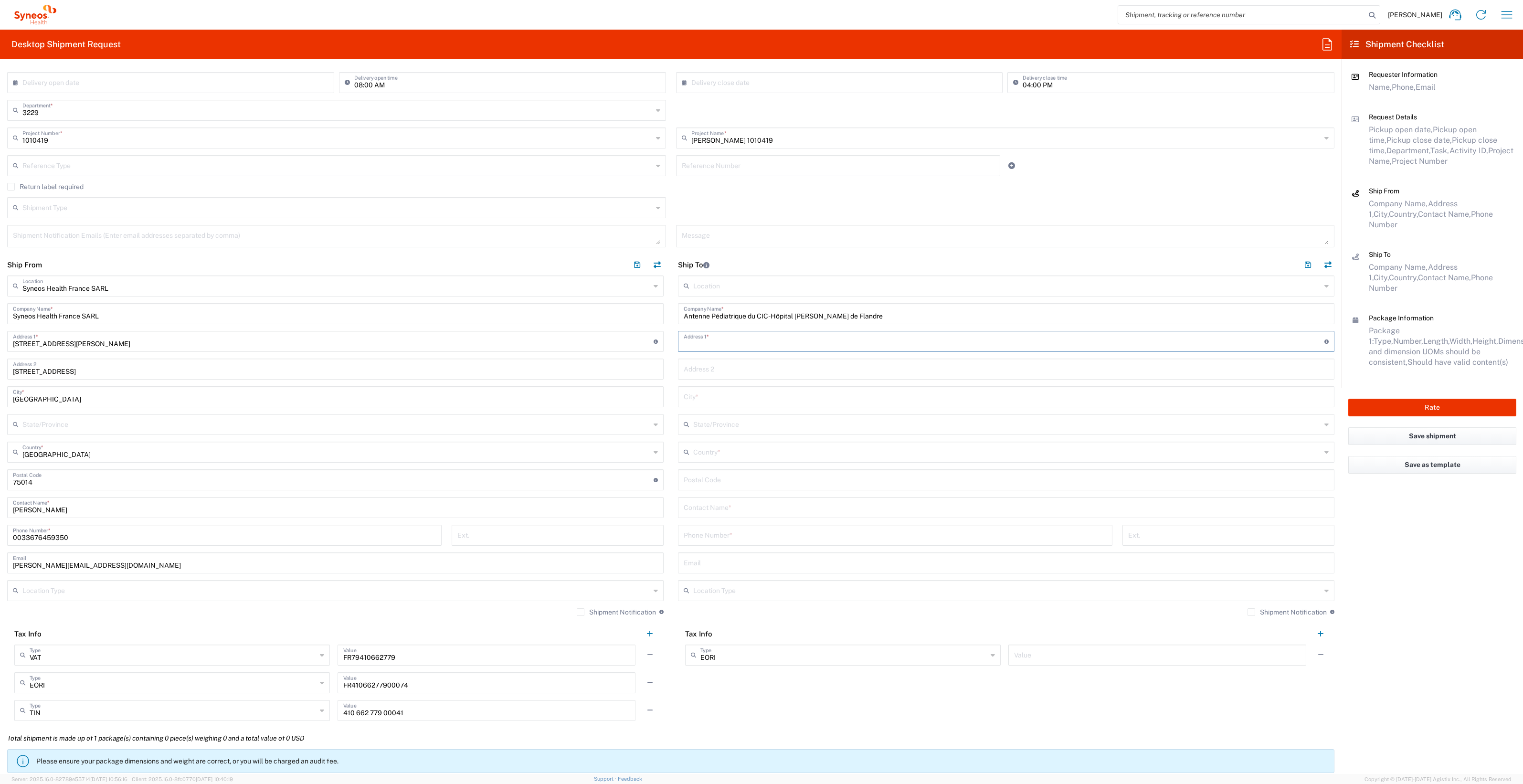
paste input "Avenue [PERSON_NAME] Avinée"
type input "Avenue [PERSON_NAME] Avinée"
click at [698, 394] on input "text" at bounding box center [1006, 395] width 645 height 16
paste input "CS 70001"
type input "CS 70001"
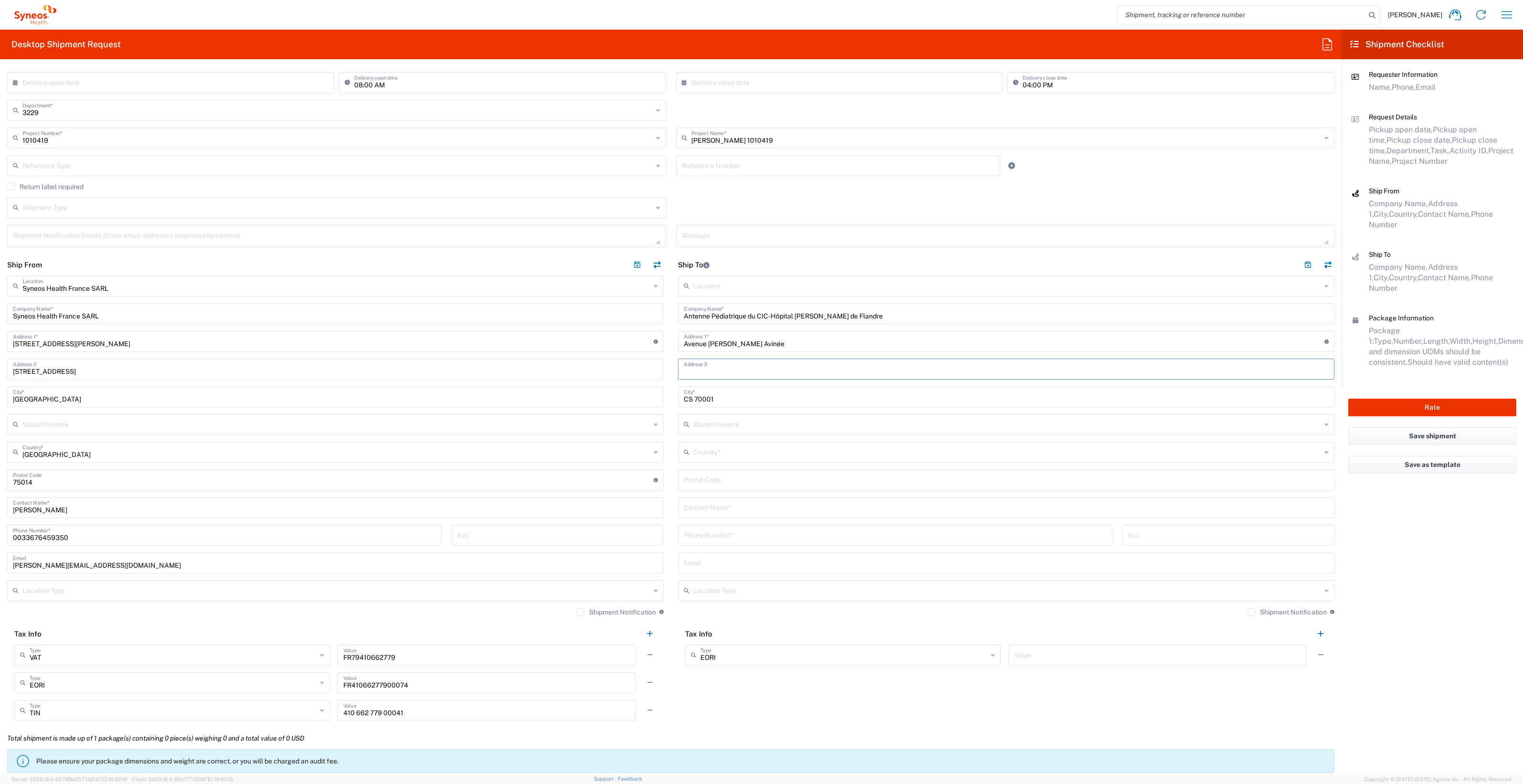
click at [701, 366] on input "text" at bounding box center [1006, 367] width 645 height 16
paste input "CS 70001"
type input "CS 70001"
drag, startPoint x: 719, startPoint y: 395, endPoint x: 647, endPoint y: 398, distance: 72.1
click at [646, 398] on div "Ship From Syneos Health [GEOGRAPHIC_DATA] SARL Location Syneos Health [GEOGRAPH…" at bounding box center [671, 490] width 1341 height 474
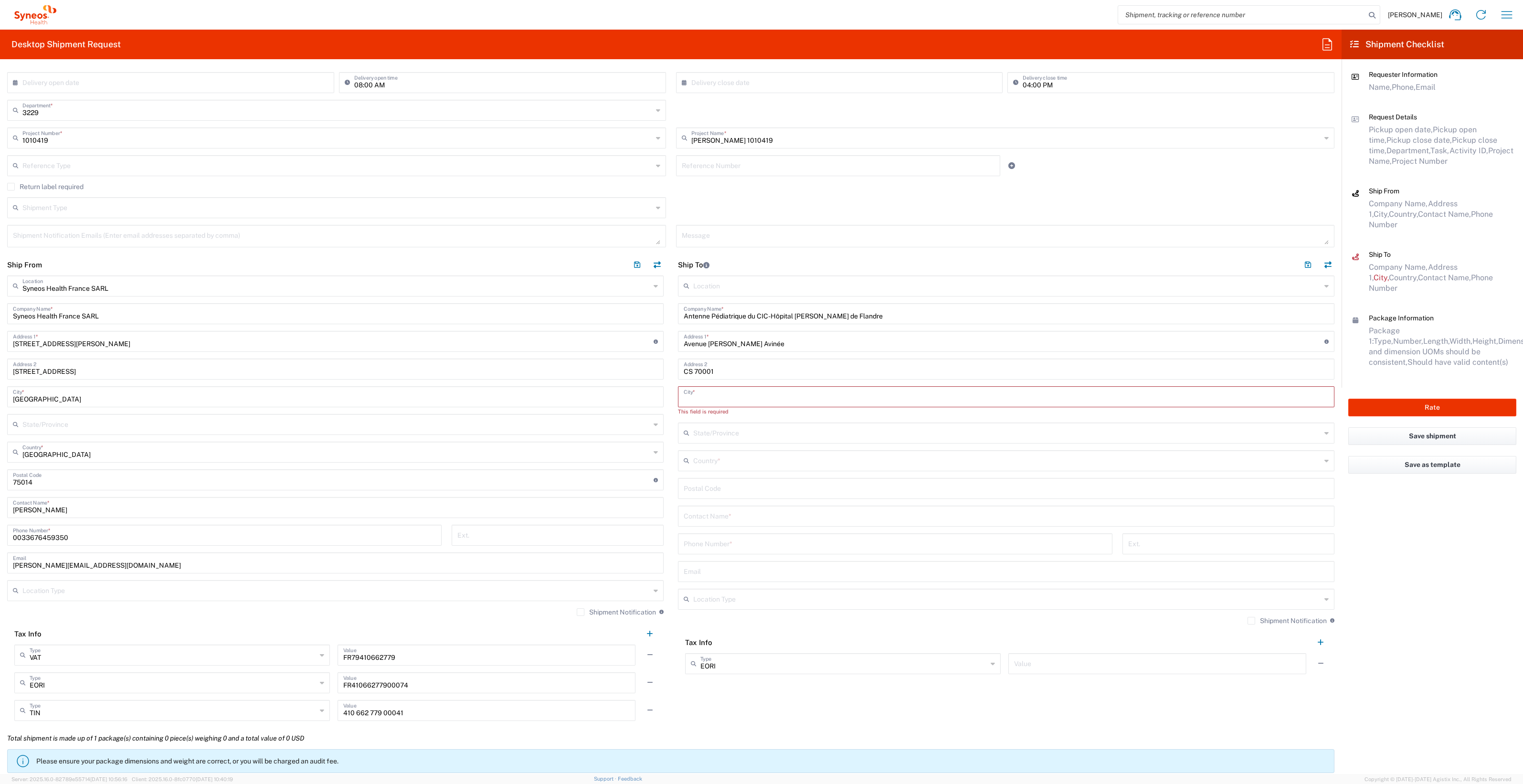
click at [723, 394] on input "text" at bounding box center [1006, 395] width 645 height 16
paste input "LILLE"
type input "LILLE"
click at [697, 401] on input "text" at bounding box center [1007, 450] width 628 height 16
type input "[GEOGRAPHIC_DATA]"
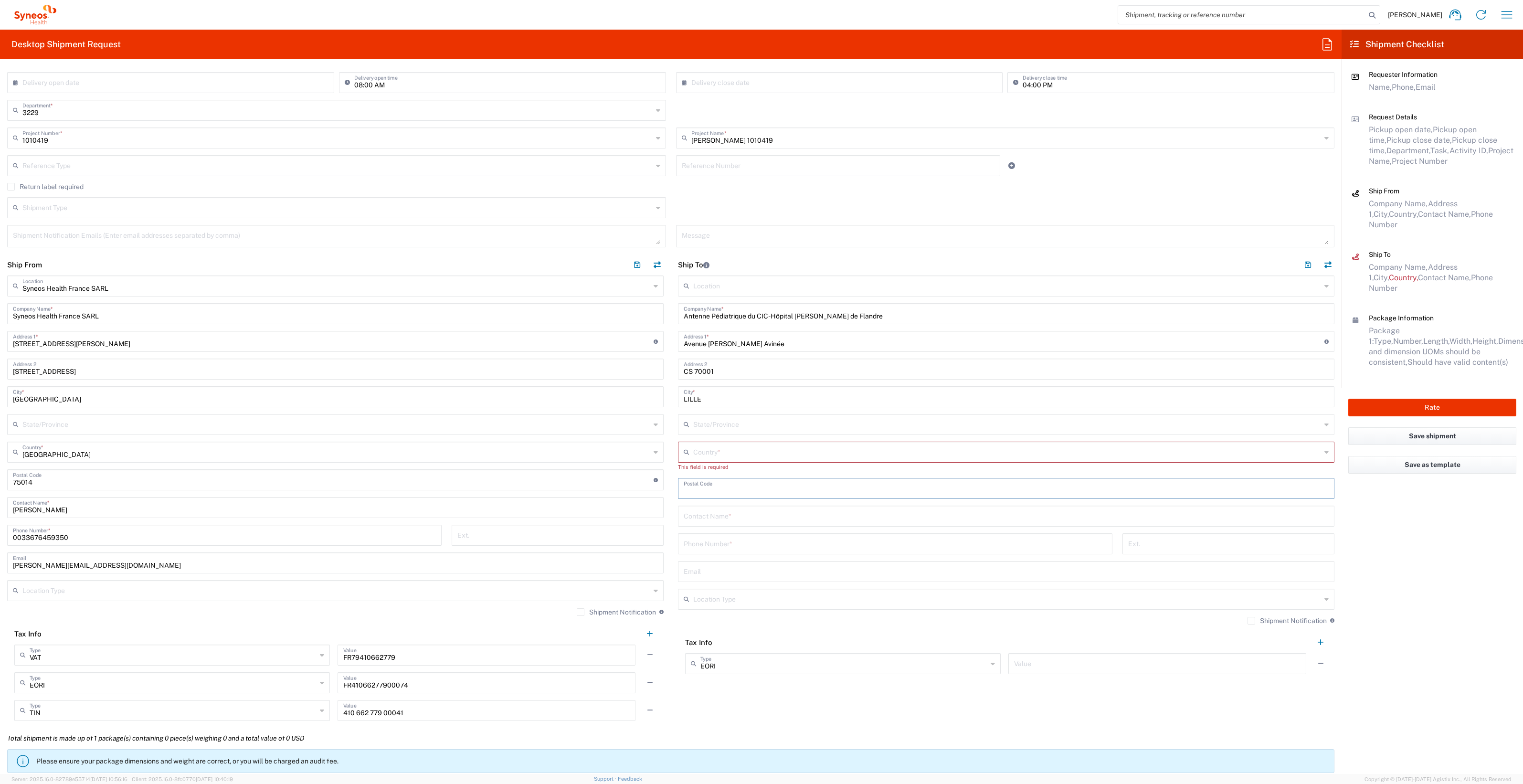
click at [697, 401] on input "text" at bounding box center [1007, 450] width 628 height 16
type input "[GEOGRAPHIC_DATA]"
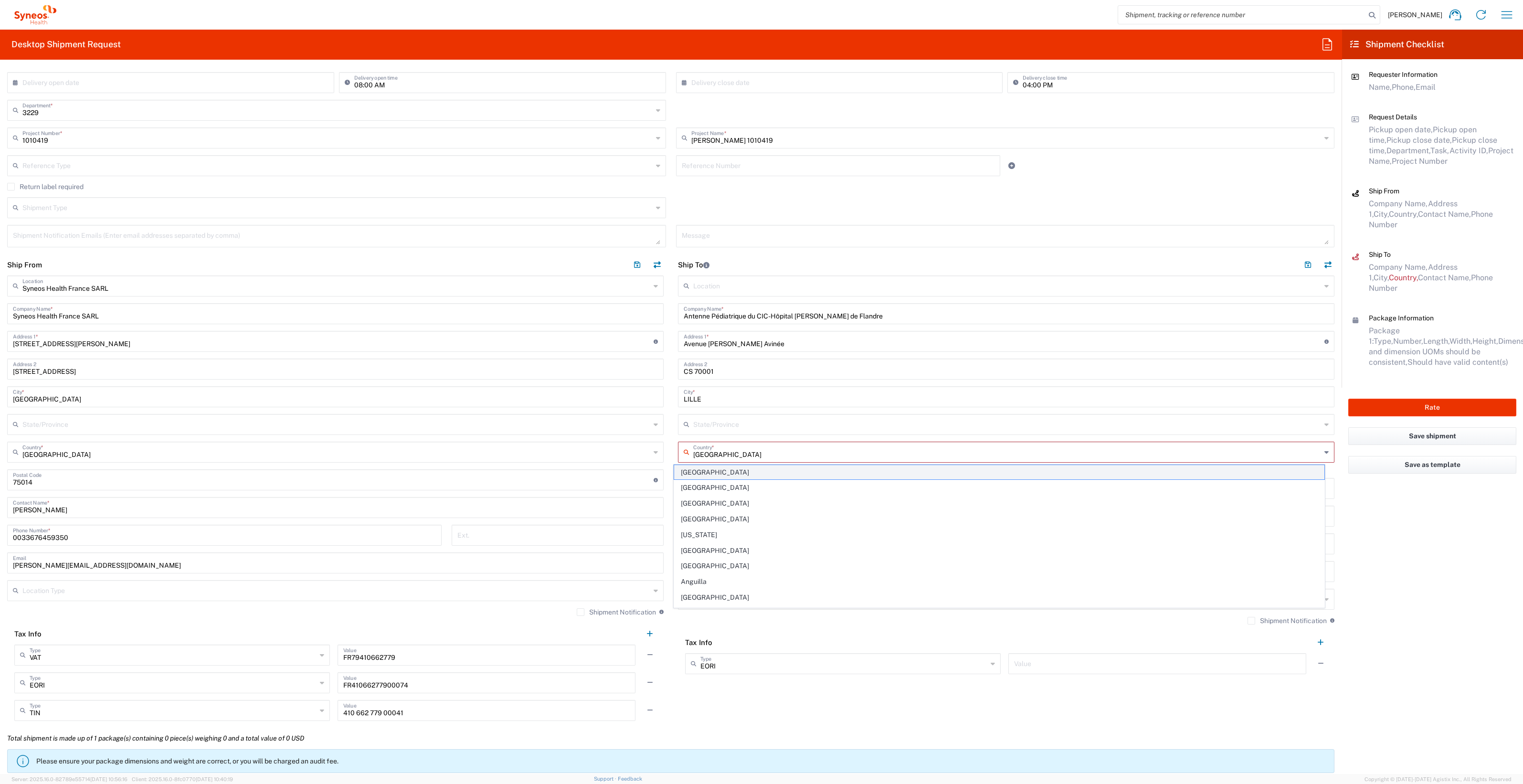
type input "75015"
type input "Mme Assia Ait Mebarek / Mr [PERSON_NAME] Fall"
type input "0033 1 44 49 47 82"
type input "[EMAIL_ADDRESS][DOMAIN_NAME]"
type input "Envelope"
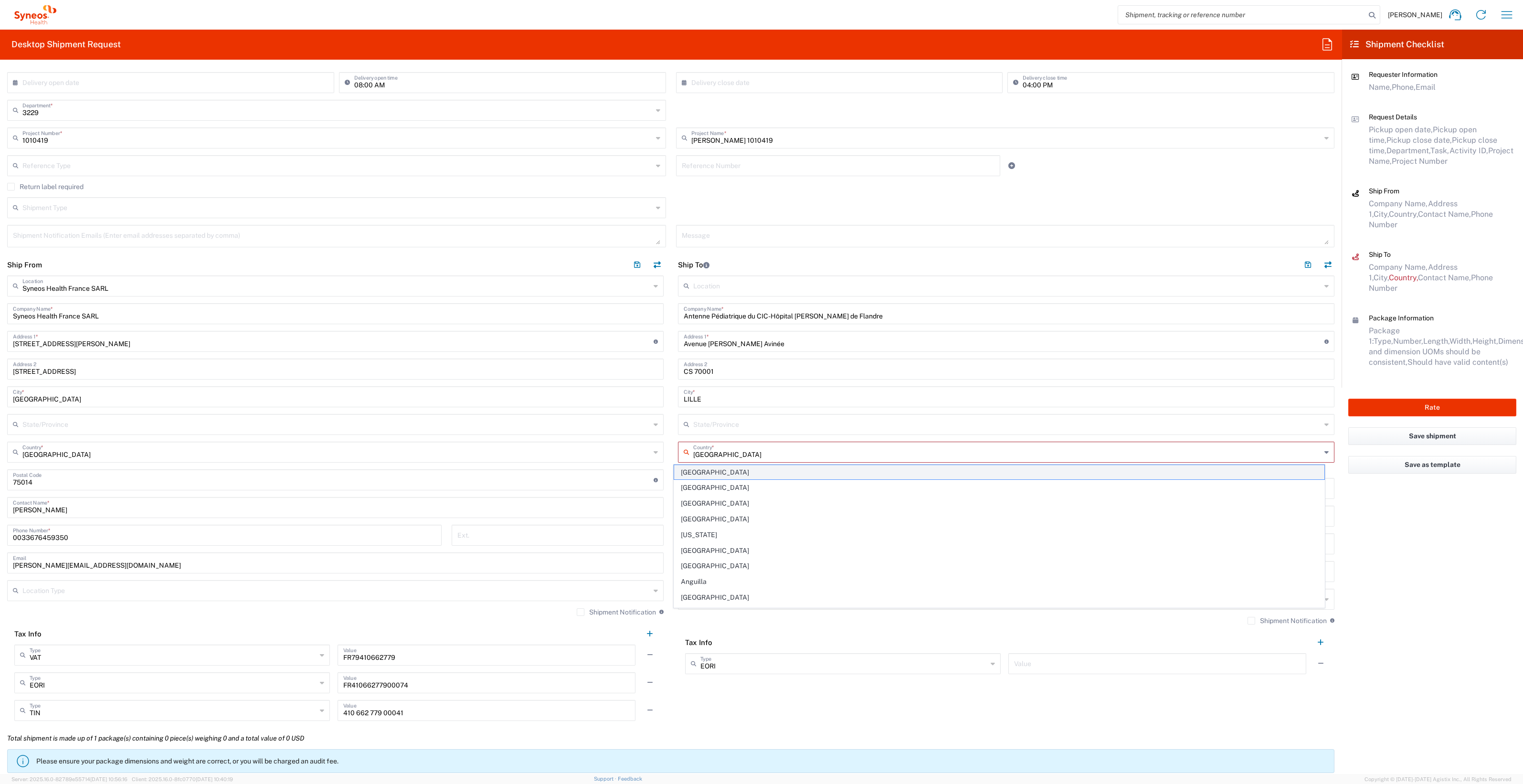
type input "1"
type input "24.13"
type input "31.75"
type input "0.64"
type input "cm"
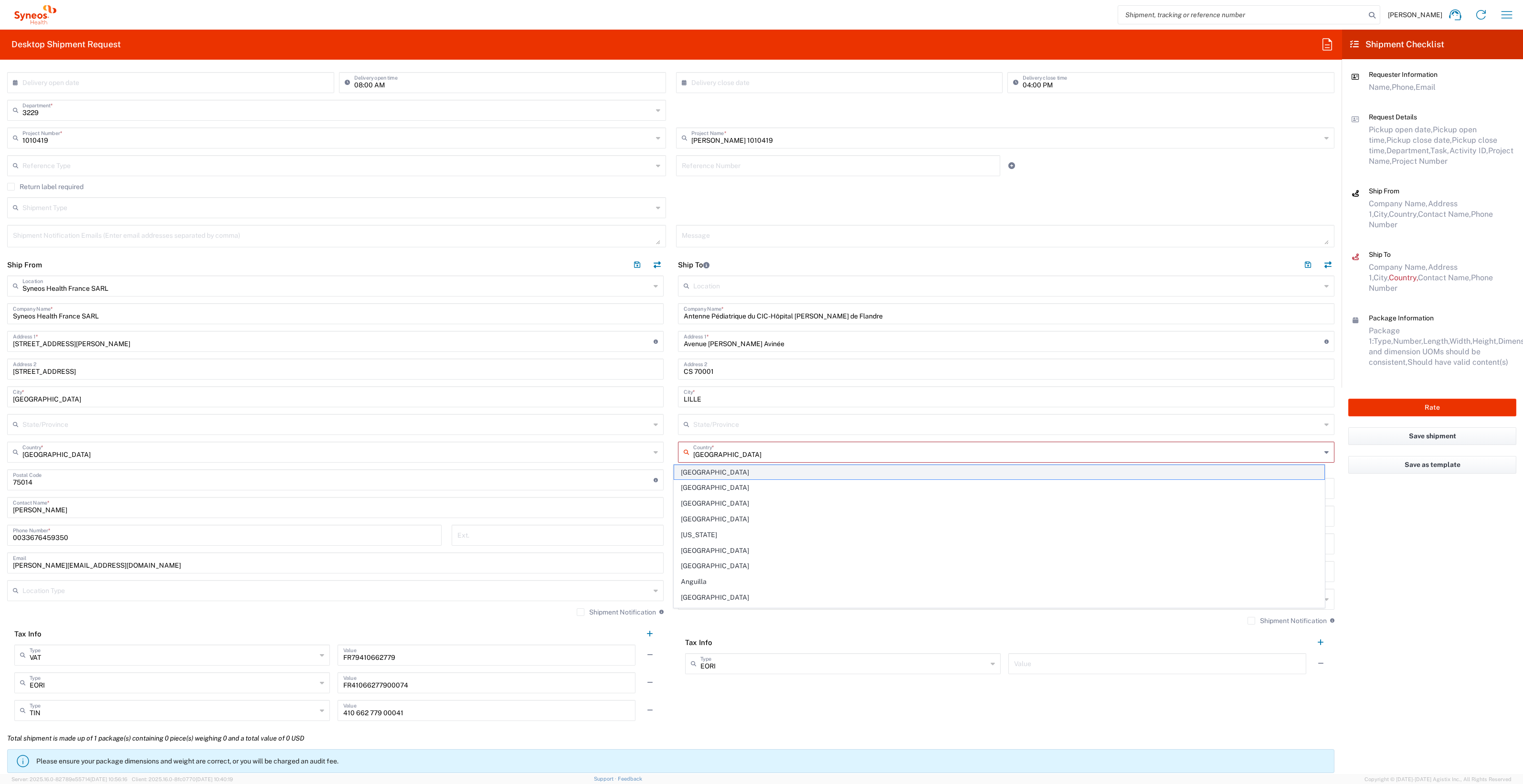
type input "0.45"
type input "kgs"
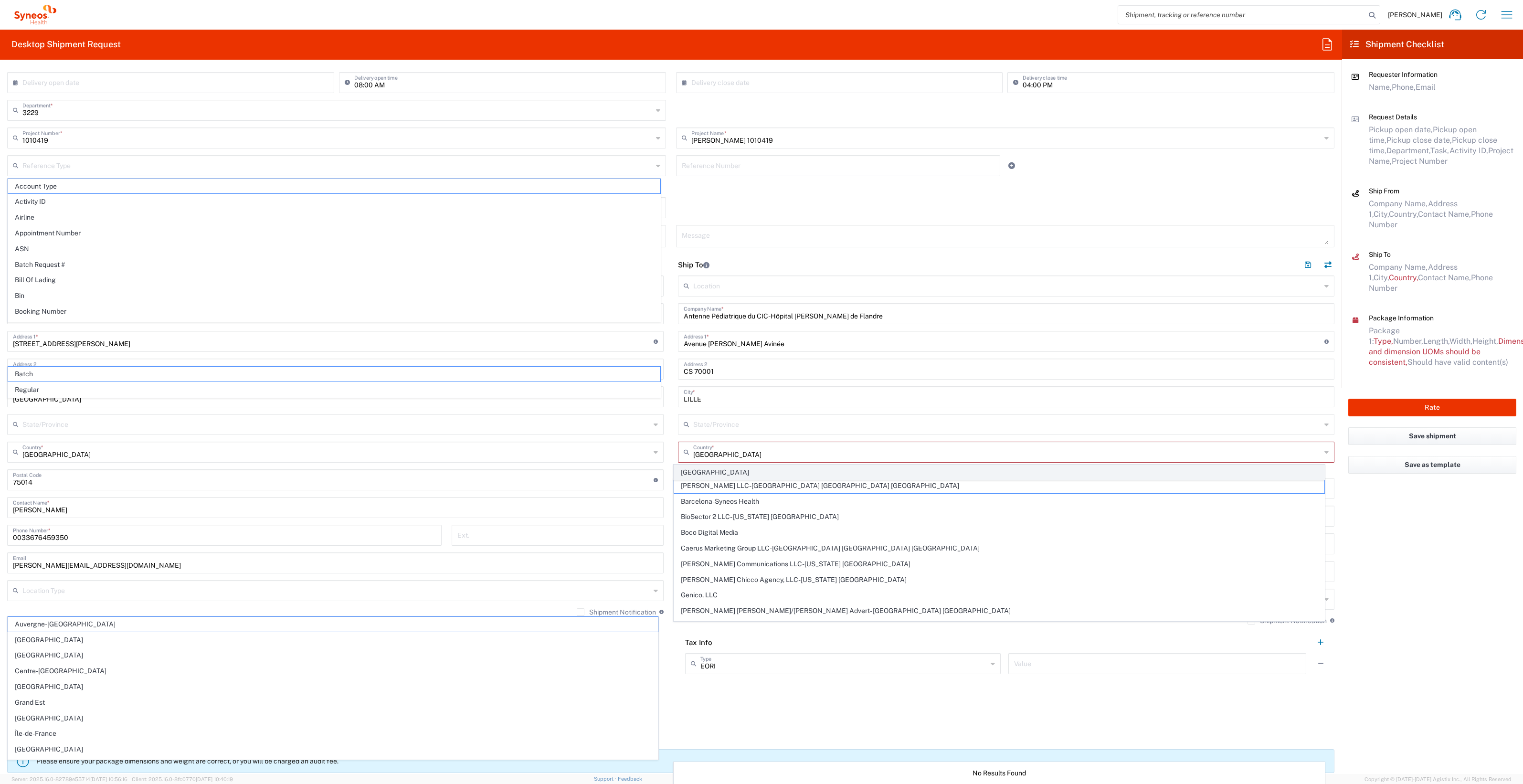
click at [759, 401] on span "[GEOGRAPHIC_DATA]" at bounding box center [999, 472] width 650 height 15
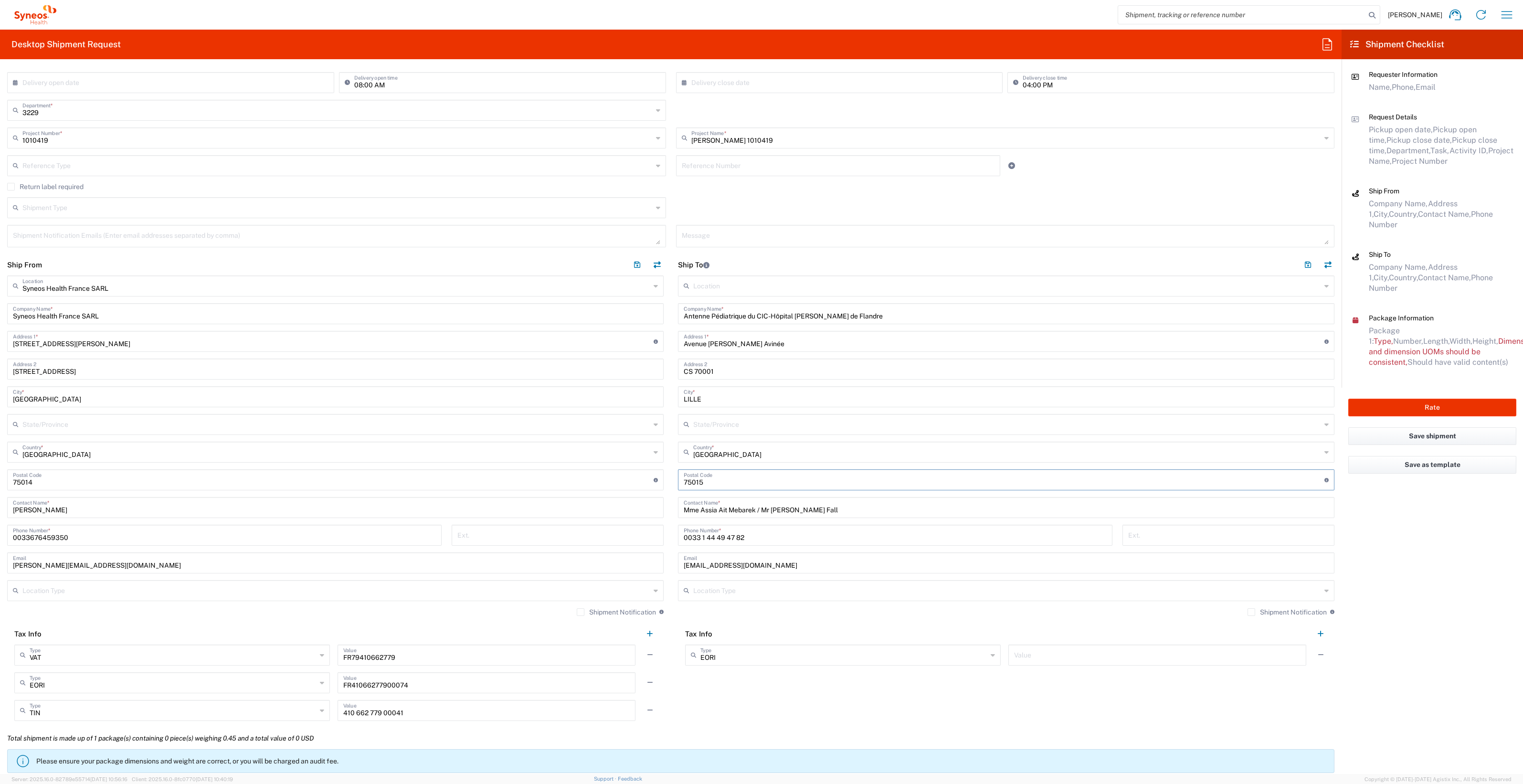
click at [705, 401] on input "undefined" at bounding box center [1003, 478] width 640 height 16
type input "7"
type input "59037"
click at [736, 401] on input "Mme Assia Ait Mebarek / Mr [PERSON_NAME] Fall" at bounding box center [1006, 506] width 645 height 16
click at [759, 401] on input "Mme Assia Ait Mebarek / Mr [PERSON_NAME] Fall" at bounding box center [1006, 506] width 645 height 16
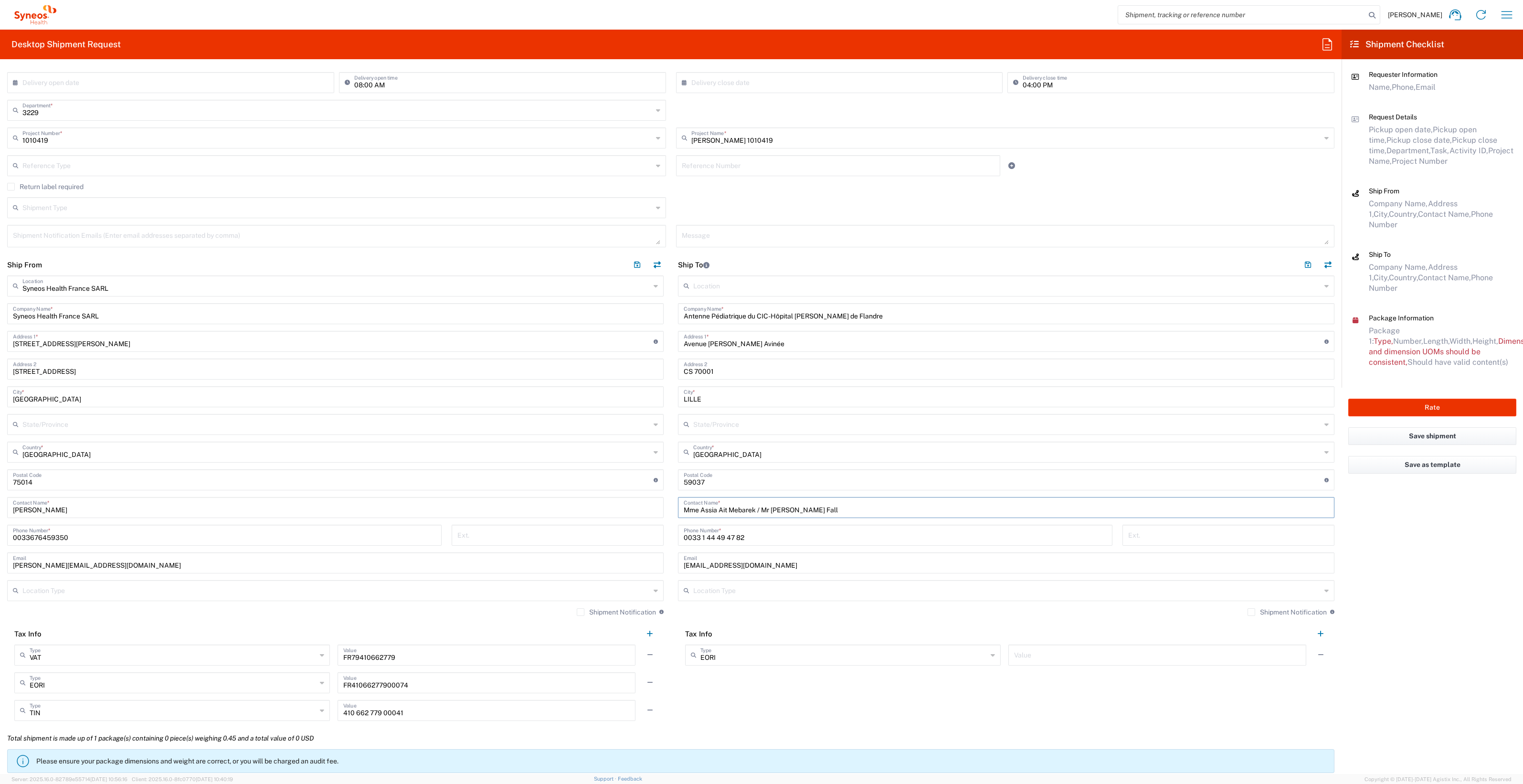
drag, startPoint x: 818, startPoint y: 508, endPoint x: 663, endPoint y: 522, distance: 155.6
click at [664, 401] on div "Ship From Syneos Health [GEOGRAPHIC_DATA] SARL Location Syneos Health [GEOGRAPH…" at bounding box center [671, 490] width 1341 height 474
click at [709, 401] on input "Mme" at bounding box center [1006, 506] width 645 height 16
paste input "[PERSON_NAME]"
type input "Mme [PERSON_NAME]"
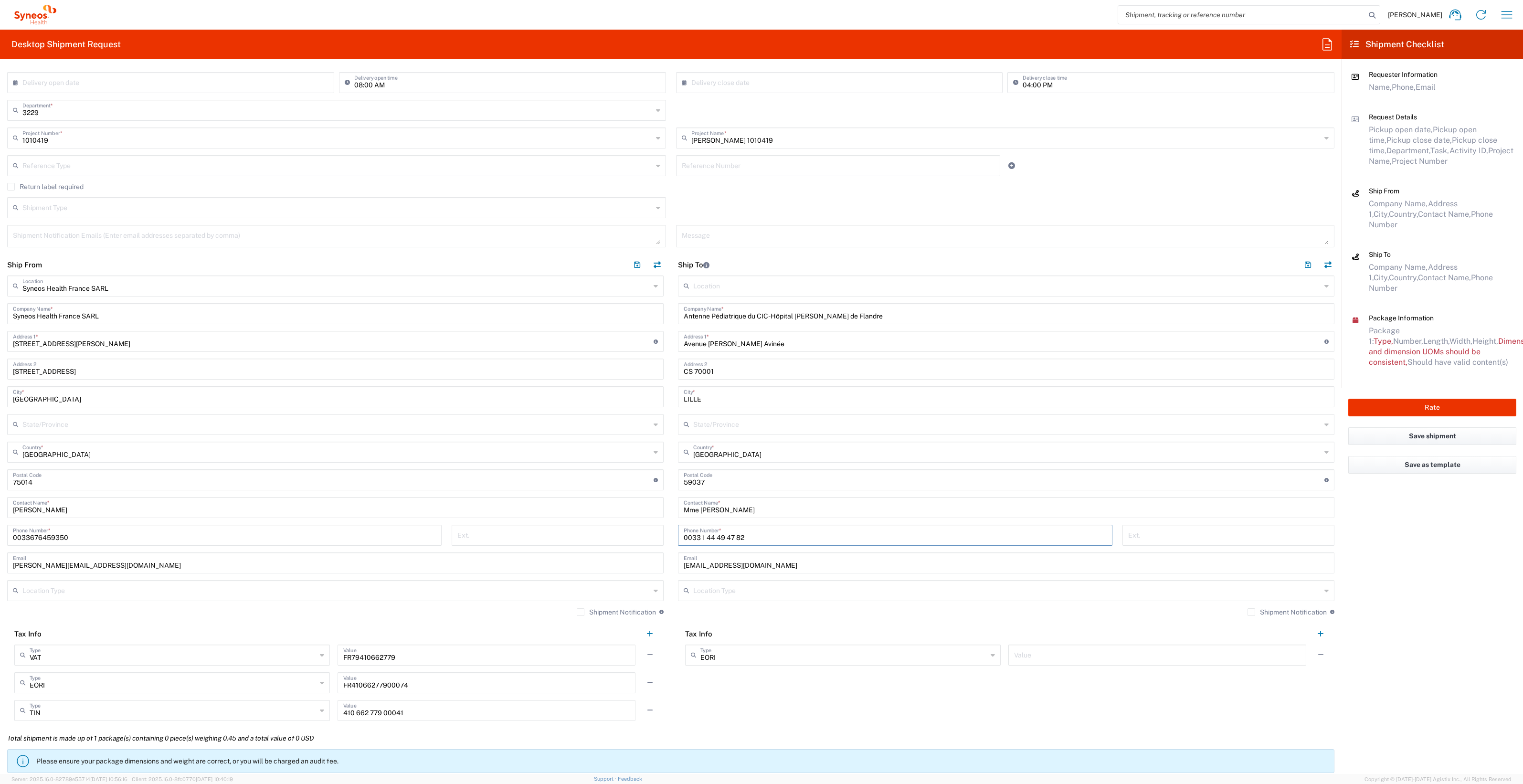
drag, startPoint x: 751, startPoint y: 538, endPoint x: 612, endPoint y: 548, distance: 139.4
click at [612, 401] on div "Ship From Syneos Health [GEOGRAPHIC_DATA] SARL Location Syneos Health [GEOGRAPH…" at bounding box center [671, 490] width 1341 height 474
paste input "3 20 44 66 87"
click at [684, 401] on input "03 20 44 66 87" at bounding box center [895, 534] width 423 height 16
type input "0033 3 20 44 66 87"
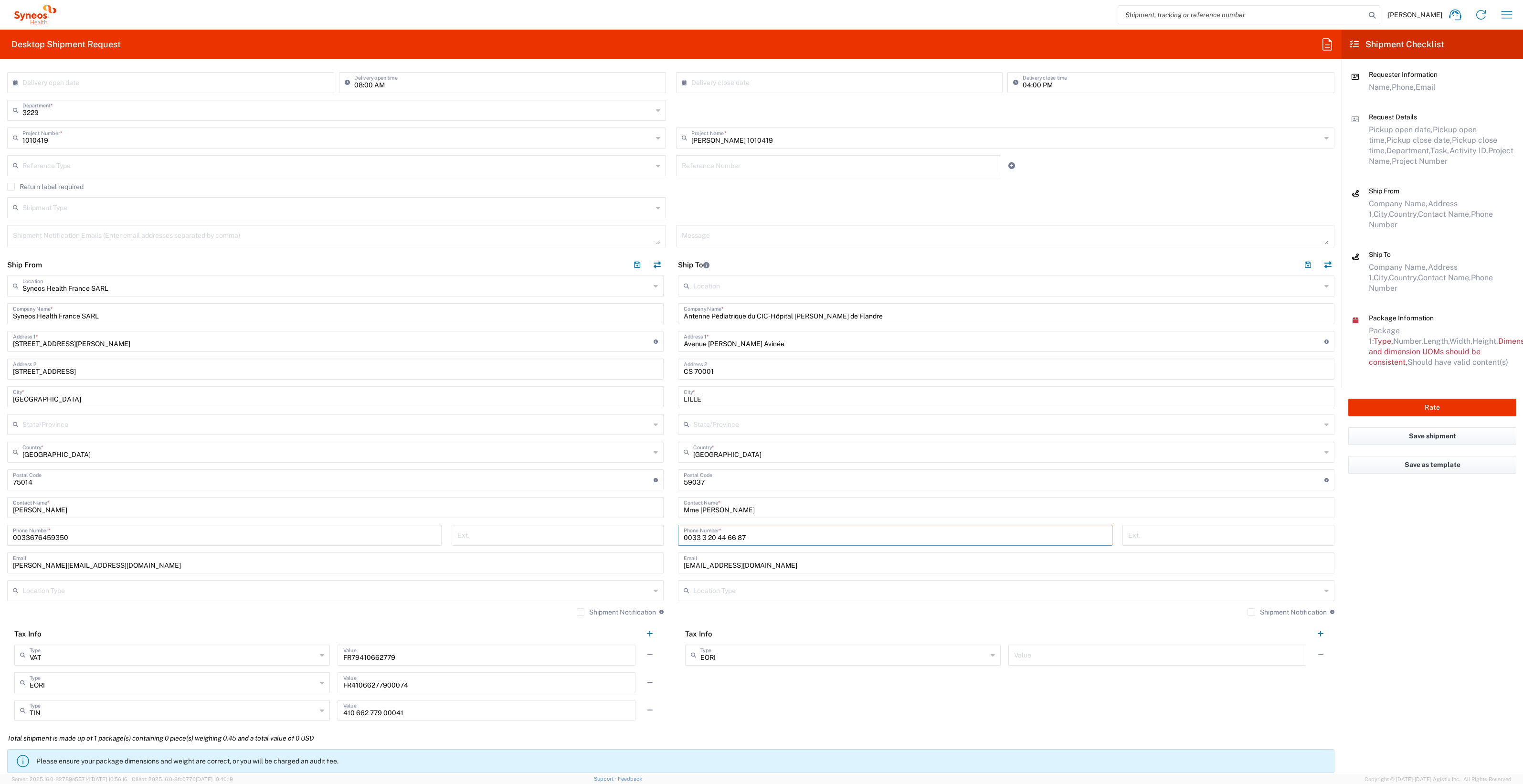
click at [759, 401] on input "[EMAIL_ADDRESS][DOMAIN_NAME]" at bounding box center [1006, 561] width 645 height 16
drag, startPoint x: 777, startPoint y: 565, endPoint x: 698, endPoint y: 567, distance: 79.0
click at [637, 401] on div "Ship From Syneos Health [GEOGRAPHIC_DATA] SARL Location Syneos Health [GEOGRAPH…" at bounding box center [671, 490] width 1341 height 474
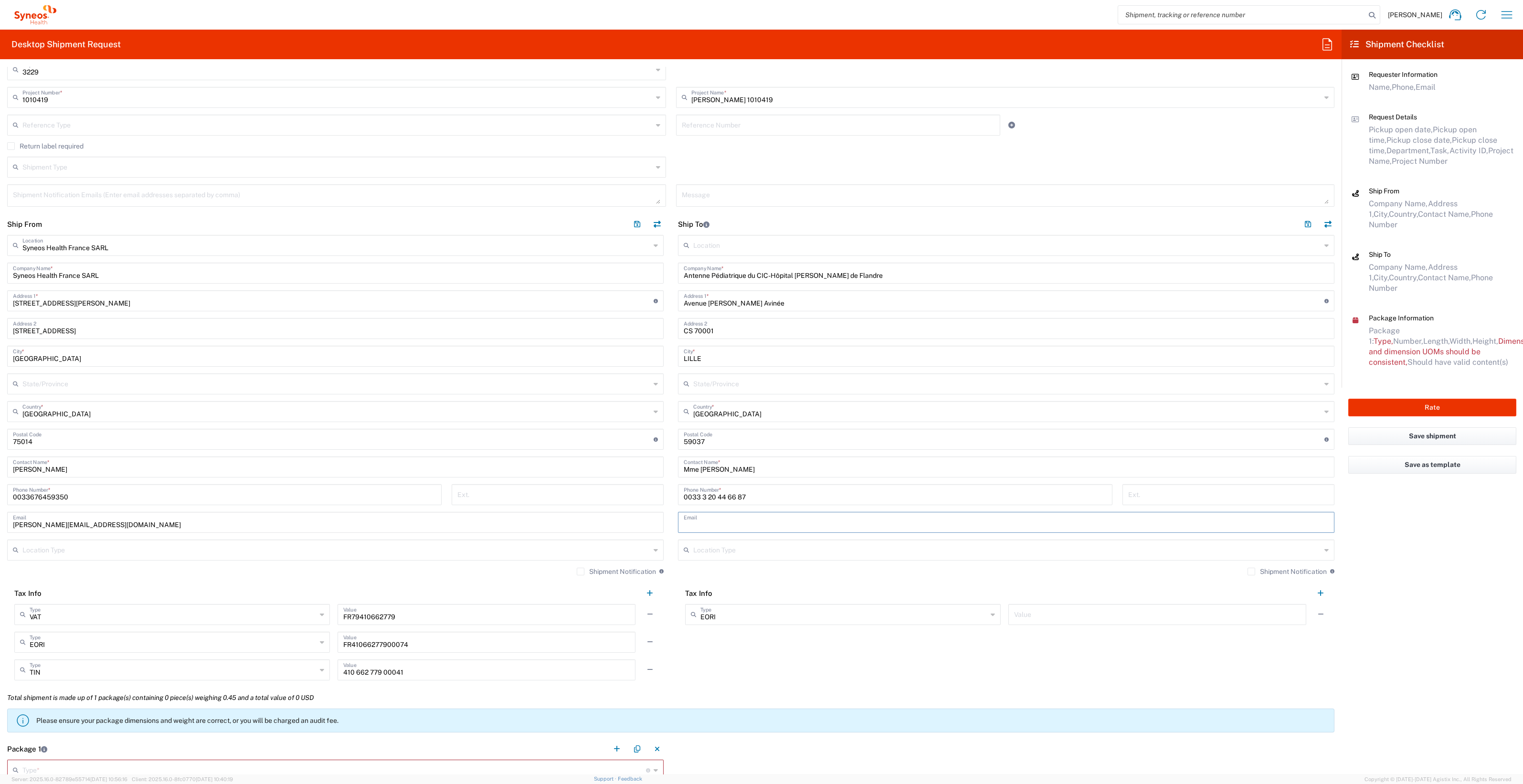
scroll to position [238, 0]
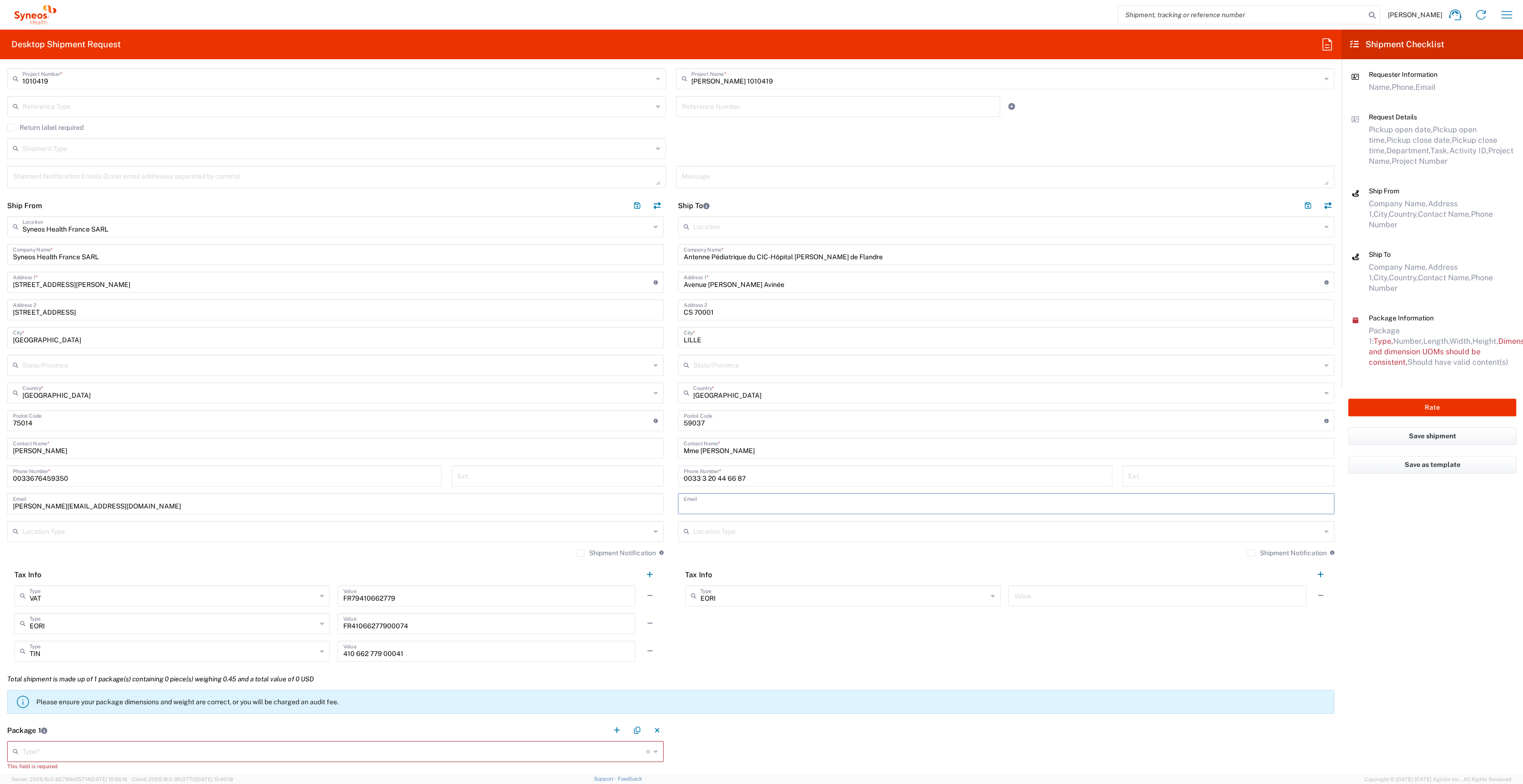
click at [759, 401] on input "0033 3 20 44 66 87" at bounding box center [895, 475] width 423 height 16
click at [752, 401] on div "[PHONE_NUMBER] ( Phone Number *" at bounding box center [894, 476] width 434 height 21
paste input "poste 31499"
drag, startPoint x: 791, startPoint y: 475, endPoint x: 742, endPoint y: 475, distance: 49.0
click at [742, 401] on input "0033 3 20 44 66 87 (poste 31499)" at bounding box center [895, 475] width 423 height 16
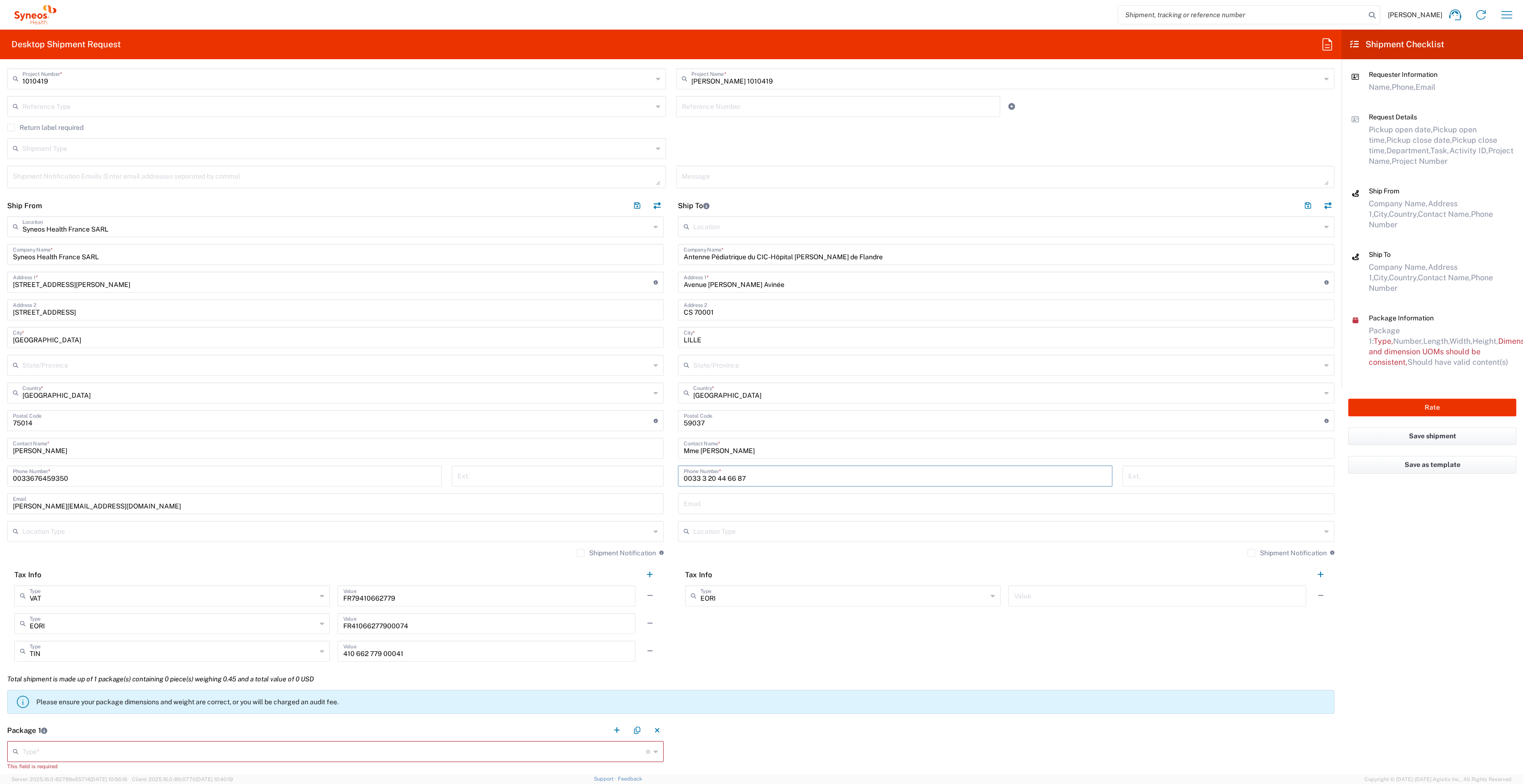
type input "0033 3 20 44 66 87"
click at [715, 401] on input "text" at bounding box center [1006, 502] width 645 height 16
click at [690, 401] on input "text" at bounding box center [1006, 502] width 645 height 16
paste input "[EMAIL_ADDRESS][DOMAIN_NAME]"
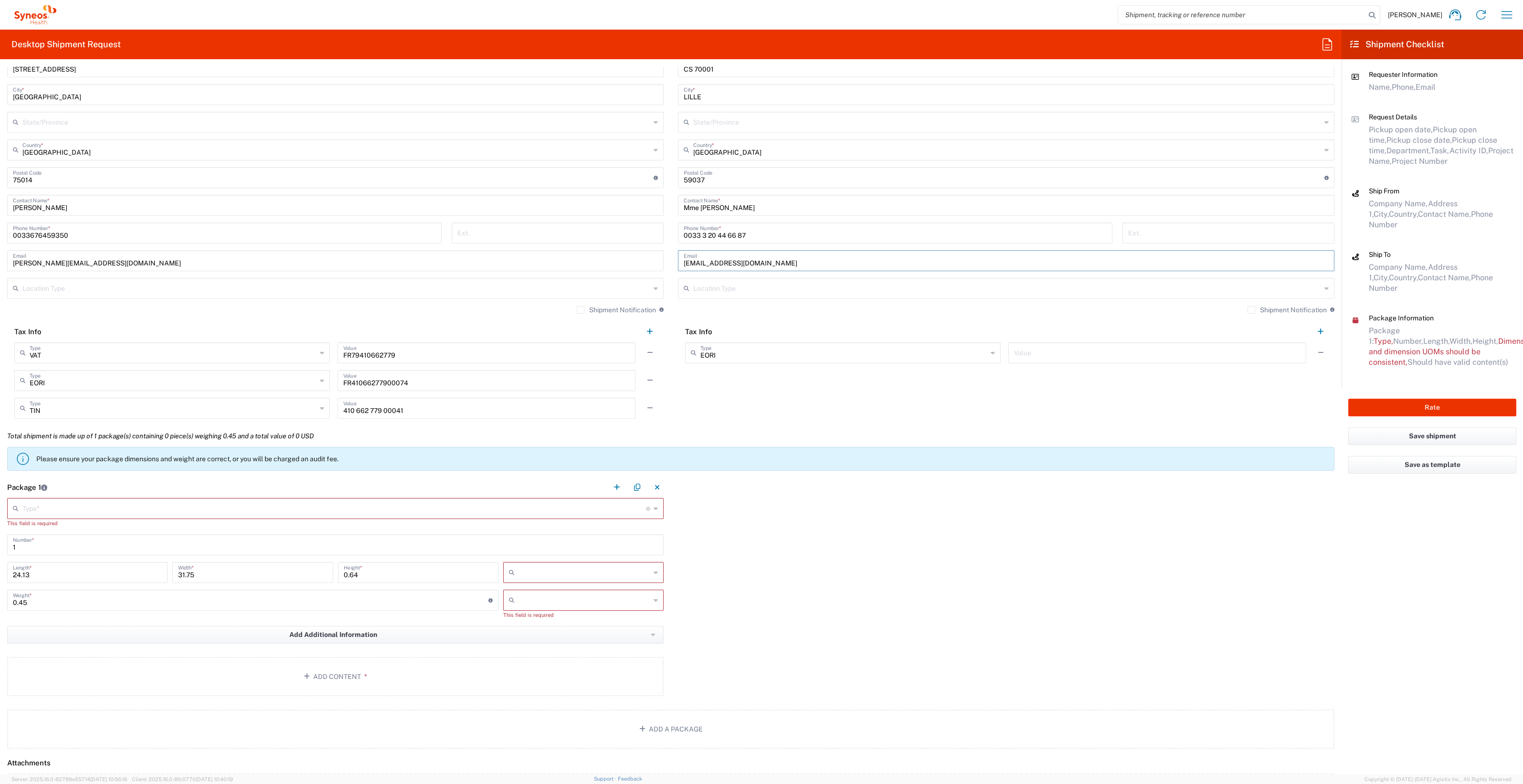
scroll to position [537, 0]
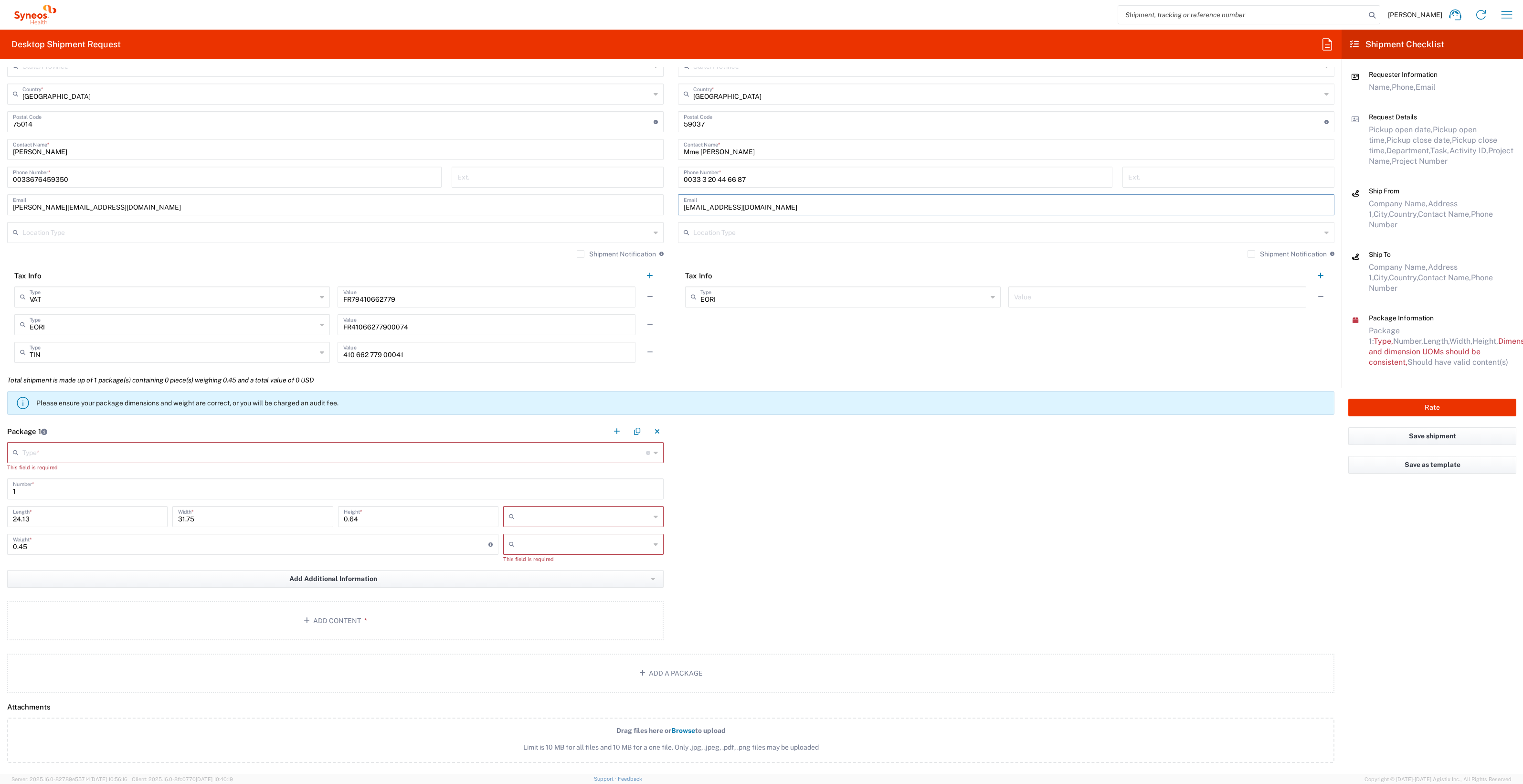
type input "[EMAIL_ADDRESS][DOMAIN_NAME]"
click at [653, 401] on icon at bounding box center [655, 453] width 4 height 16
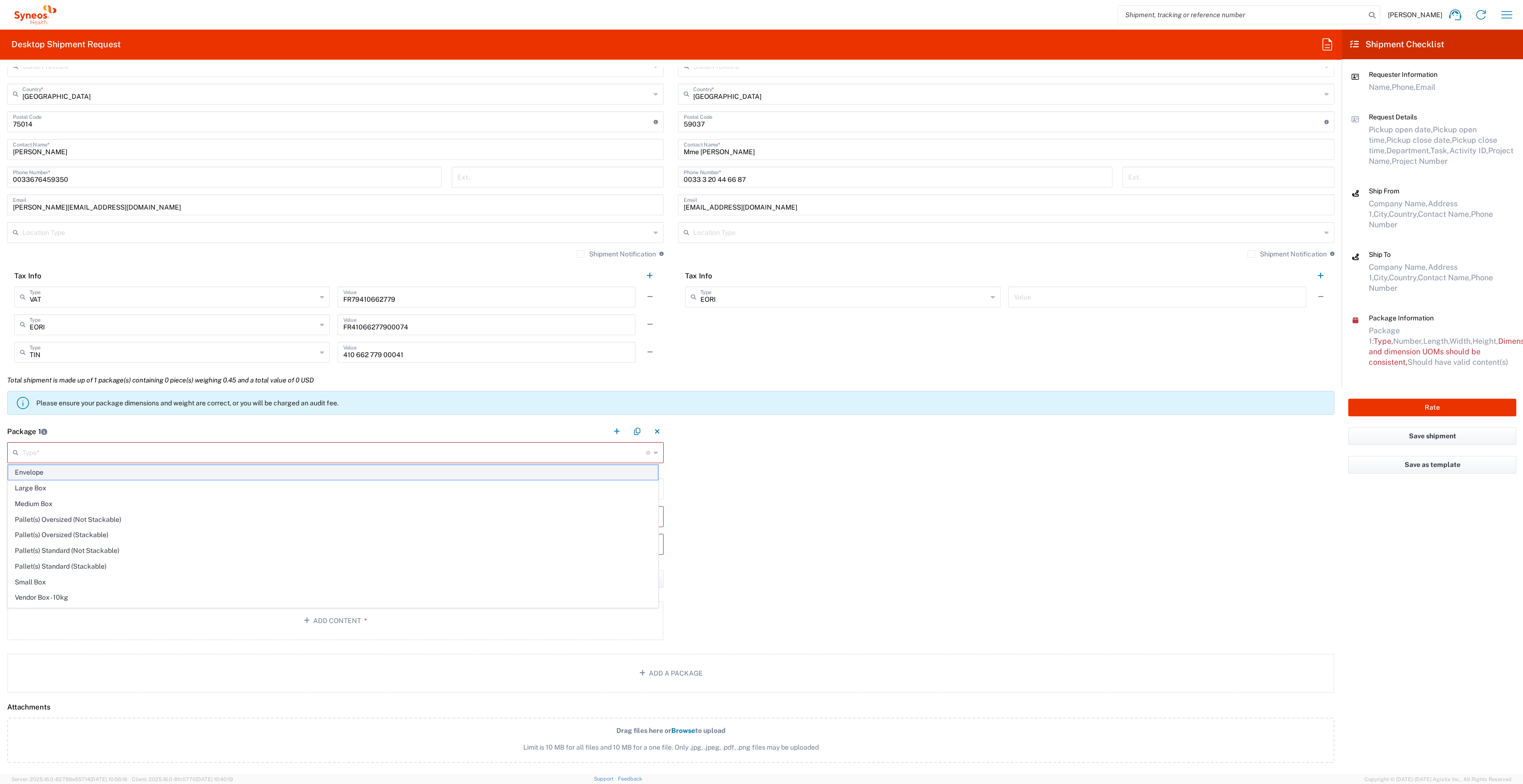
click at [163, 401] on span "Envelope" at bounding box center [333, 472] width 650 height 15
type input "Envelope"
type input "9.5"
type input "12.5"
type input "0.25"
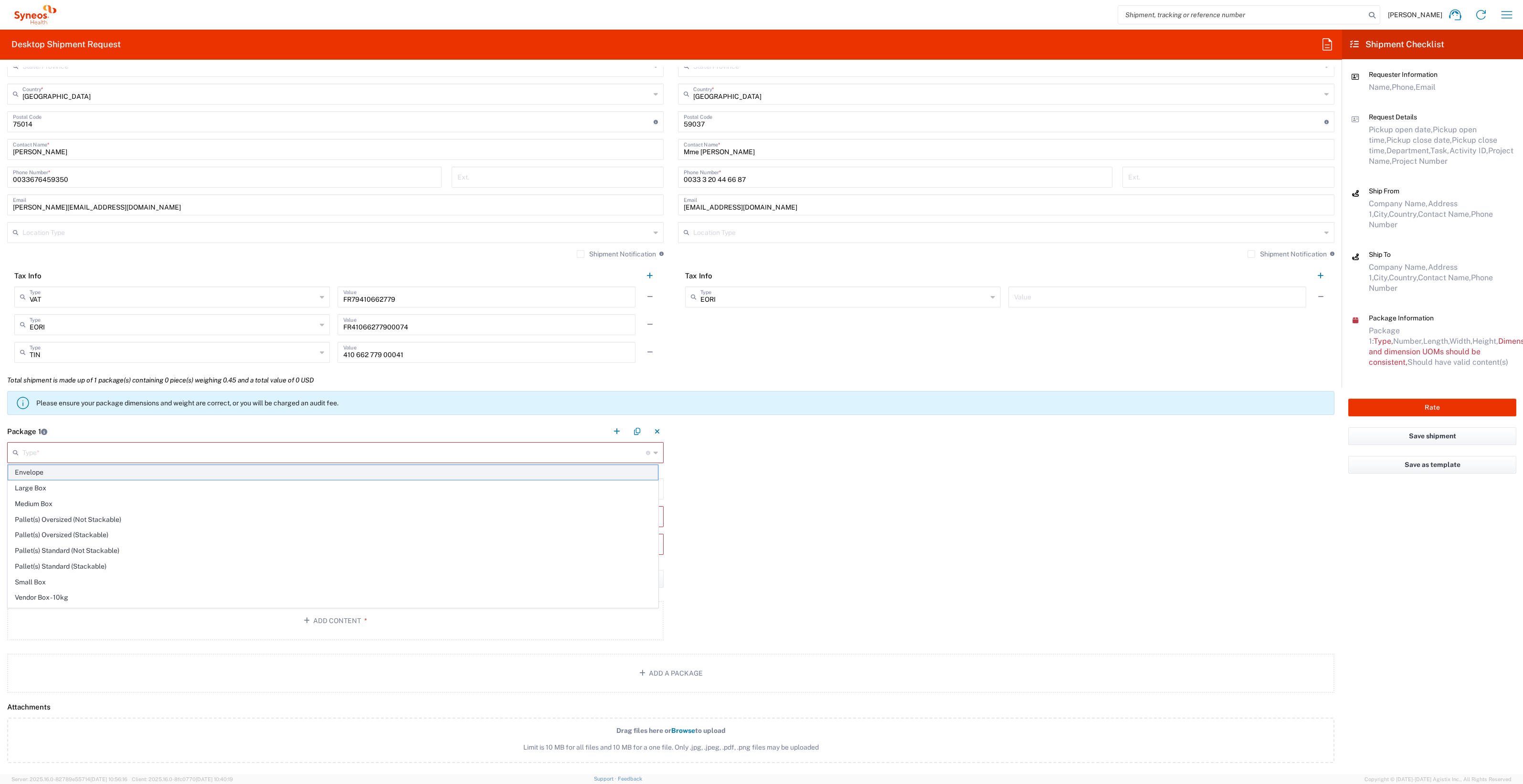
type input "in"
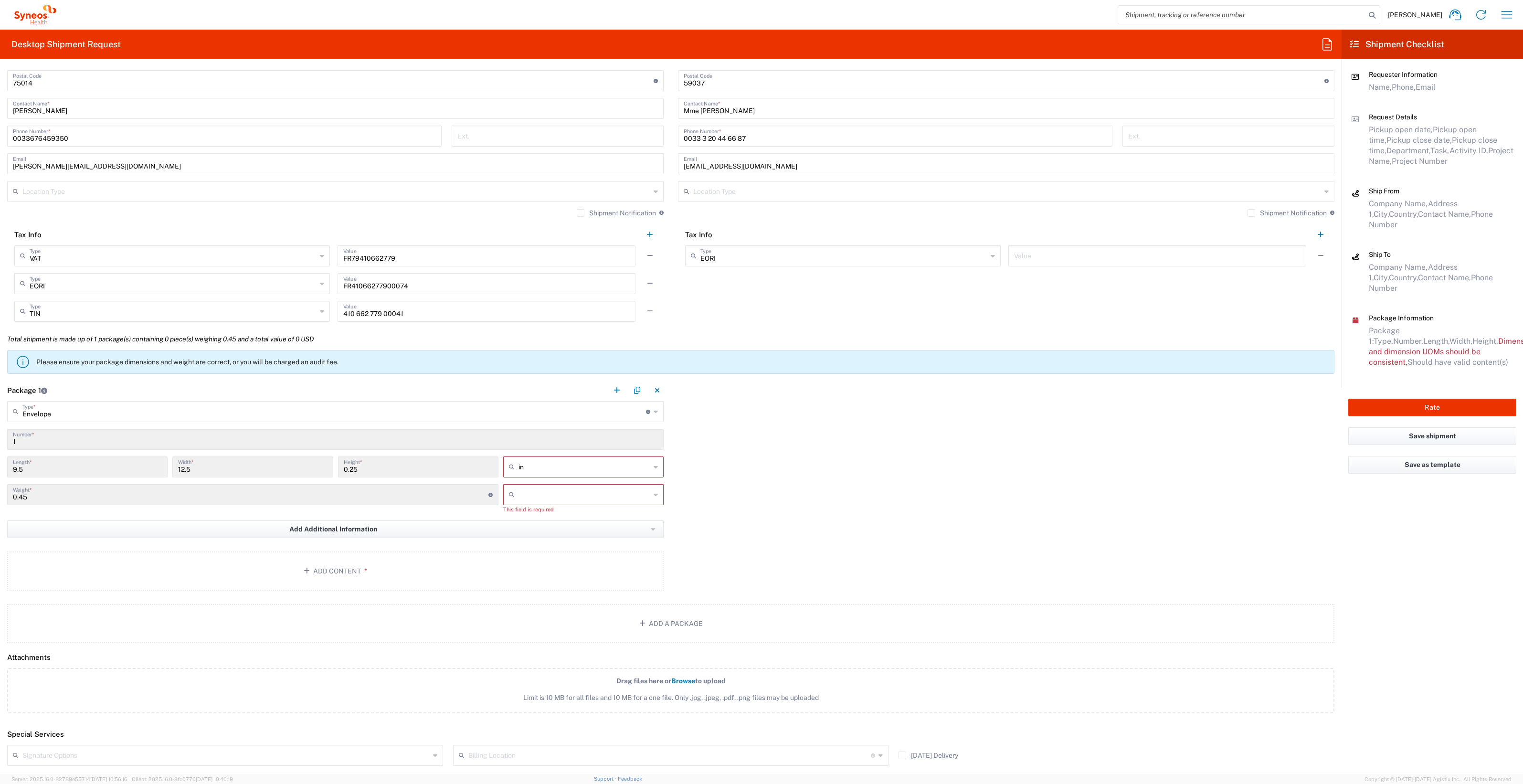
scroll to position [657, 0]
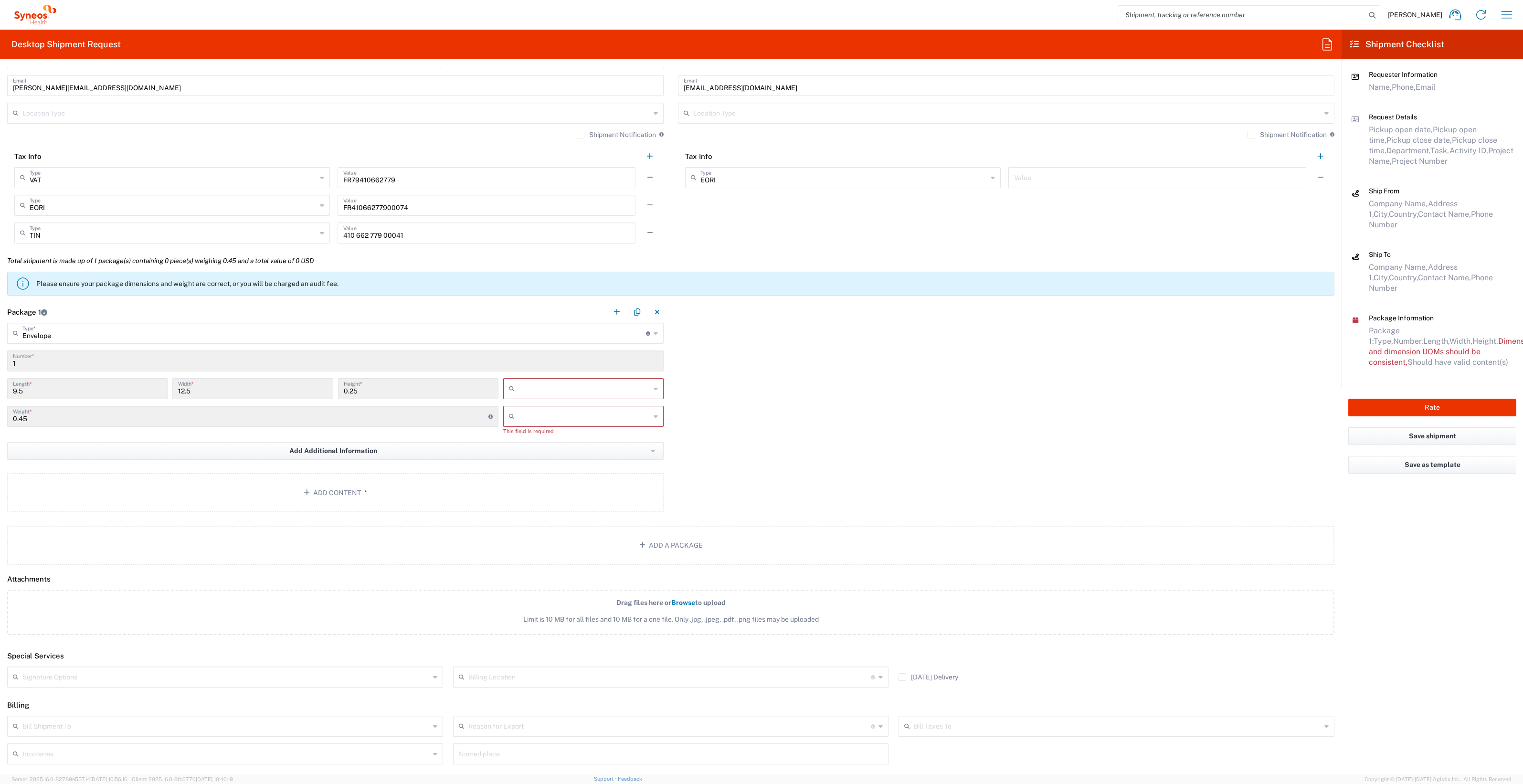
click at [547, 382] on input "text" at bounding box center [584, 389] width 132 height 16
click at [534, 401] on span "cm" at bounding box center [580, 424] width 158 height 15
type input "24.13"
type input "31.75"
type input "0.64"
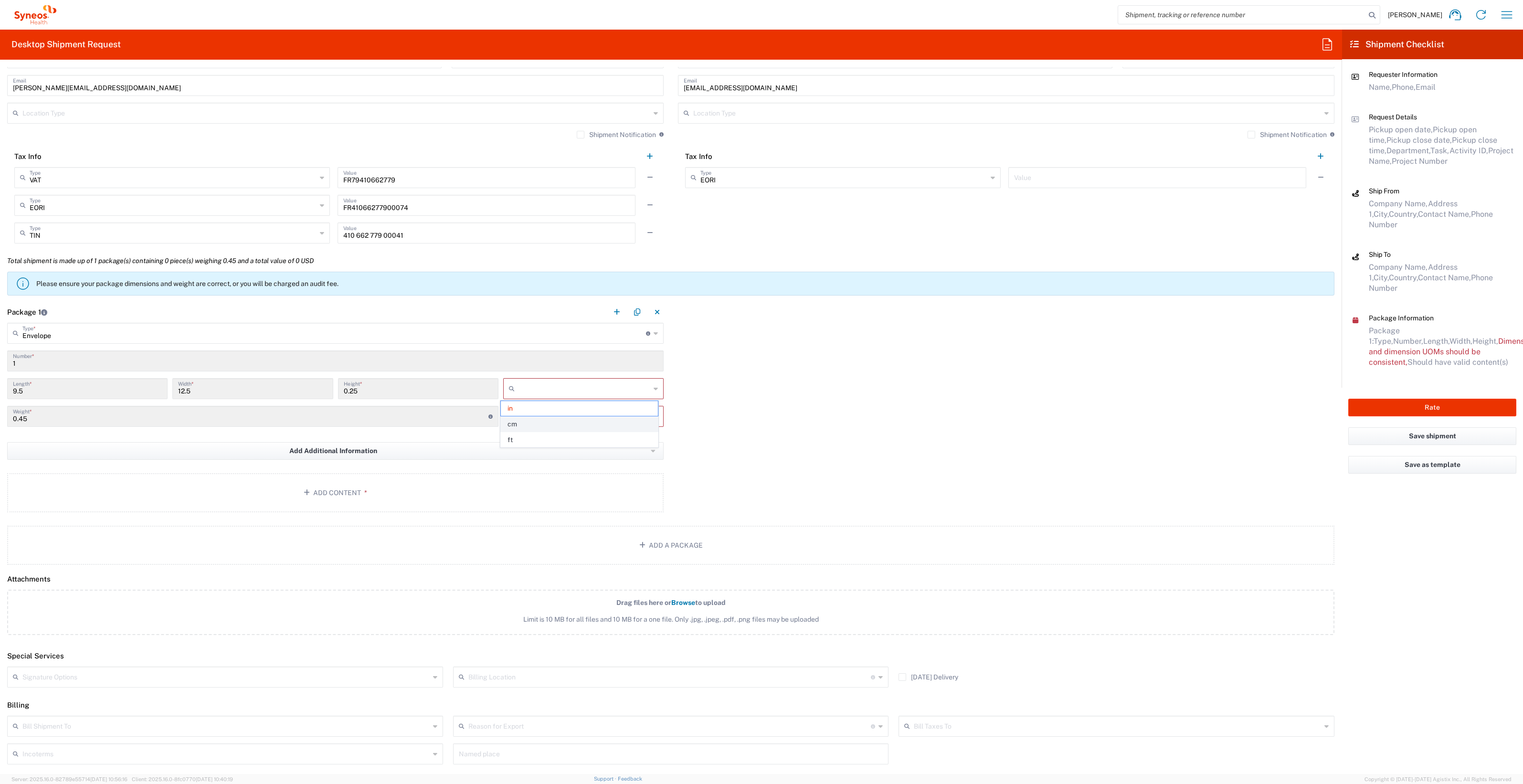
type input "cm"
click at [535, 401] on input "text" at bounding box center [584, 417] width 132 height 16
click at [524, 401] on span "kgs" at bounding box center [580, 436] width 158 height 15
type input "kgs"
click at [395, 401] on button "Add Content *" at bounding box center [335, 483] width 657 height 39
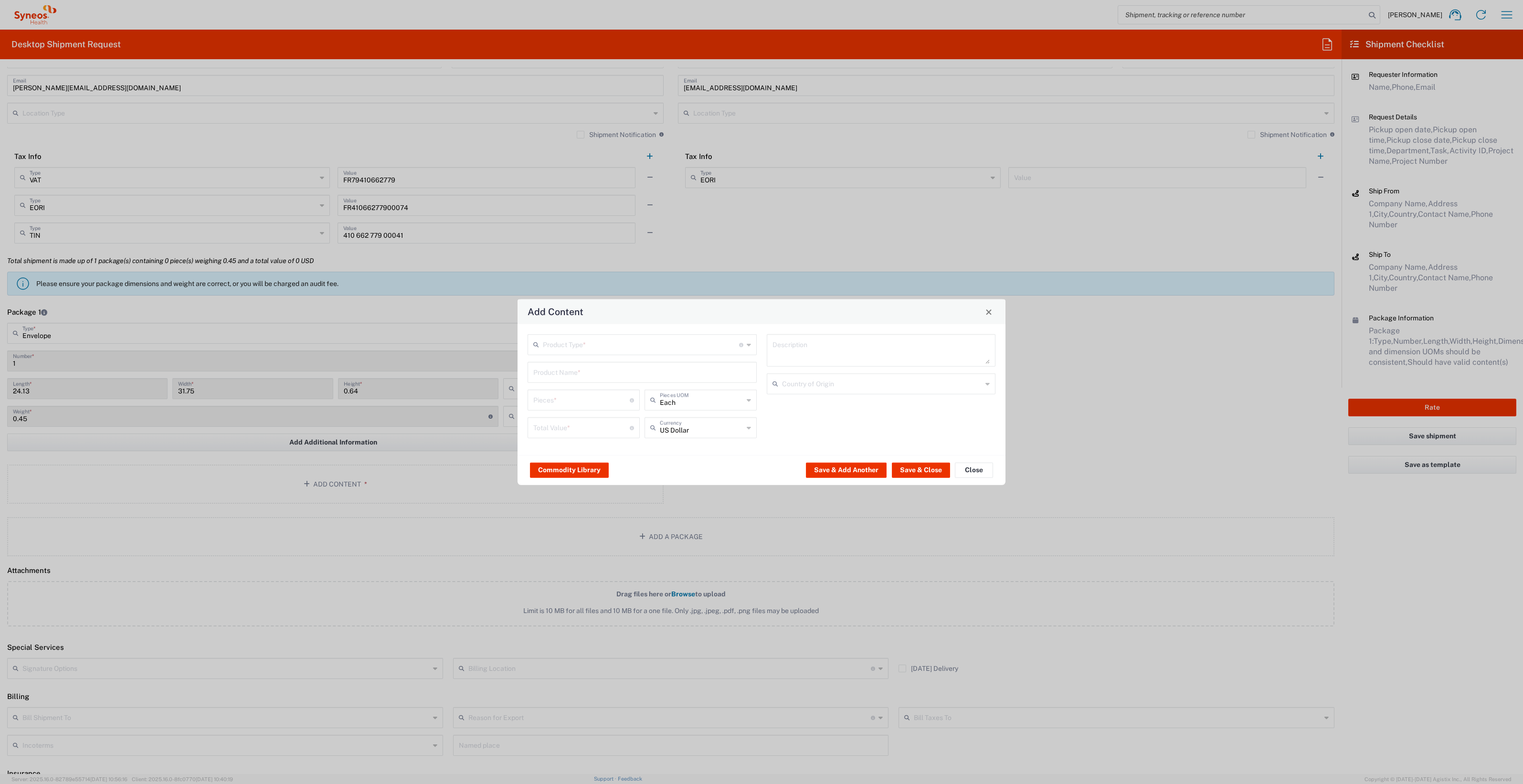
click at [750, 344] on icon at bounding box center [749, 345] width 4 height 16
click at [615, 366] on span "Documents" at bounding box center [642, 365] width 227 height 15
type input "Documents"
type input "1"
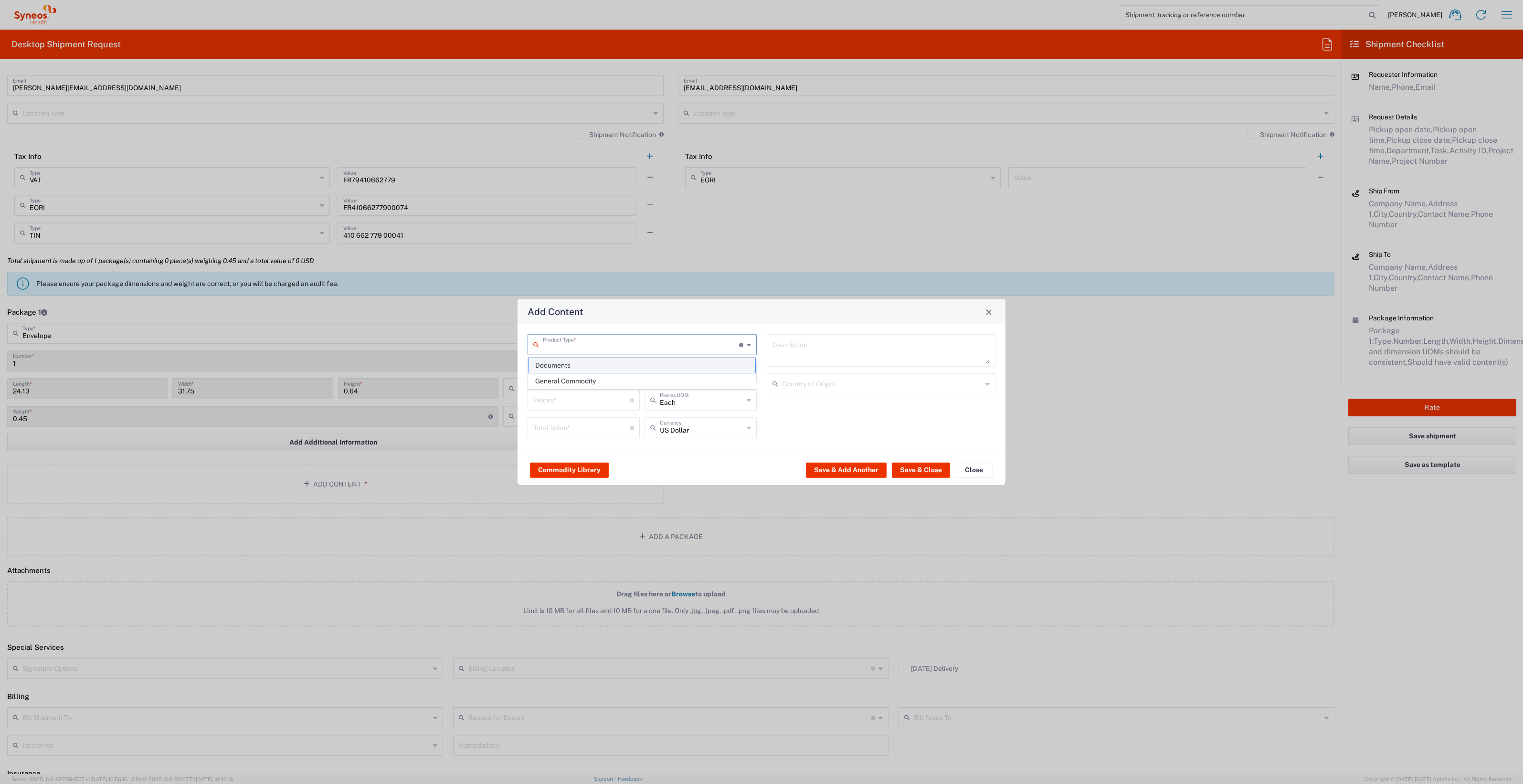
type input "1"
click at [759, 352] on textarea "Documents" at bounding box center [881, 350] width 217 height 27
type textarea "Documents Jewelfih"
click at [759, 401] on button "Save & Close" at bounding box center [920, 470] width 58 height 16
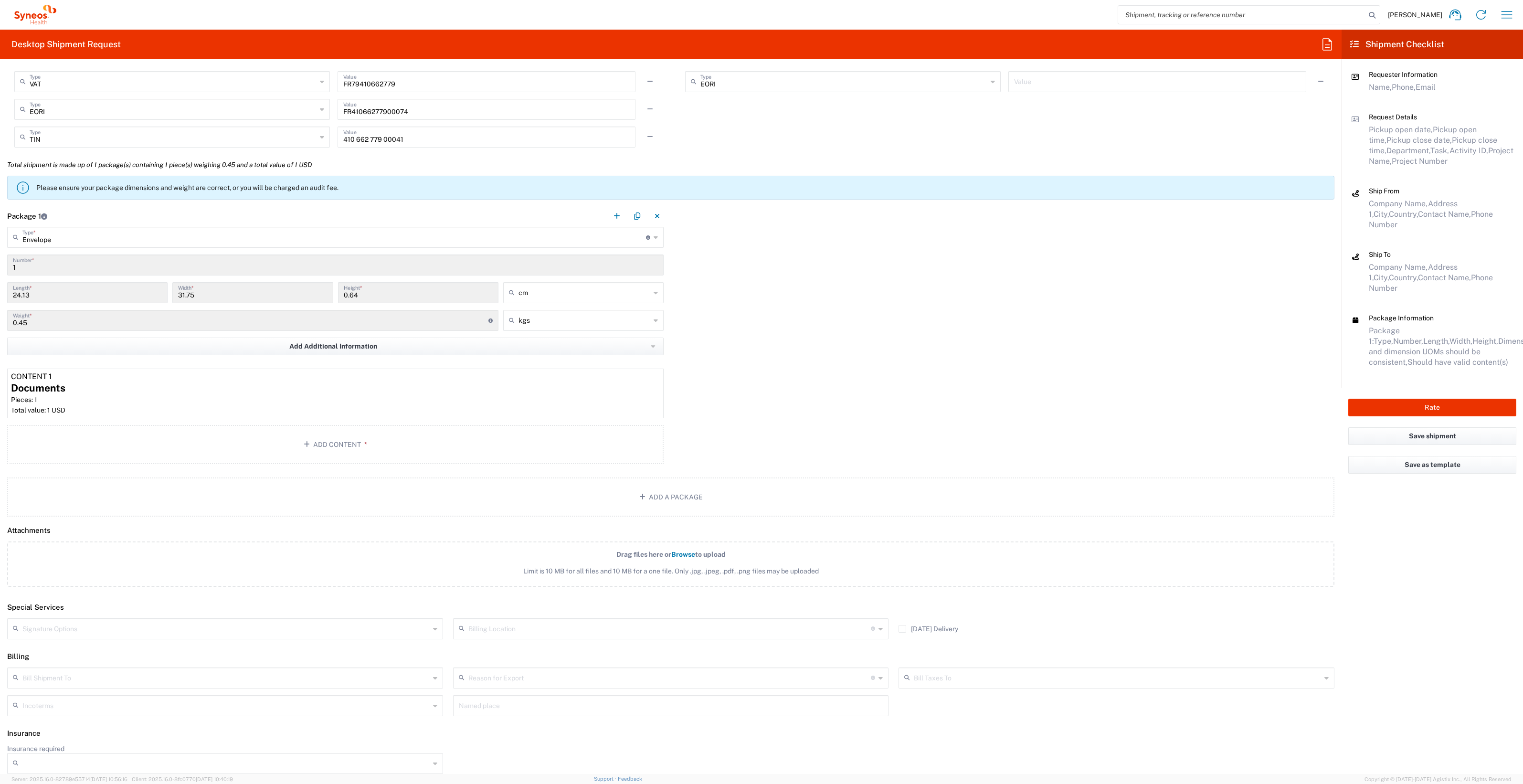
scroll to position [756, 0]
click at [759, 398] on button "Rate" at bounding box center [1432, 407] width 168 height 17
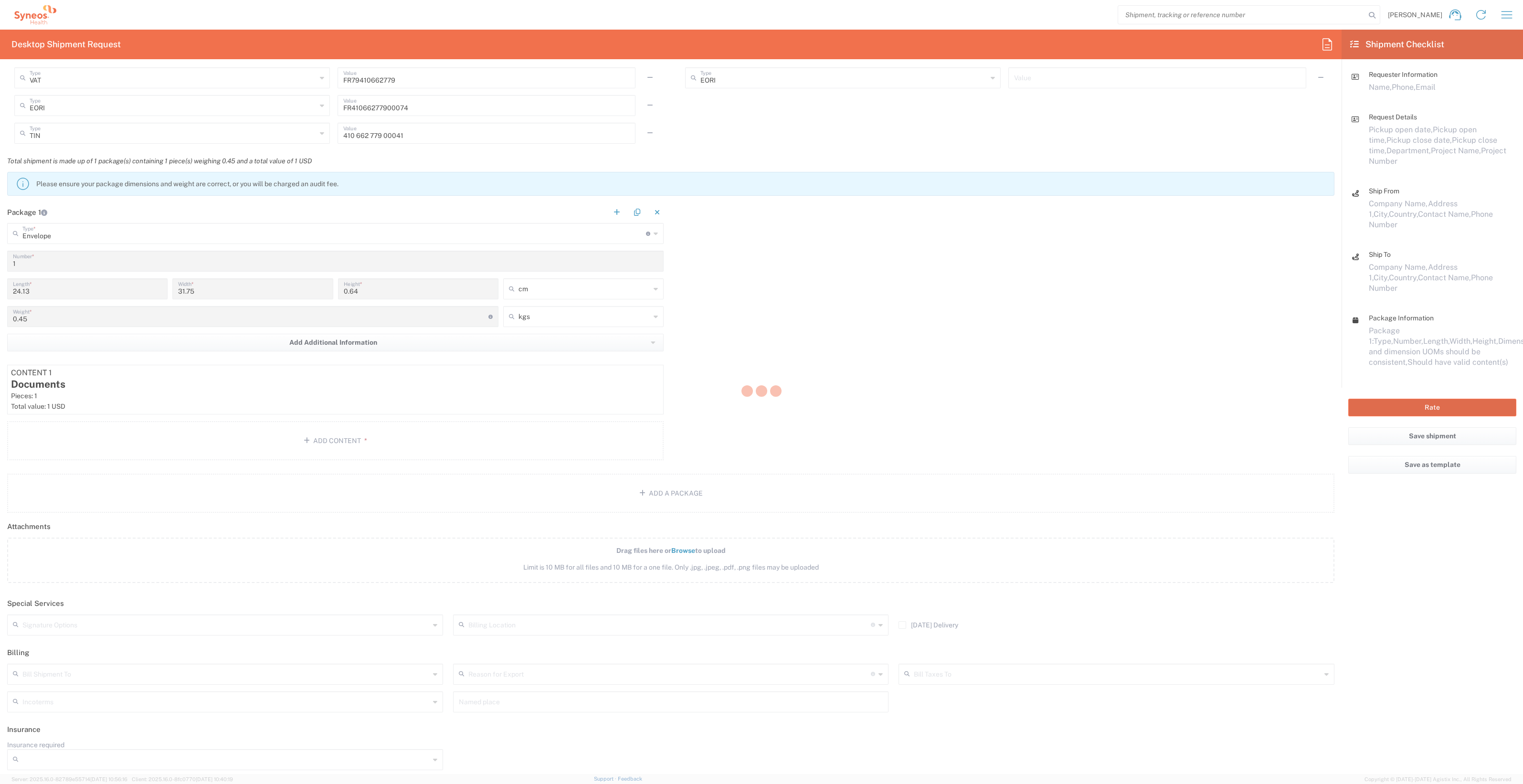
type input "1010419"
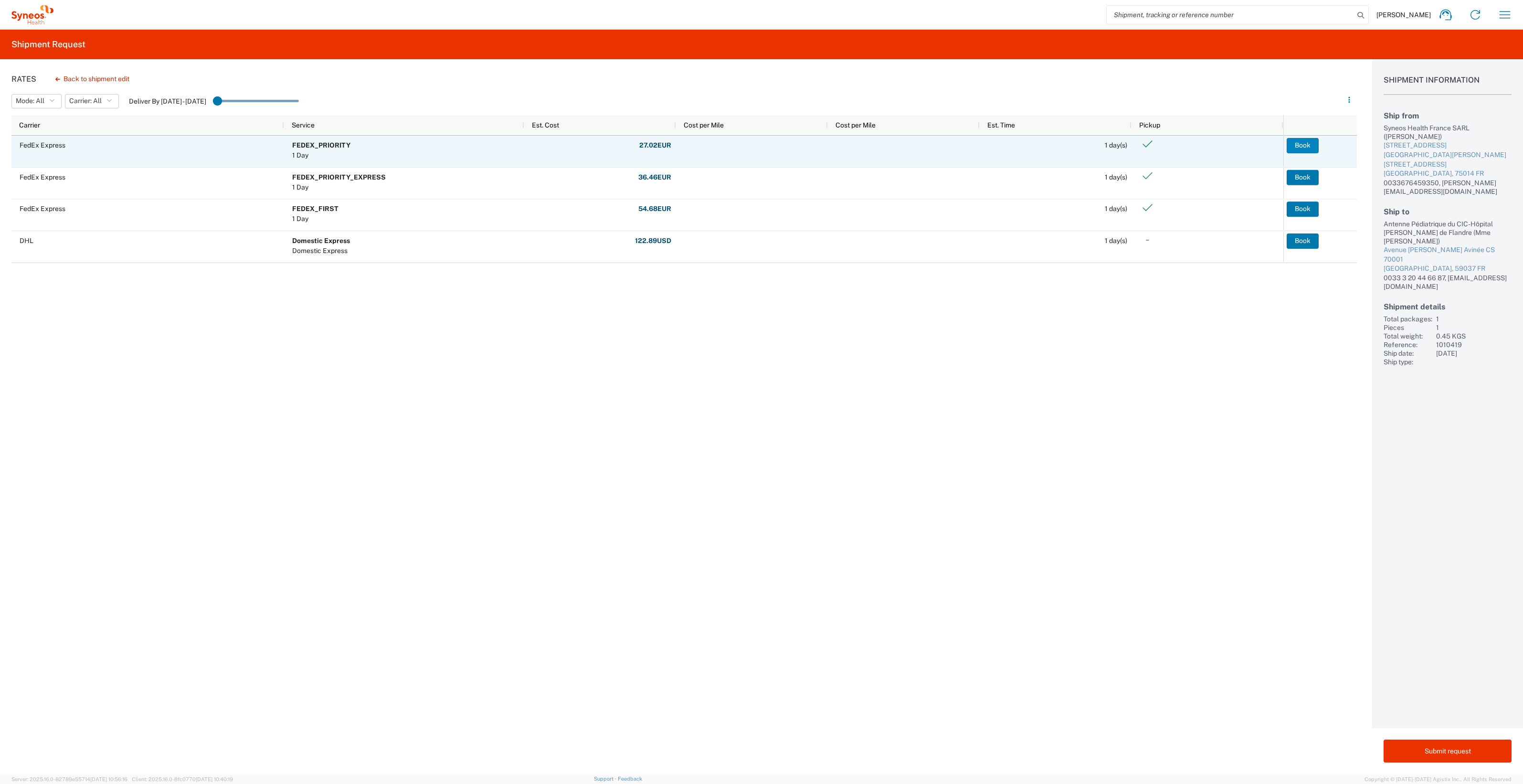
click at [759, 146] on button "Book" at bounding box center [1302, 146] width 32 height 16
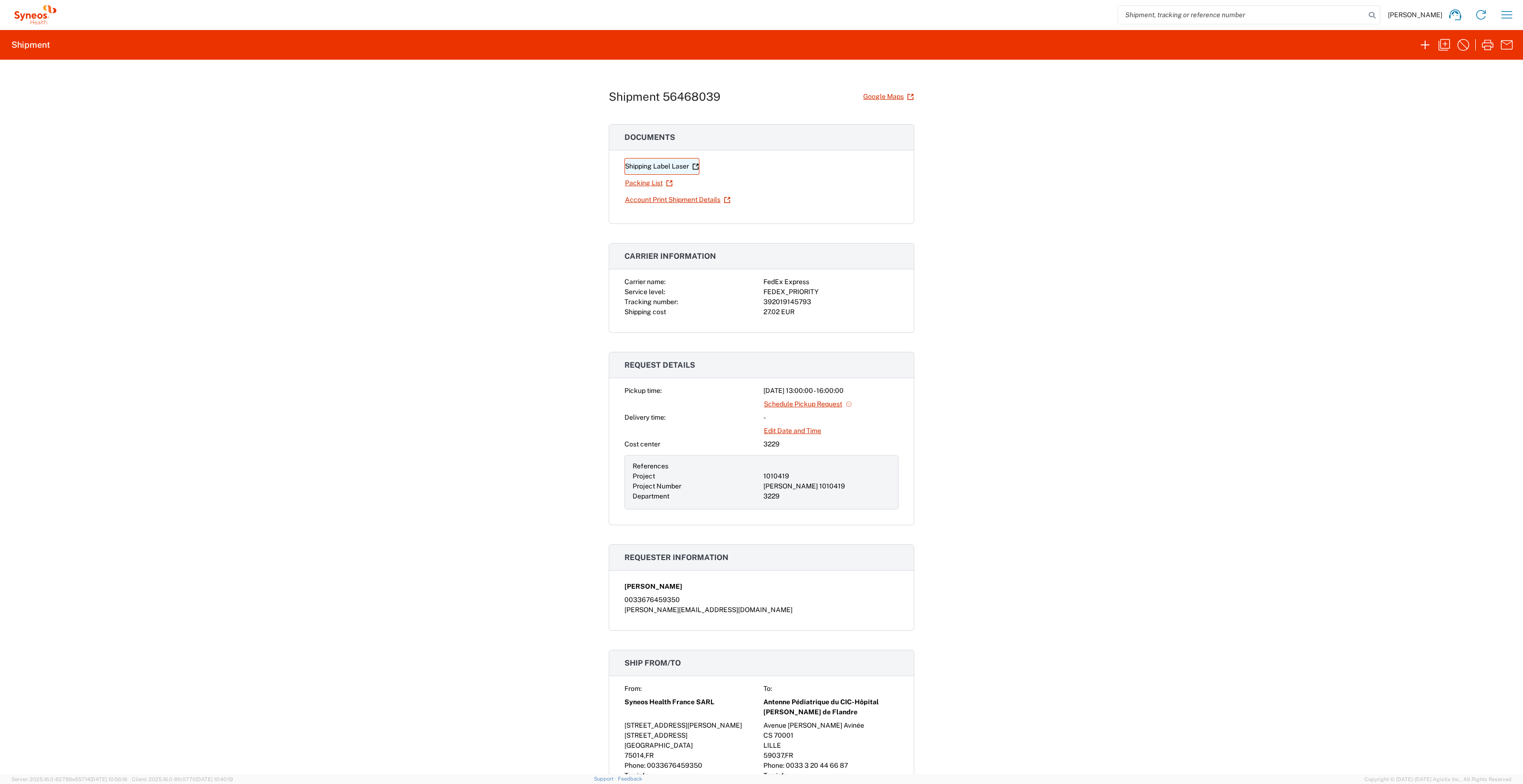
click at [651, 163] on link "Shipping Label Laser" at bounding box center [662, 165] width 75 height 16
click at [632, 185] on link "Packing List" at bounding box center [649, 183] width 49 height 16
click at [671, 200] on link "Account Print Shipment Details" at bounding box center [677, 199] width 107 height 16
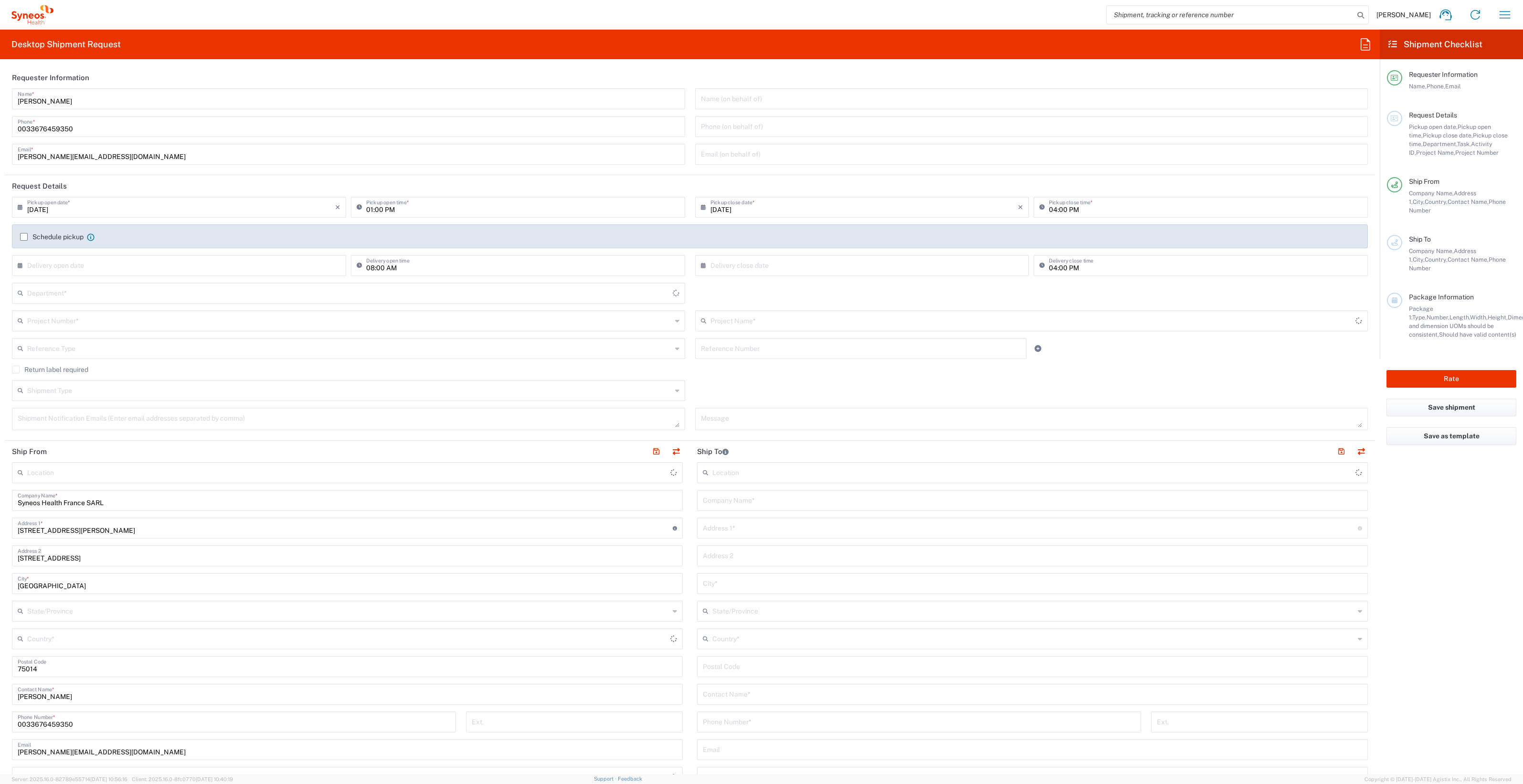
type input "3229"
type input "[GEOGRAPHIC_DATA]"
